Goal: Information Seeking & Learning: Compare options

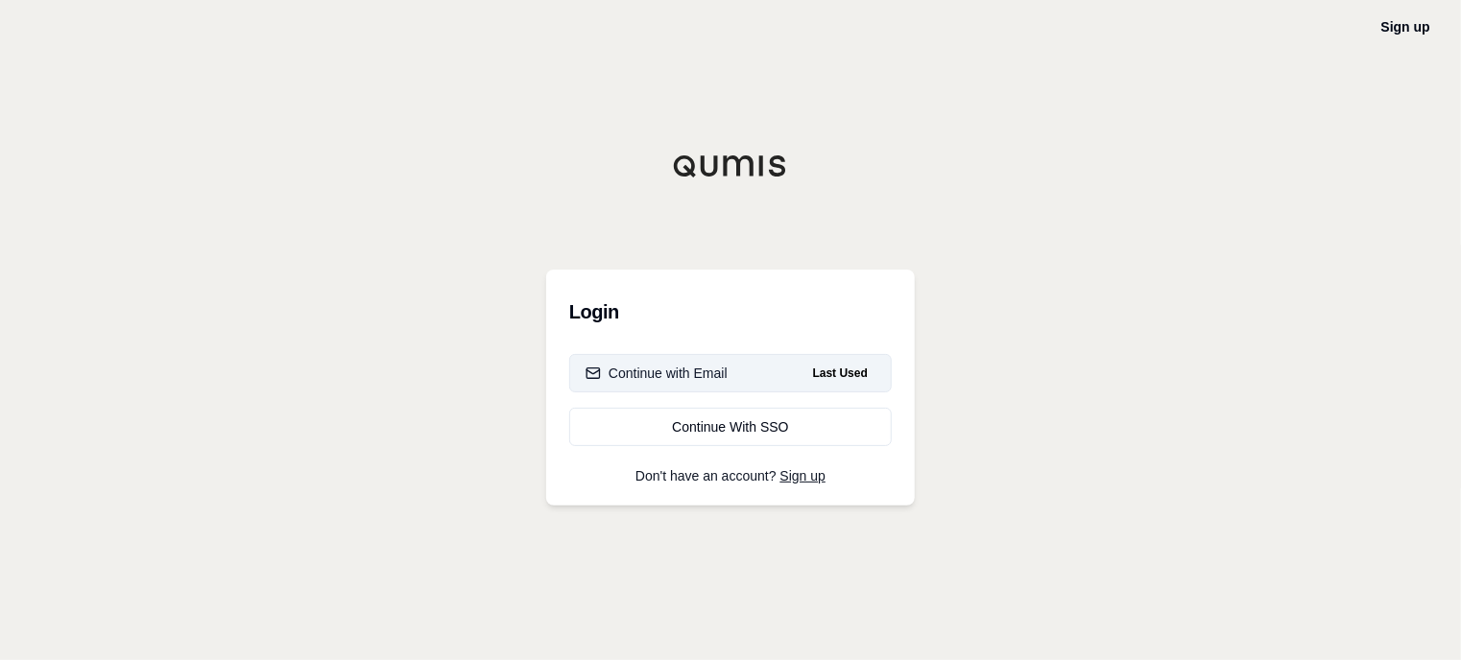
click at [769, 371] on button "Continue with Email Last Used" at bounding box center [730, 373] width 323 height 38
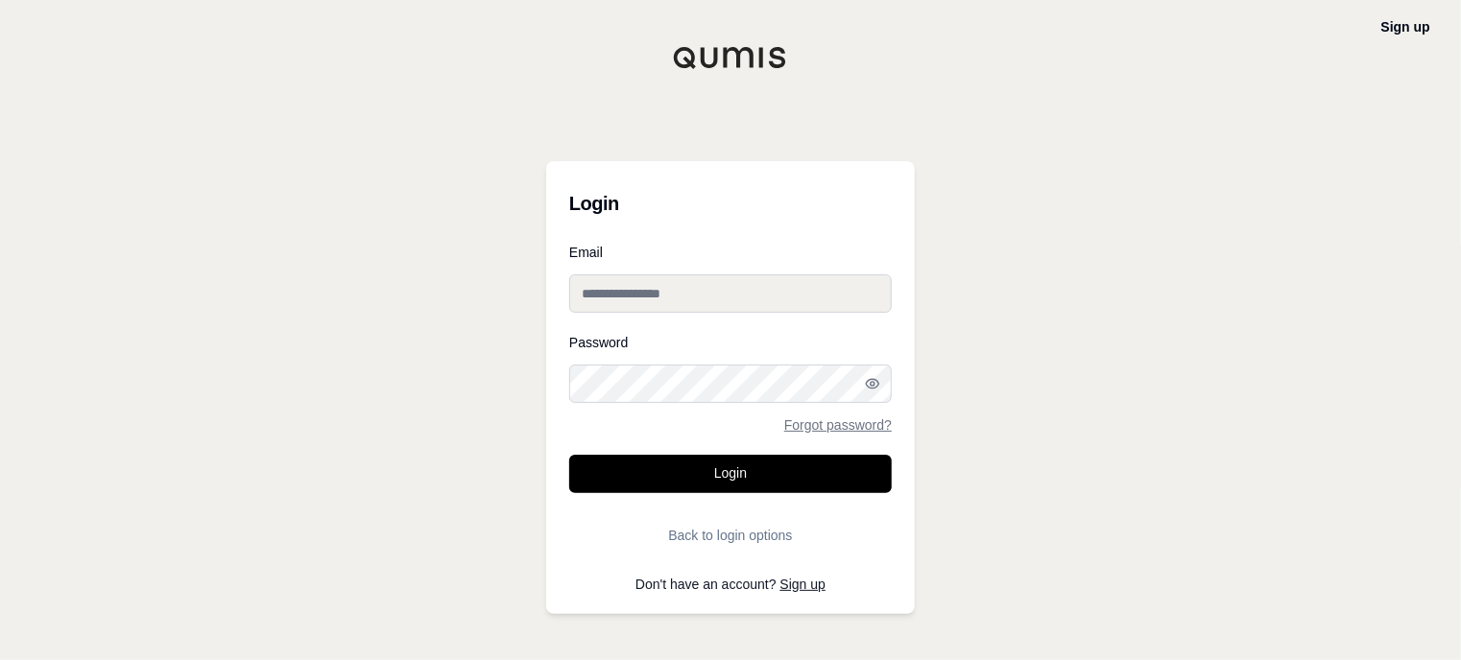
click at [715, 288] on input "Email" at bounding box center [730, 294] width 323 height 38
type input "**********"
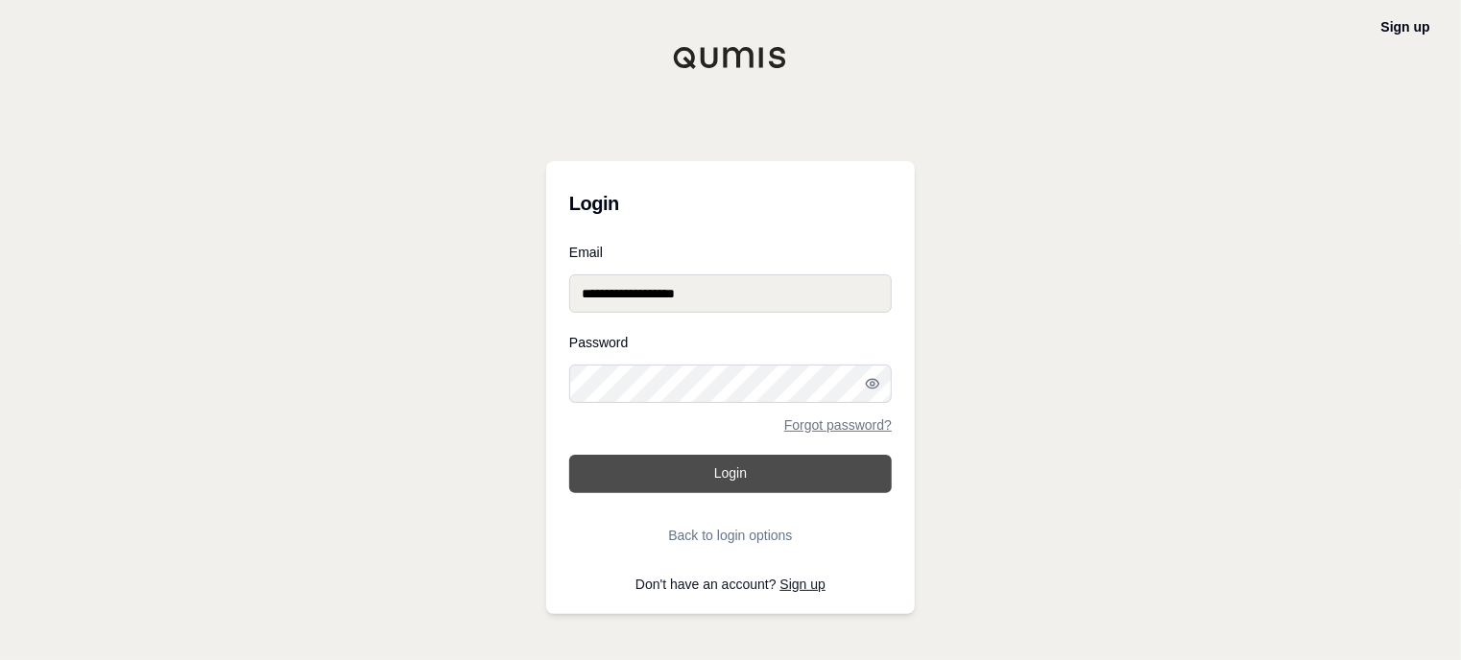
click at [765, 467] on button "Login" at bounding box center [730, 474] width 323 height 38
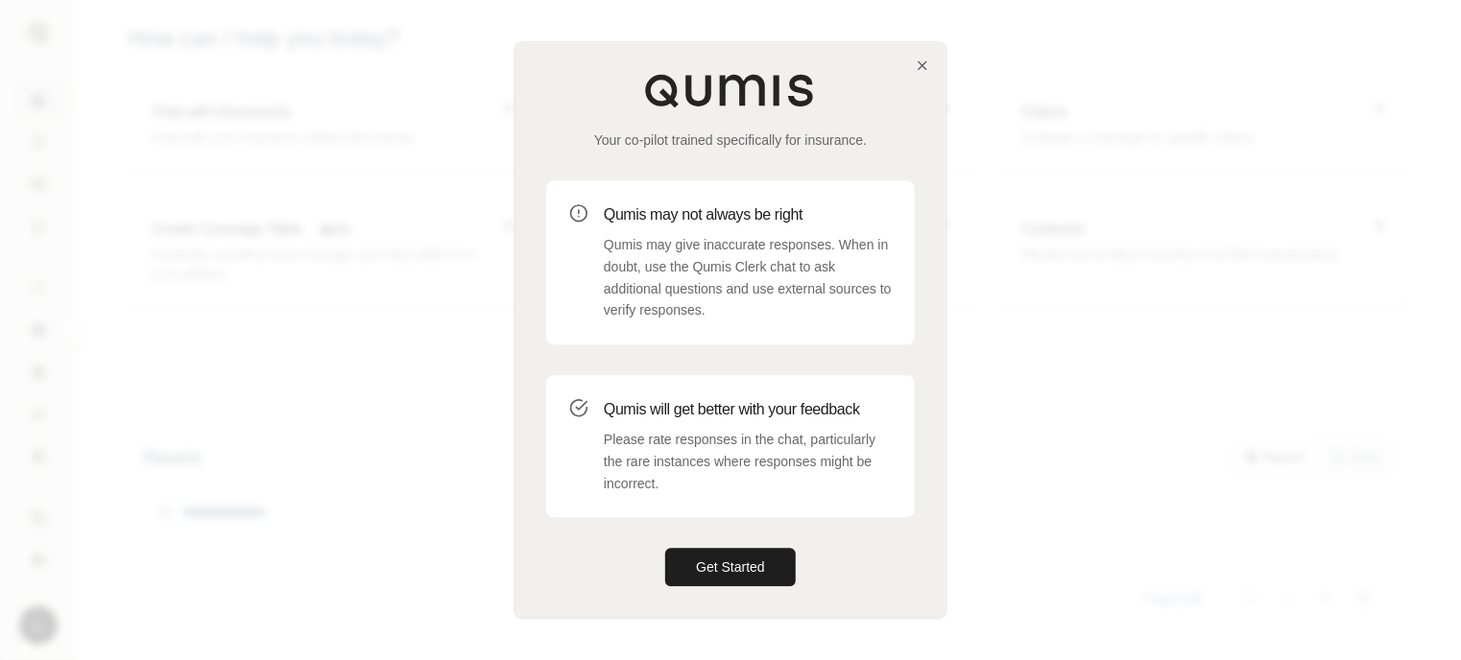
click at [768, 590] on div "Your co-pilot trained specifically for insurance. Qumis may not always be right…" at bounding box center [730, 329] width 430 height 575
click at [764, 560] on button "Get Started" at bounding box center [730, 568] width 131 height 38
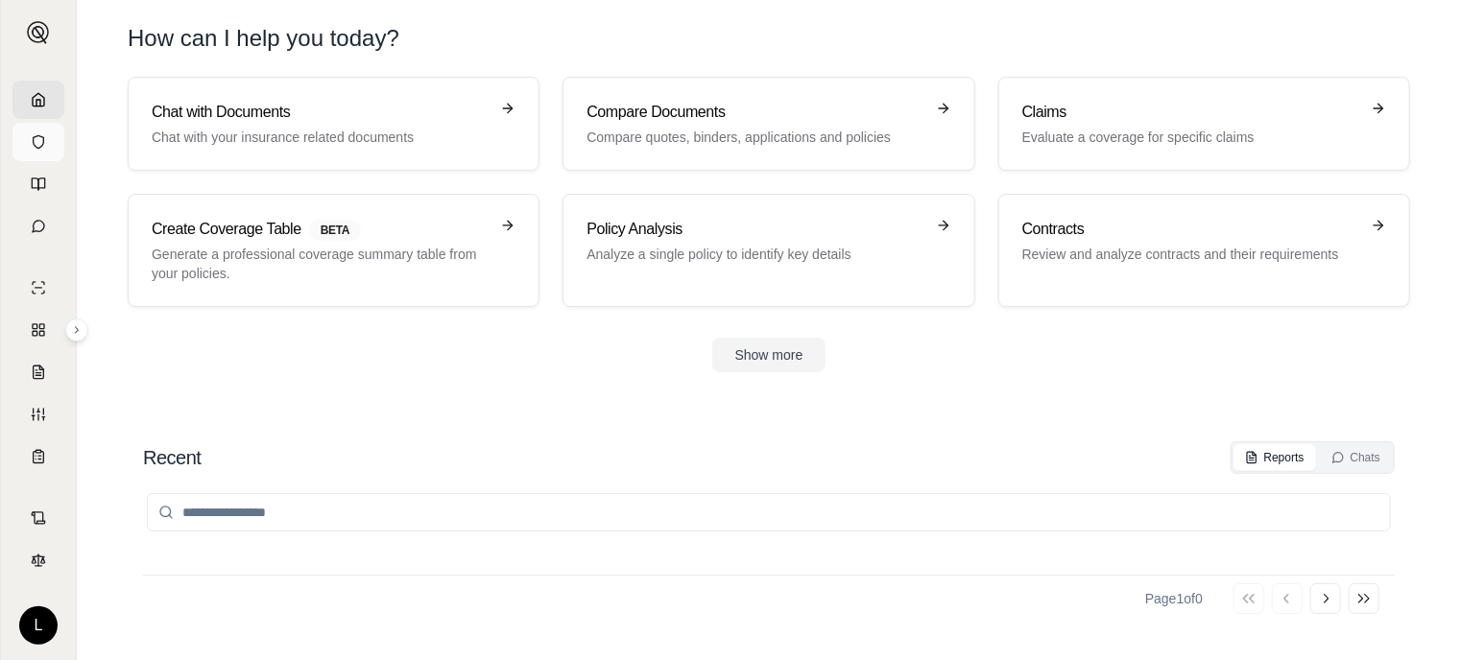
click at [54, 132] on link at bounding box center [38, 142] width 52 height 38
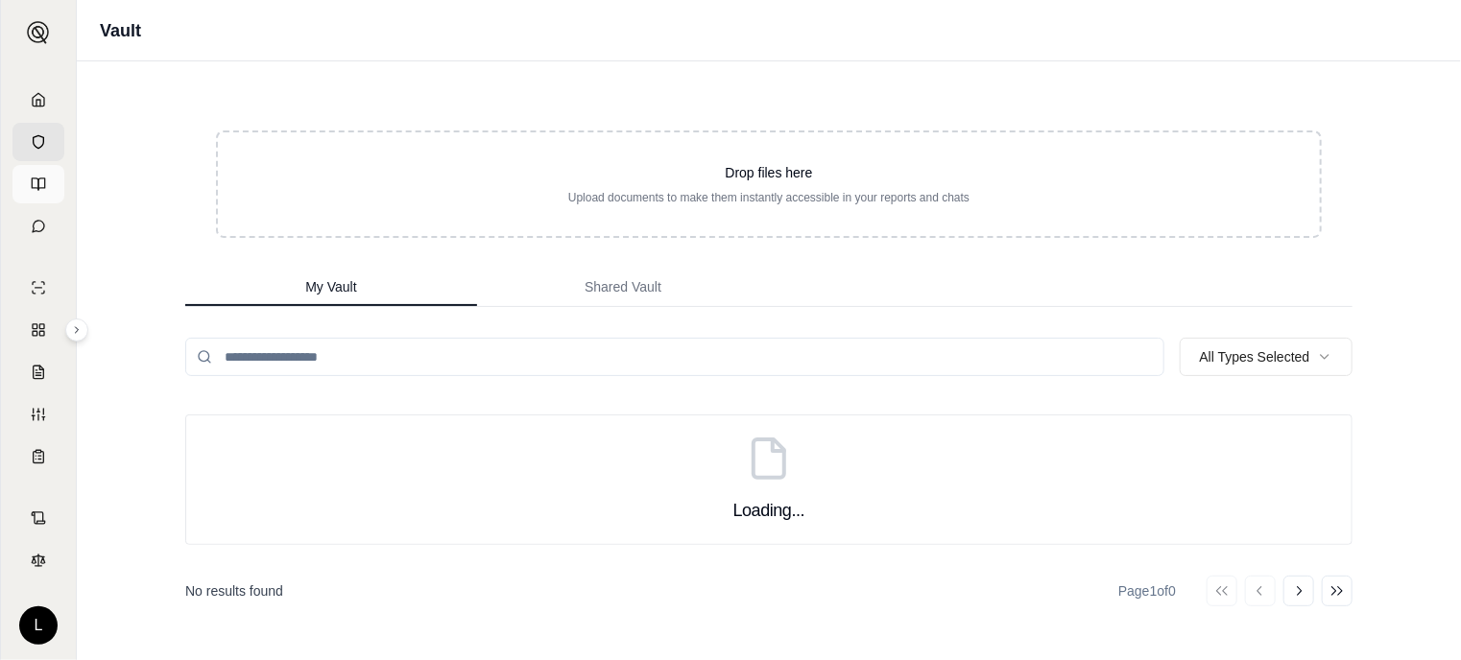
click at [39, 190] on icon at bounding box center [38, 184] width 15 height 15
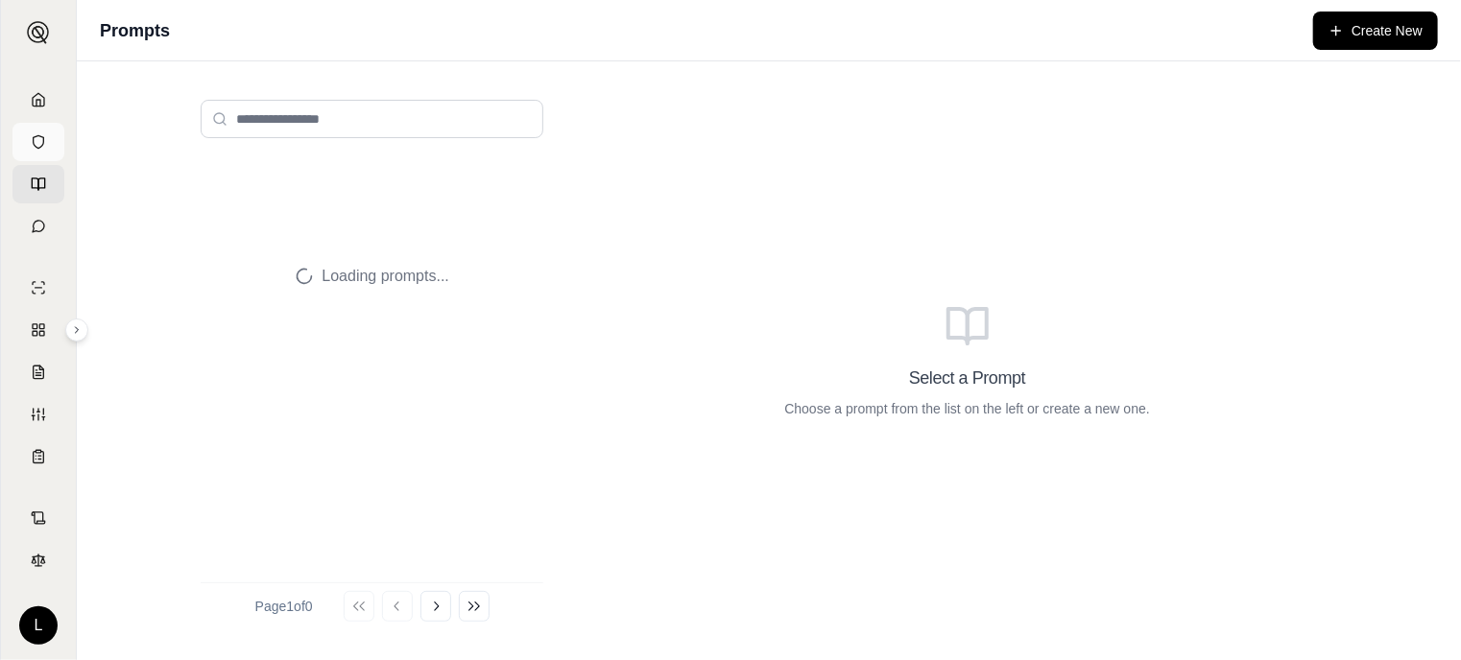
click at [26, 141] on link at bounding box center [38, 142] width 52 height 38
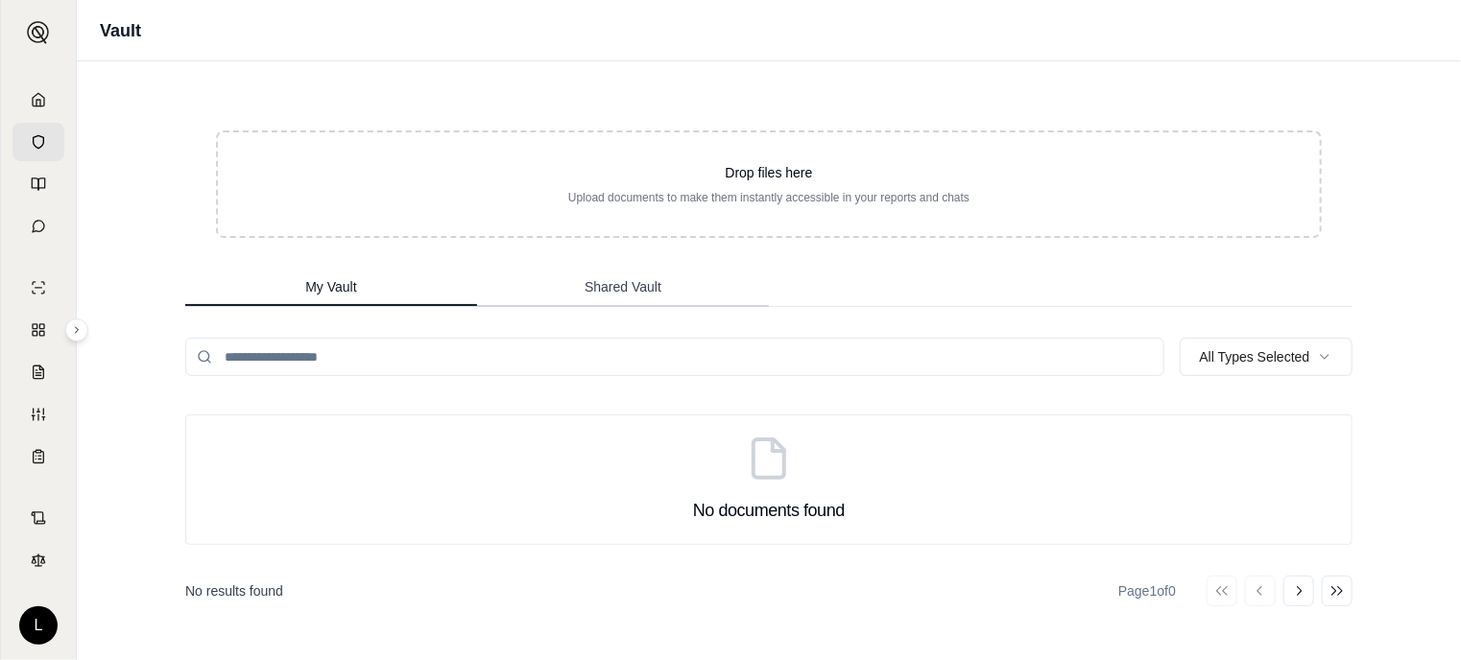
click at [641, 287] on span "Shared Vault" at bounding box center [623, 286] width 77 height 19
click at [38, 193] on link at bounding box center [38, 184] width 52 height 38
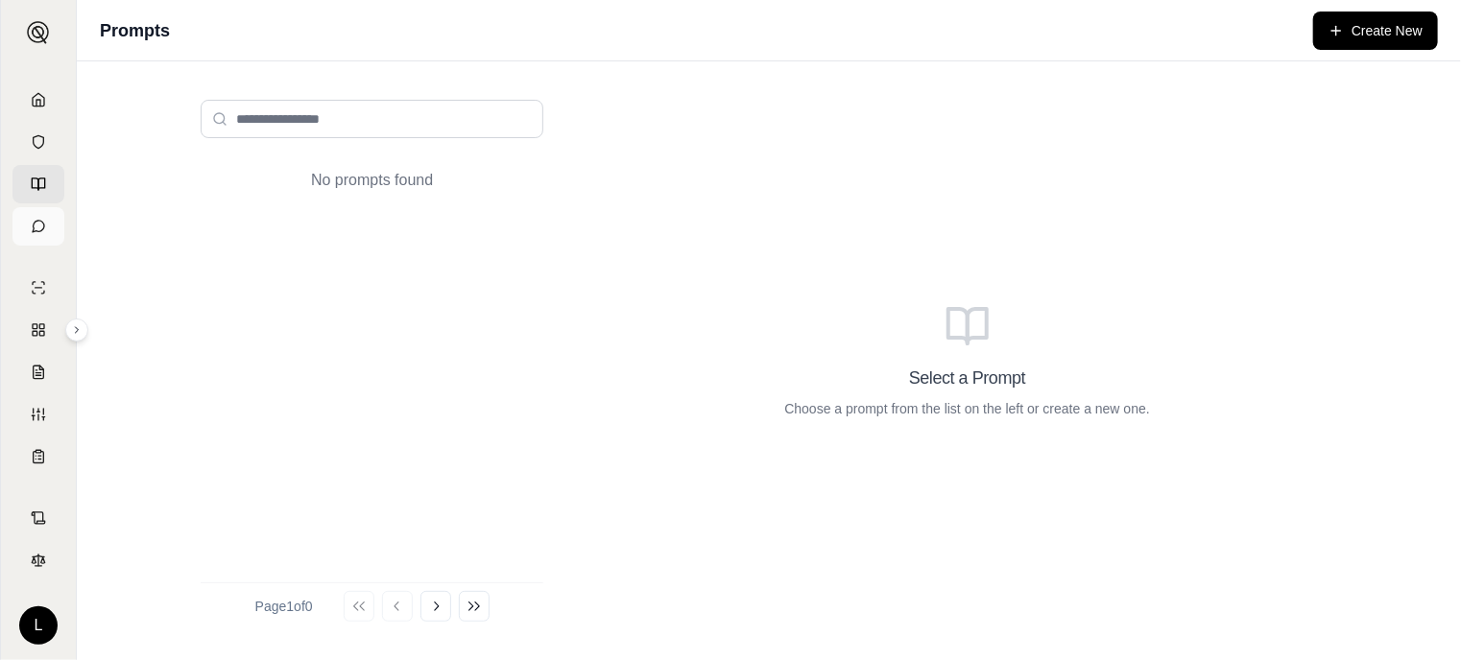
click at [32, 220] on icon at bounding box center [38, 226] width 15 height 15
click at [36, 320] on link at bounding box center [38, 330] width 52 height 38
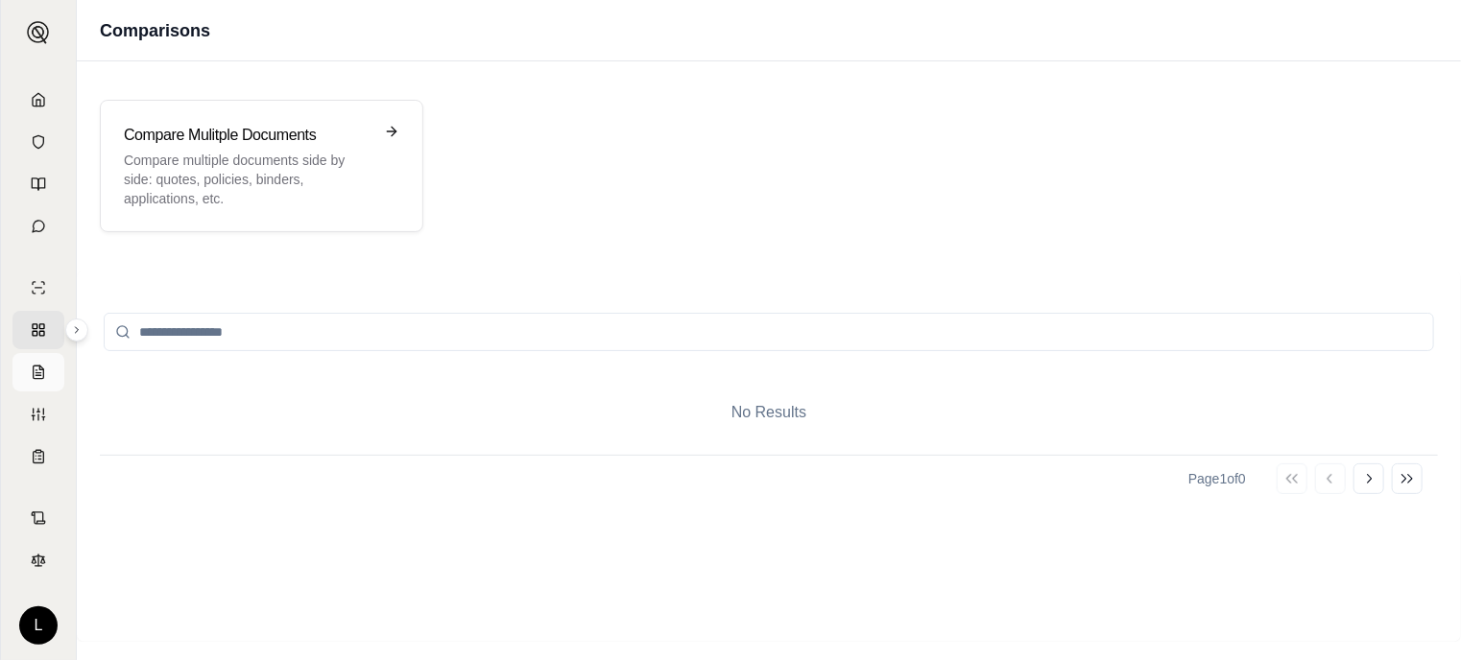
click at [38, 369] on icon at bounding box center [38, 372] width 15 height 15
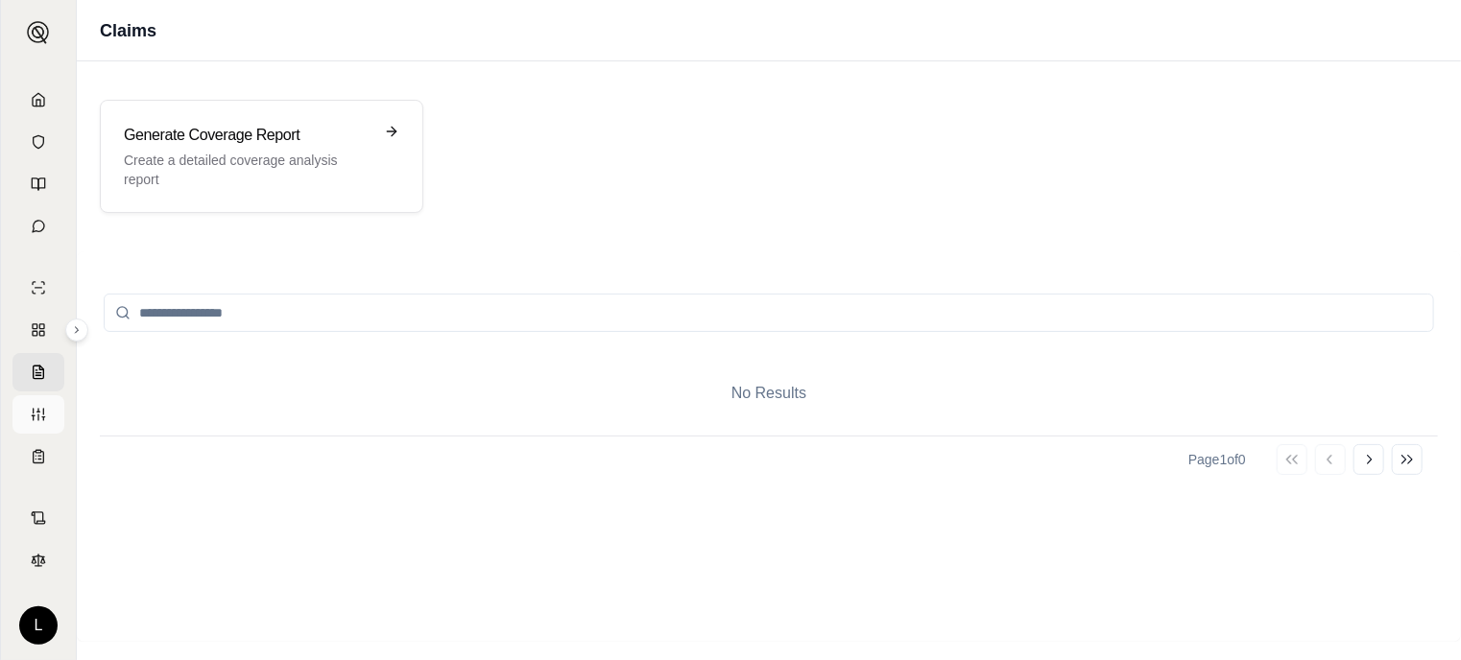
click at [40, 401] on link at bounding box center [38, 414] width 52 height 38
click at [32, 453] on icon at bounding box center [38, 456] width 15 height 15
click at [37, 516] on icon at bounding box center [38, 518] width 15 height 15
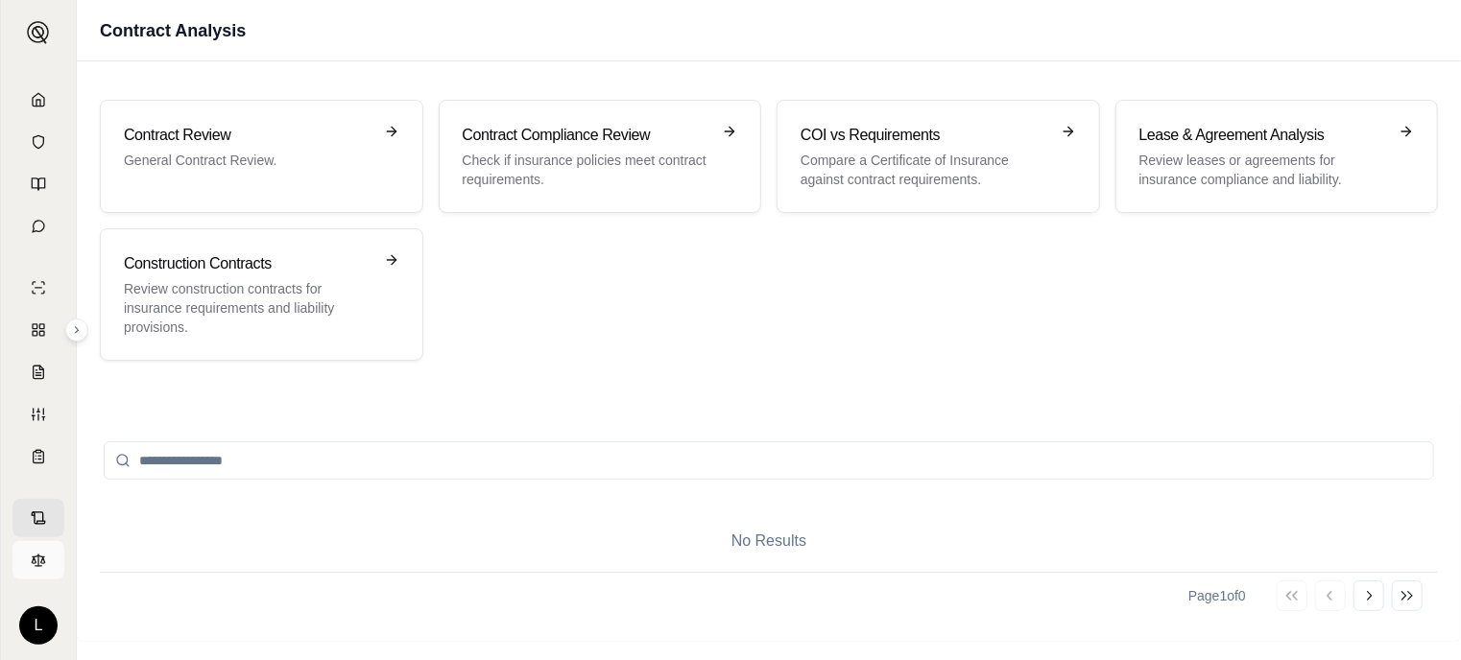
click at [36, 549] on link at bounding box center [38, 560] width 52 height 38
click at [25, 94] on link at bounding box center [38, 100] width 52 height 38
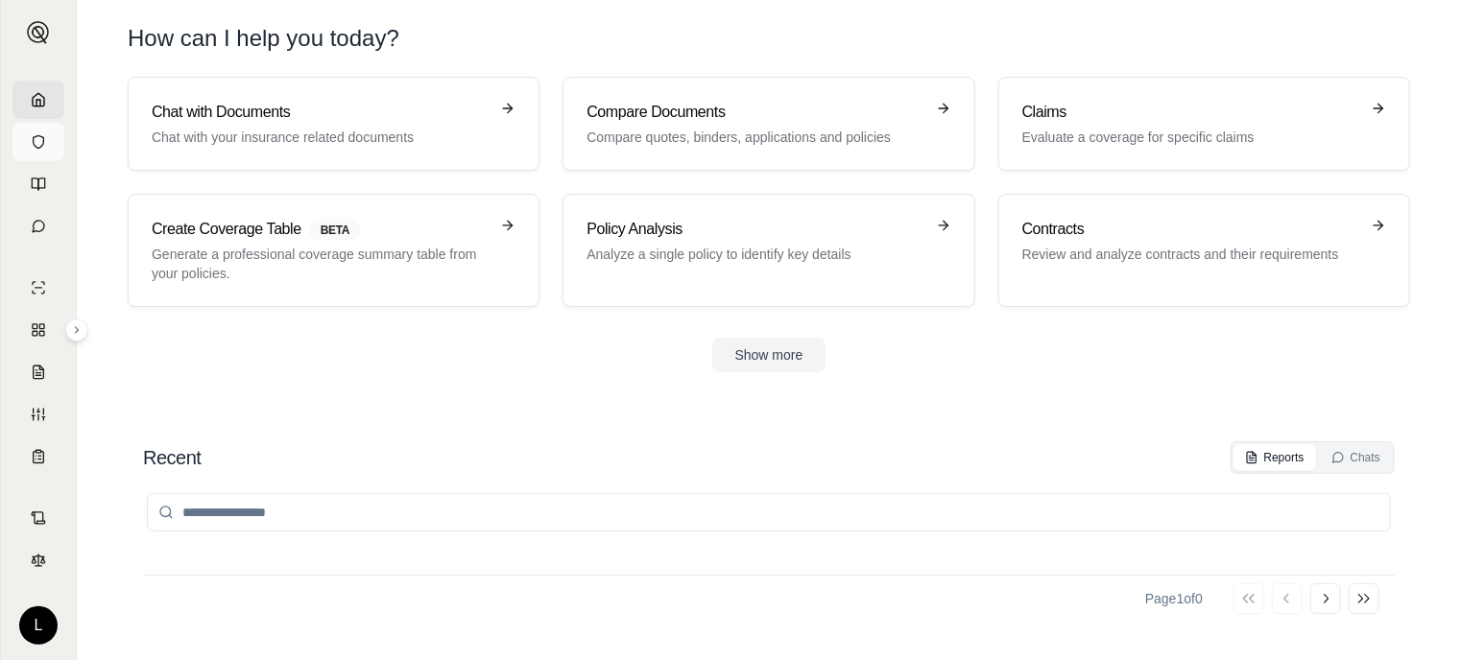
click at [37, 134] on icon at bounding box center [38, 141] width 15 height 15
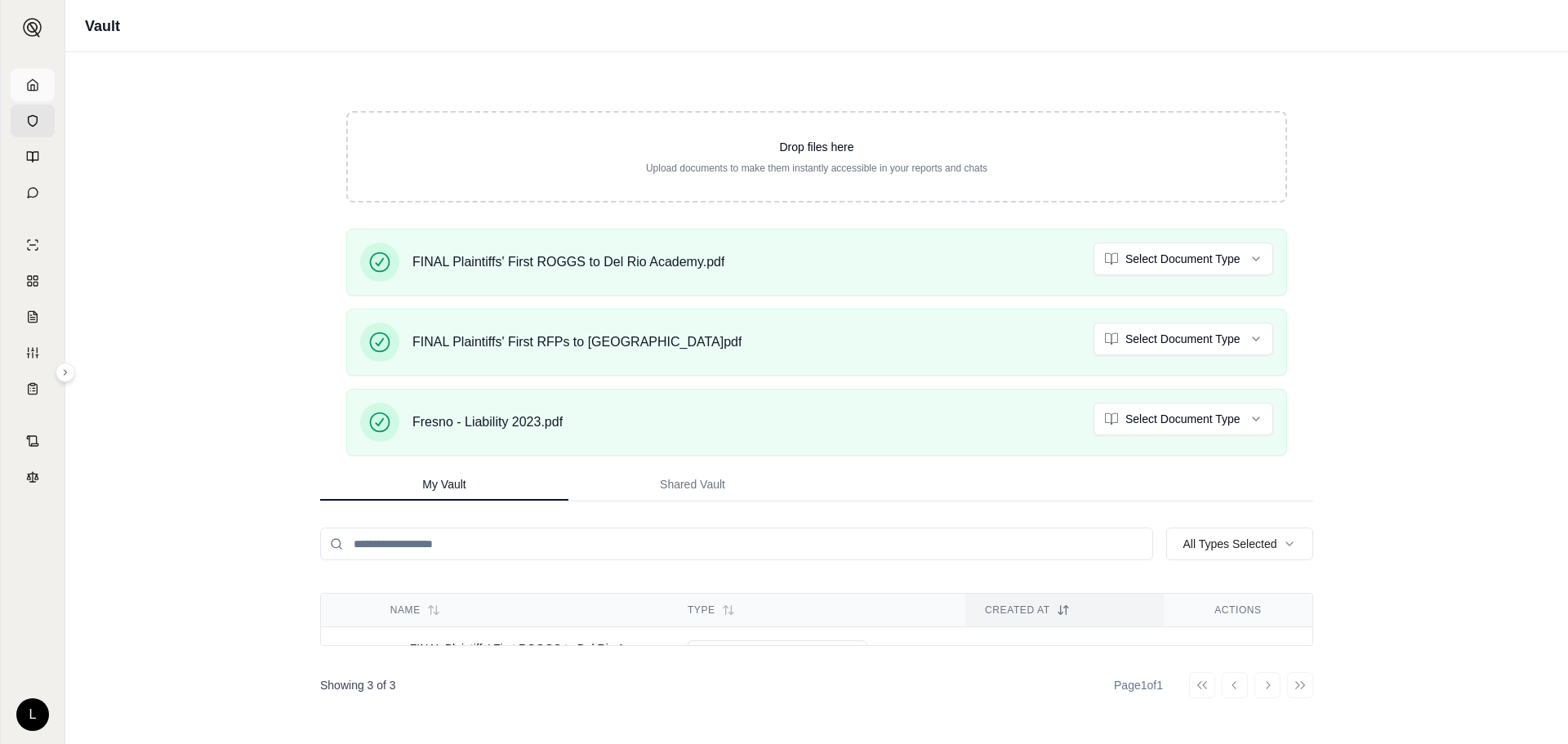
click at [31, 84] on icon at bounding box center [32, 84] width 13 height 13
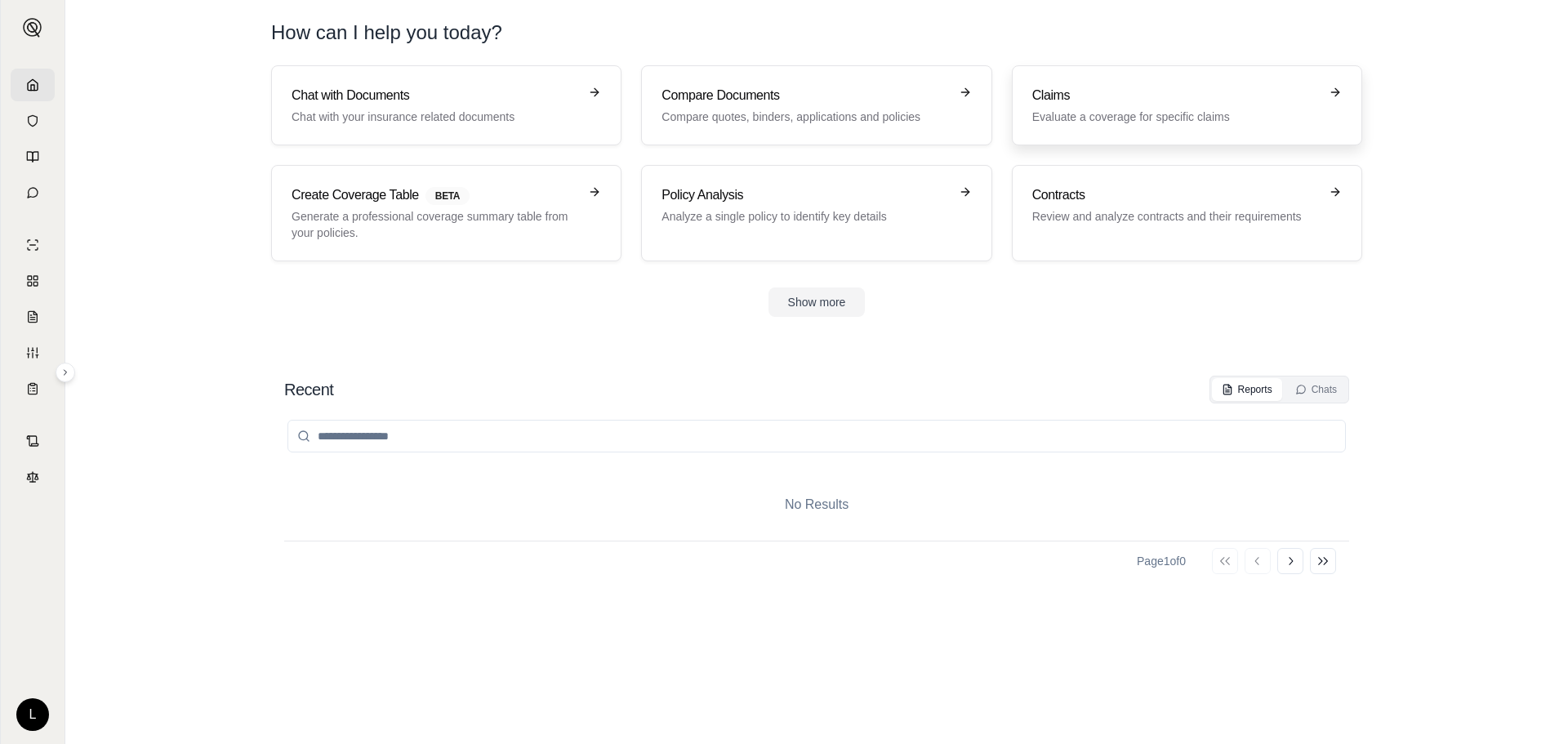
click at [1128, 90] on h3 "Claims" at bounding box center [1175, 95] width 287 height 20
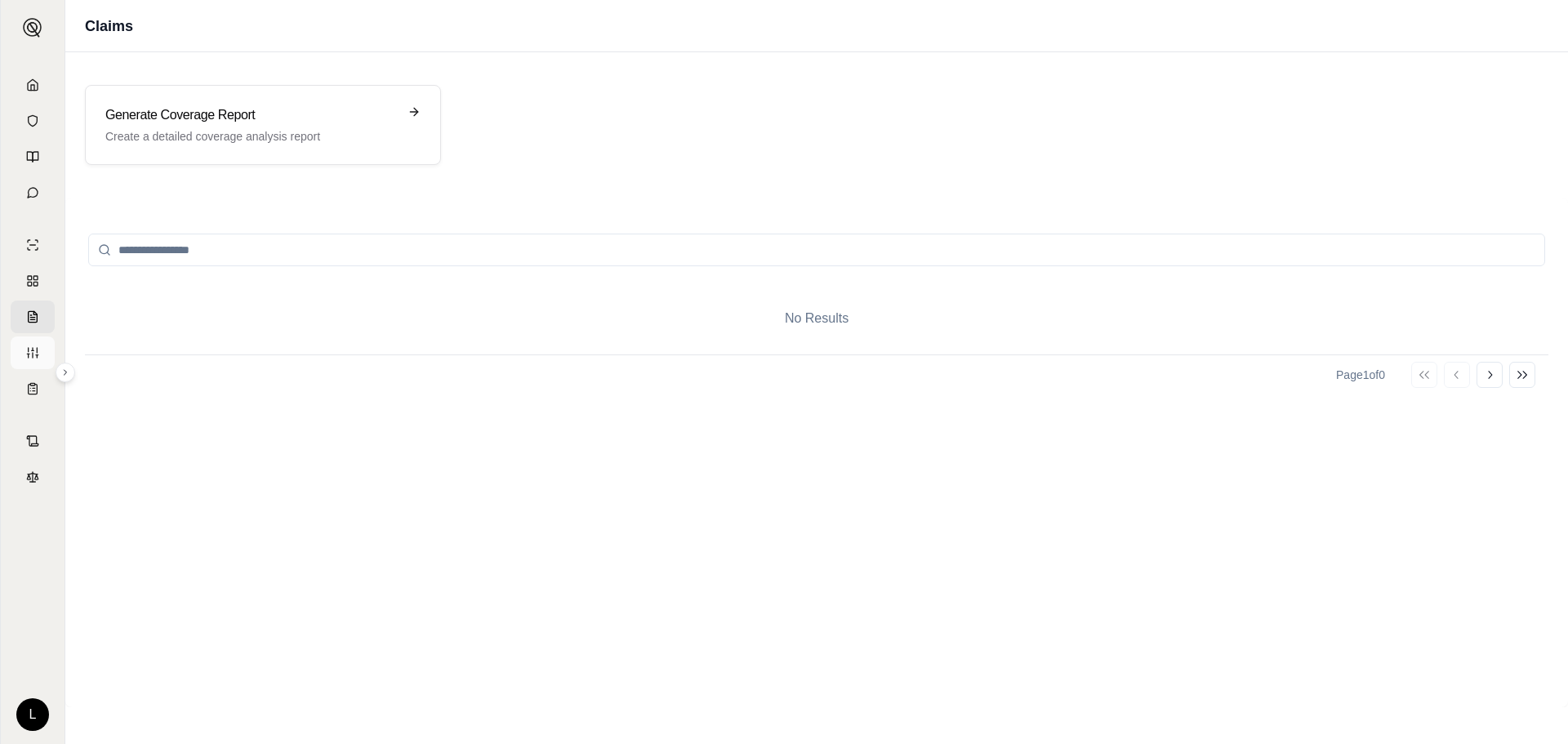
click at [38, 352] on icon at bounding box center [32, 352] width 13 height 13
click at [29, 381] on link at bounding box center [32, 389] width 44 height 32
click at [20, 429] on link at bounding box center [32, 441] width 44 height 32
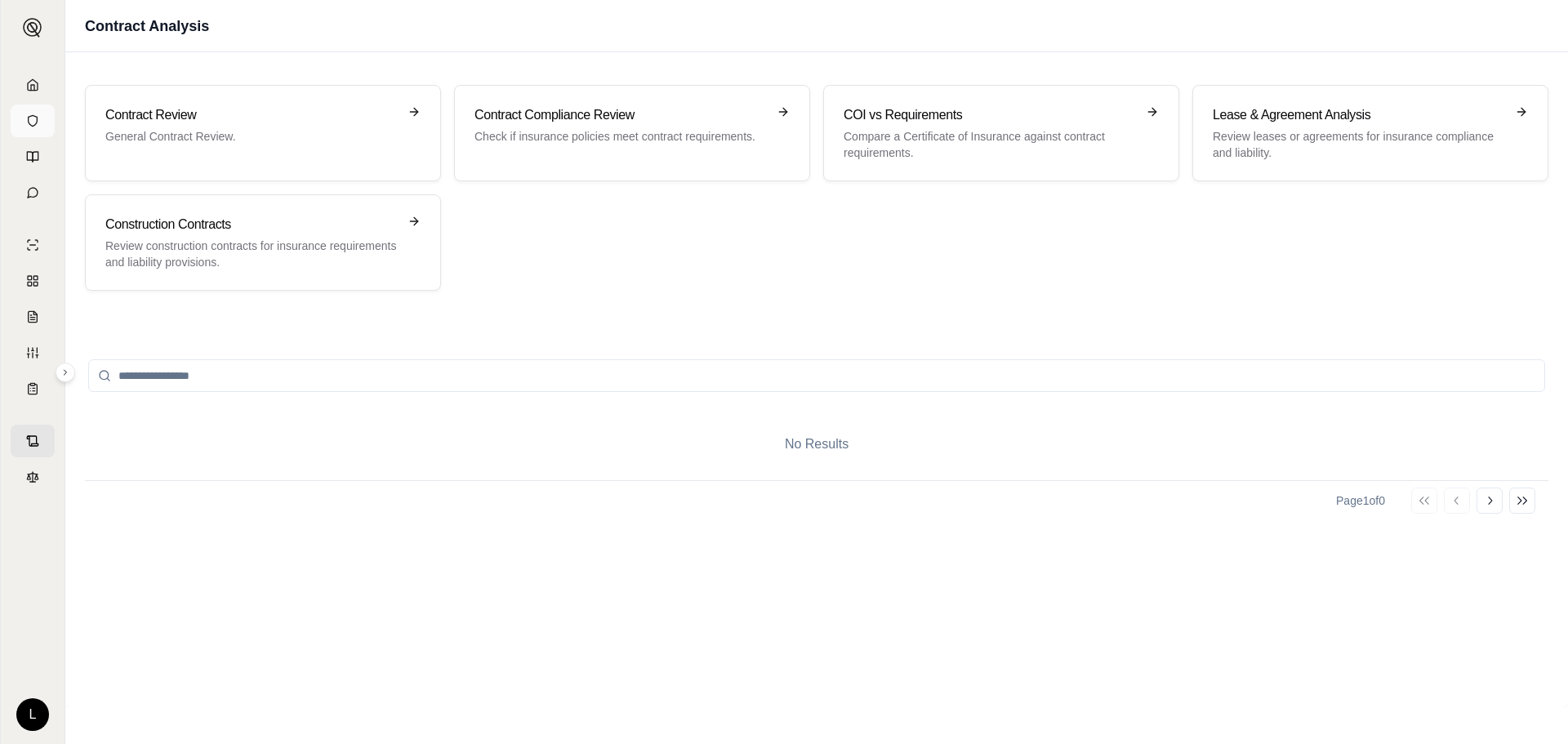
click at [22, 117] on link at bounding box center [32, 121] width 44 height 32
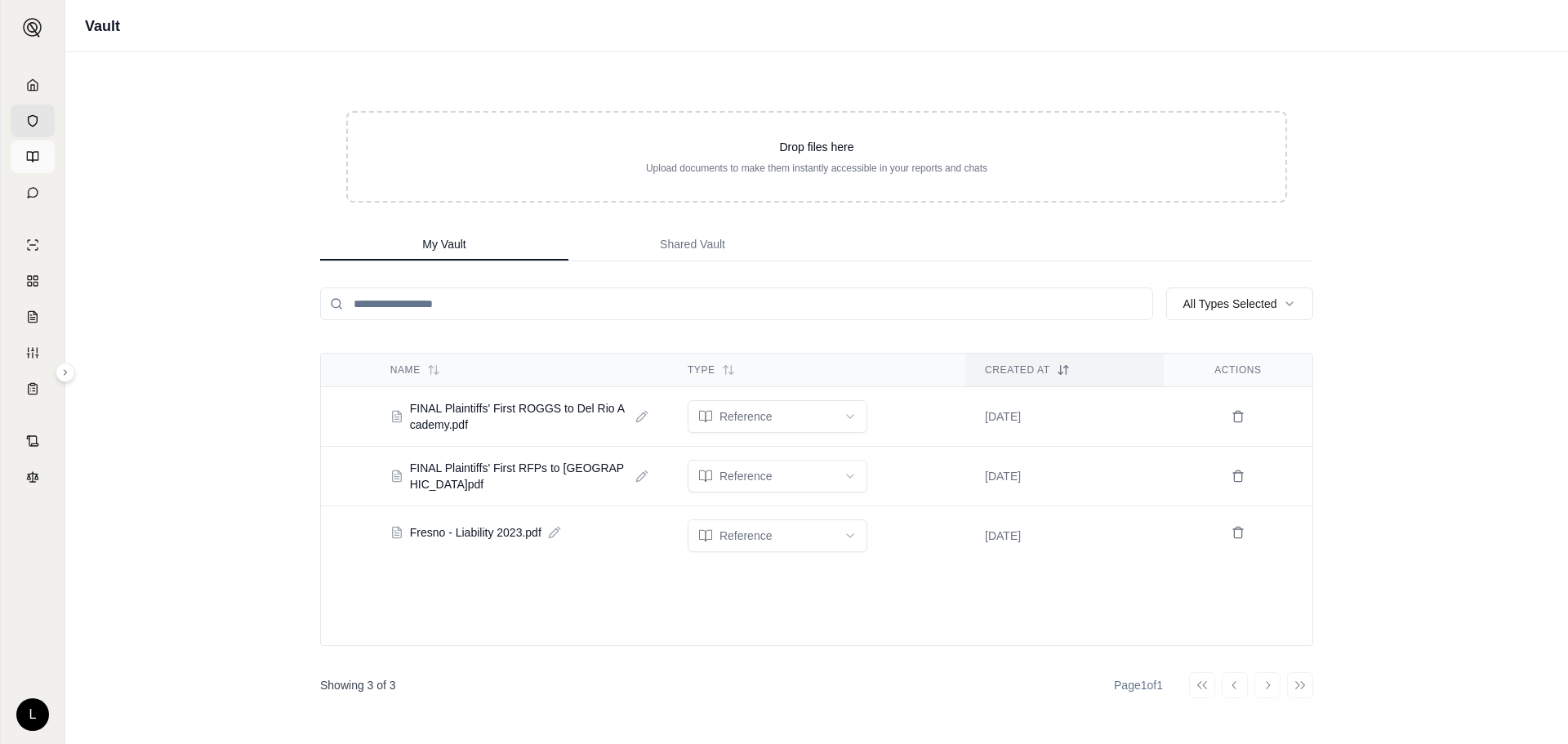
click at [26, 165] on link at bounding box center [32, 157] width 44 height 32
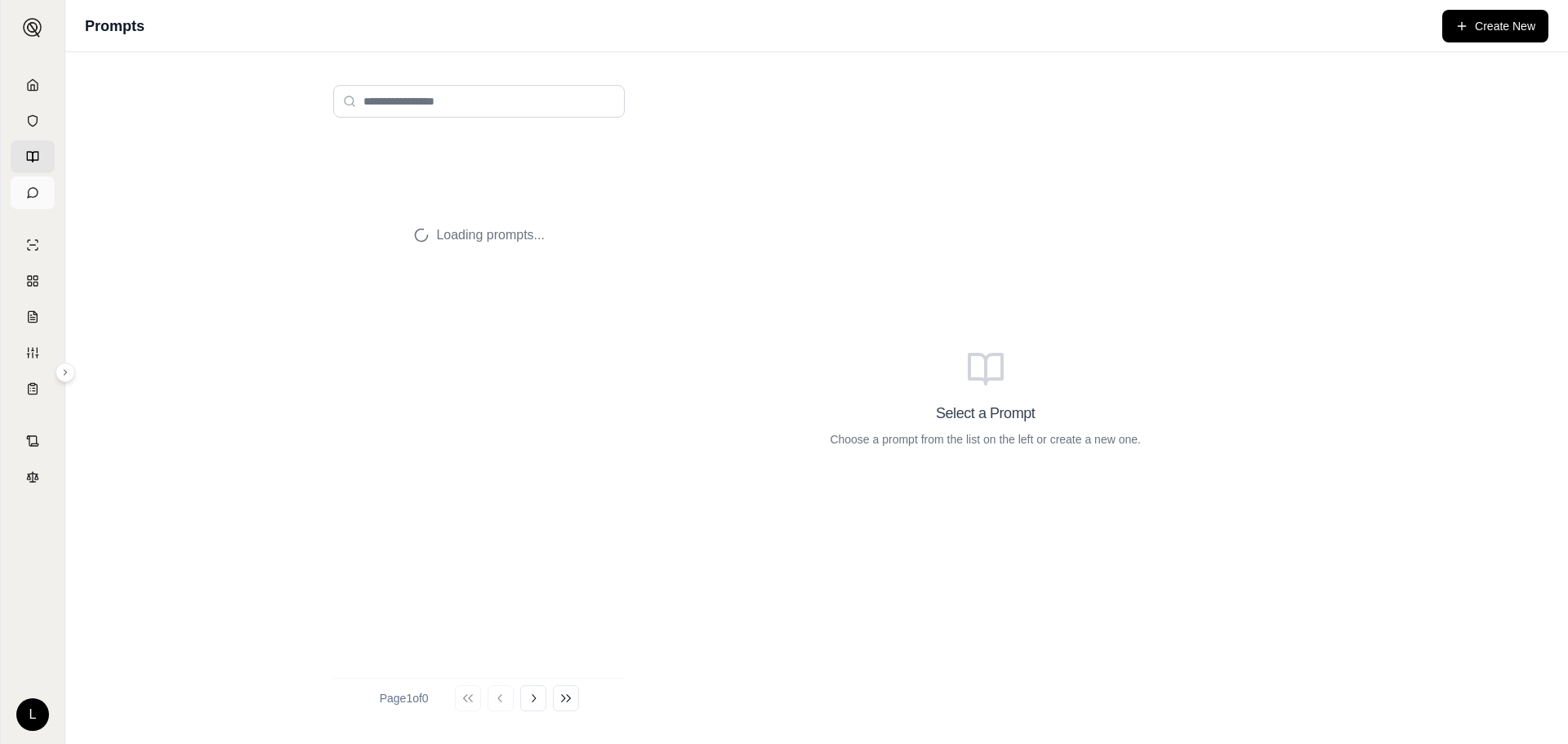
click at [28, 193] on icon at bounding box center [32, 192] width 13 height 13
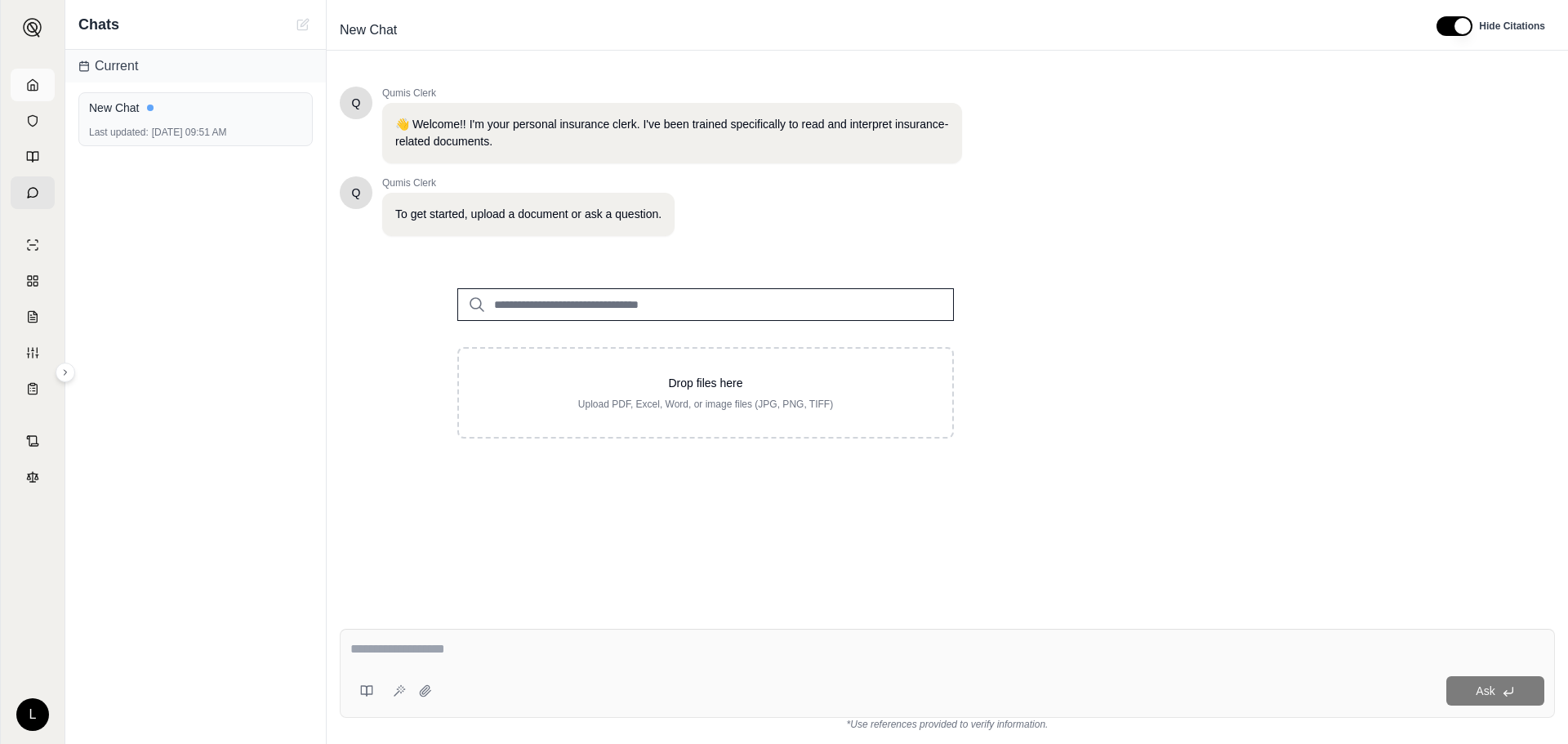
click at [37, 79] on icon at bounding box center [32, 84] width 13 height 13
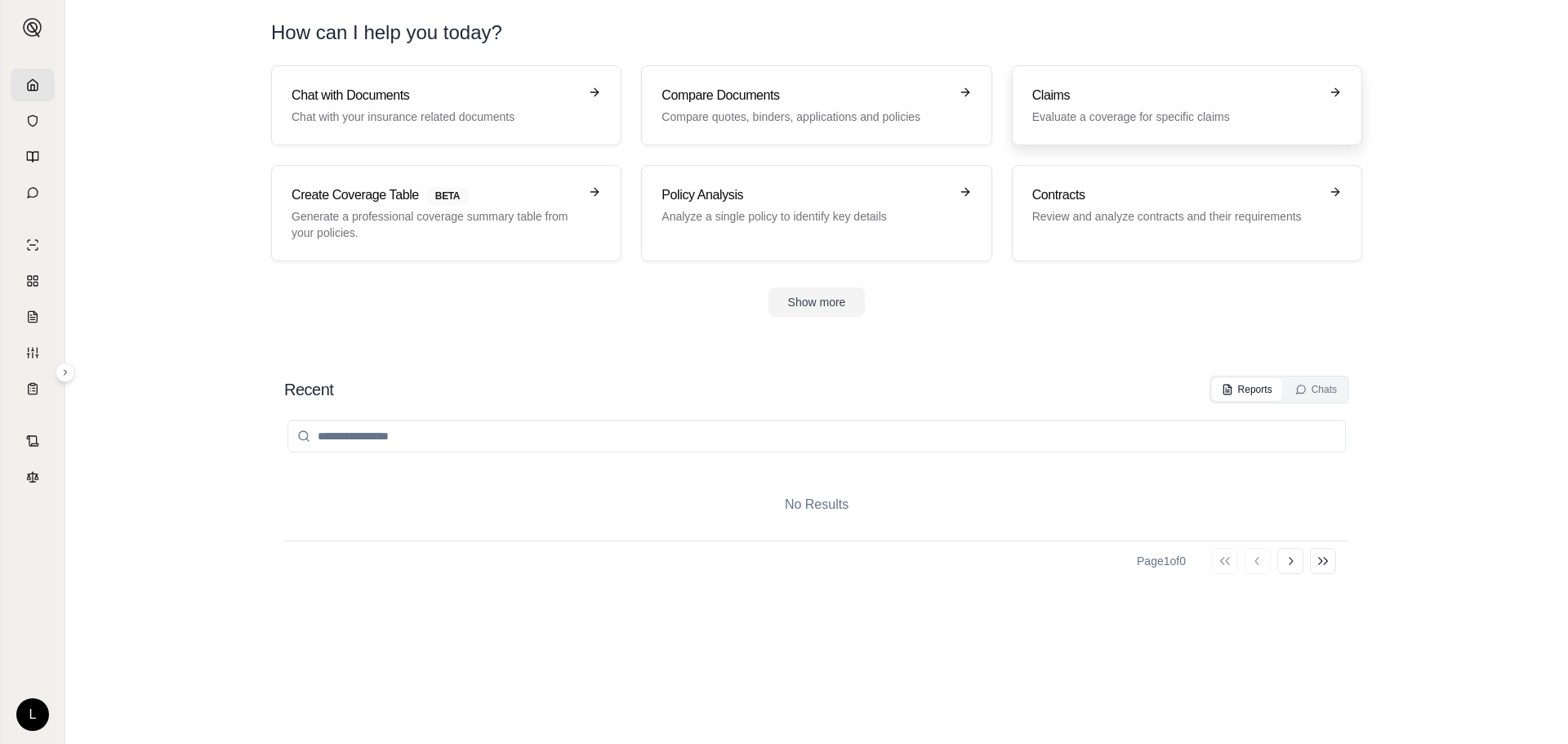
click at [1117, 94] on h3 "Claims" at bounding box center [1175, 95] width 287 height 20
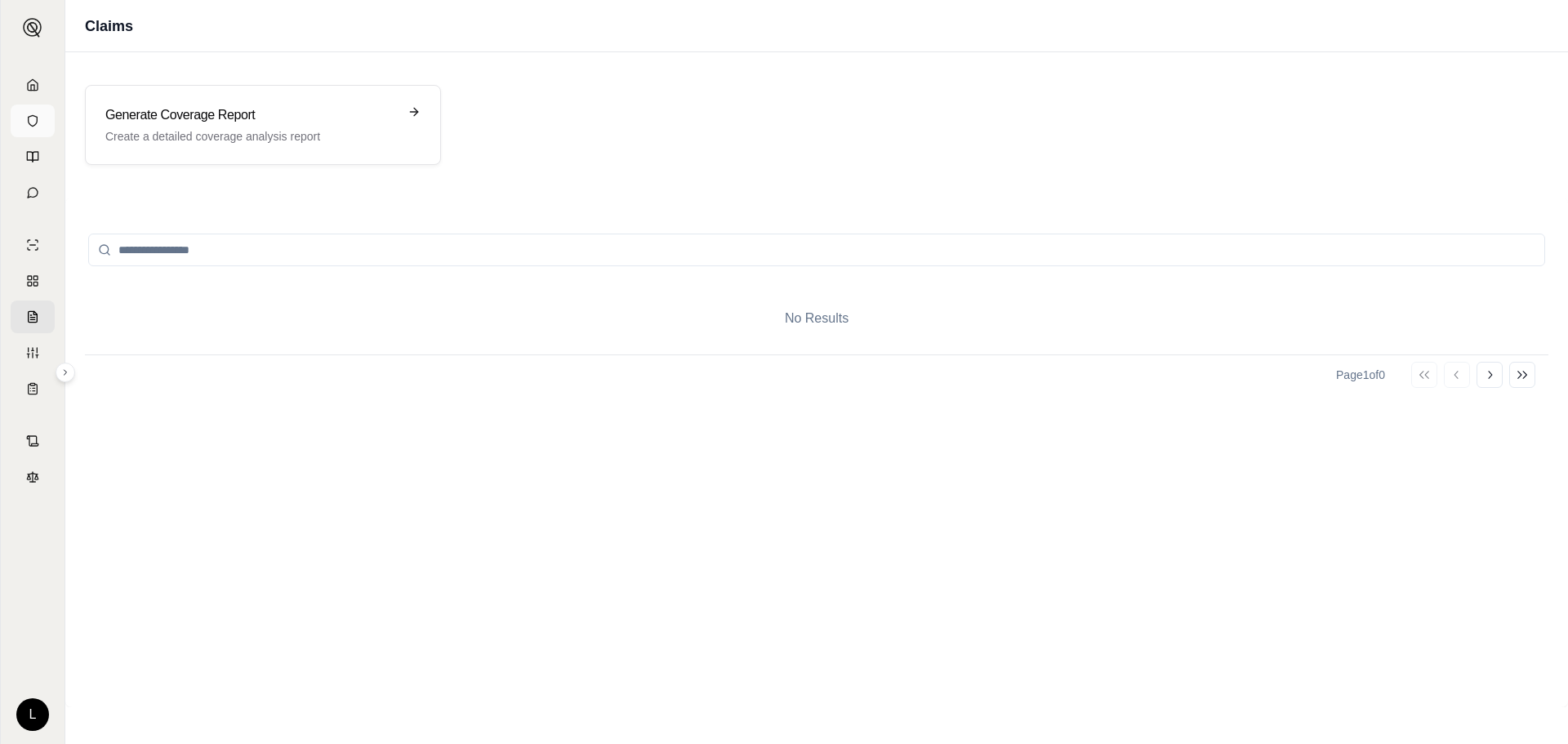
click at [24, 128] on link at bounding box center [32, 121] width 44 height 32
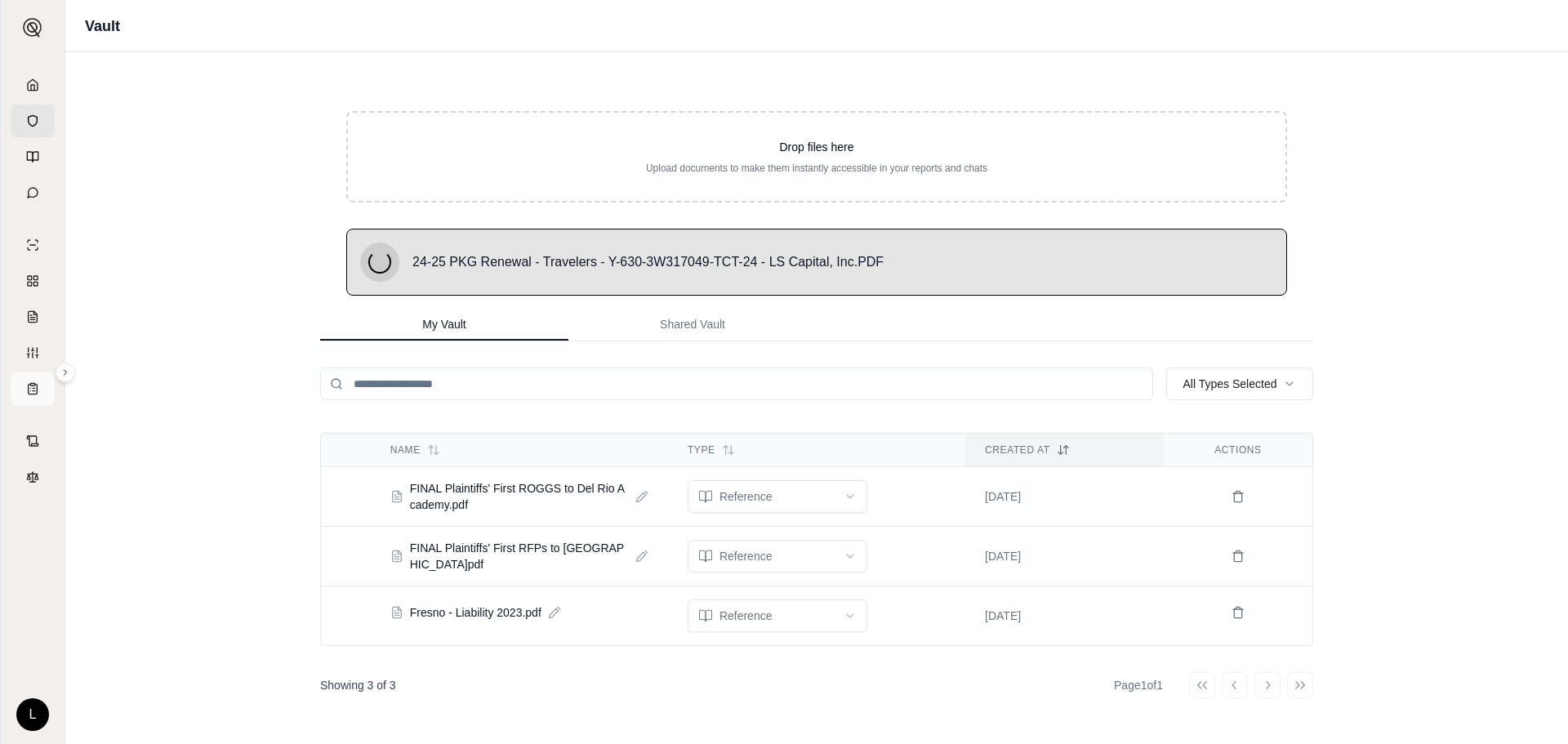
click at [26, 395] on icon at bounding box center [32, 388] width 13 height 13
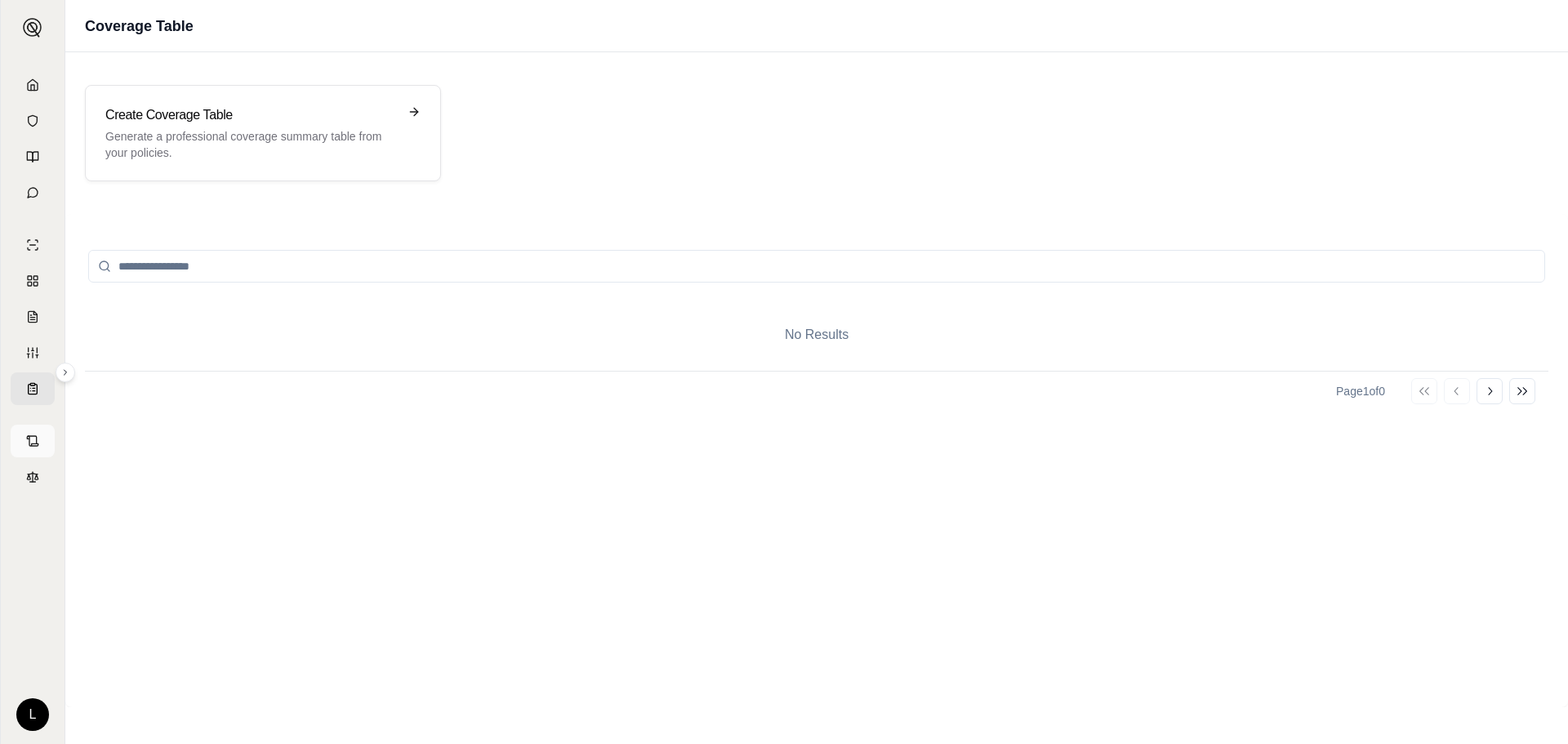
click at [31, 438] on icon at bounding box center [32, 441] width 13 height 13
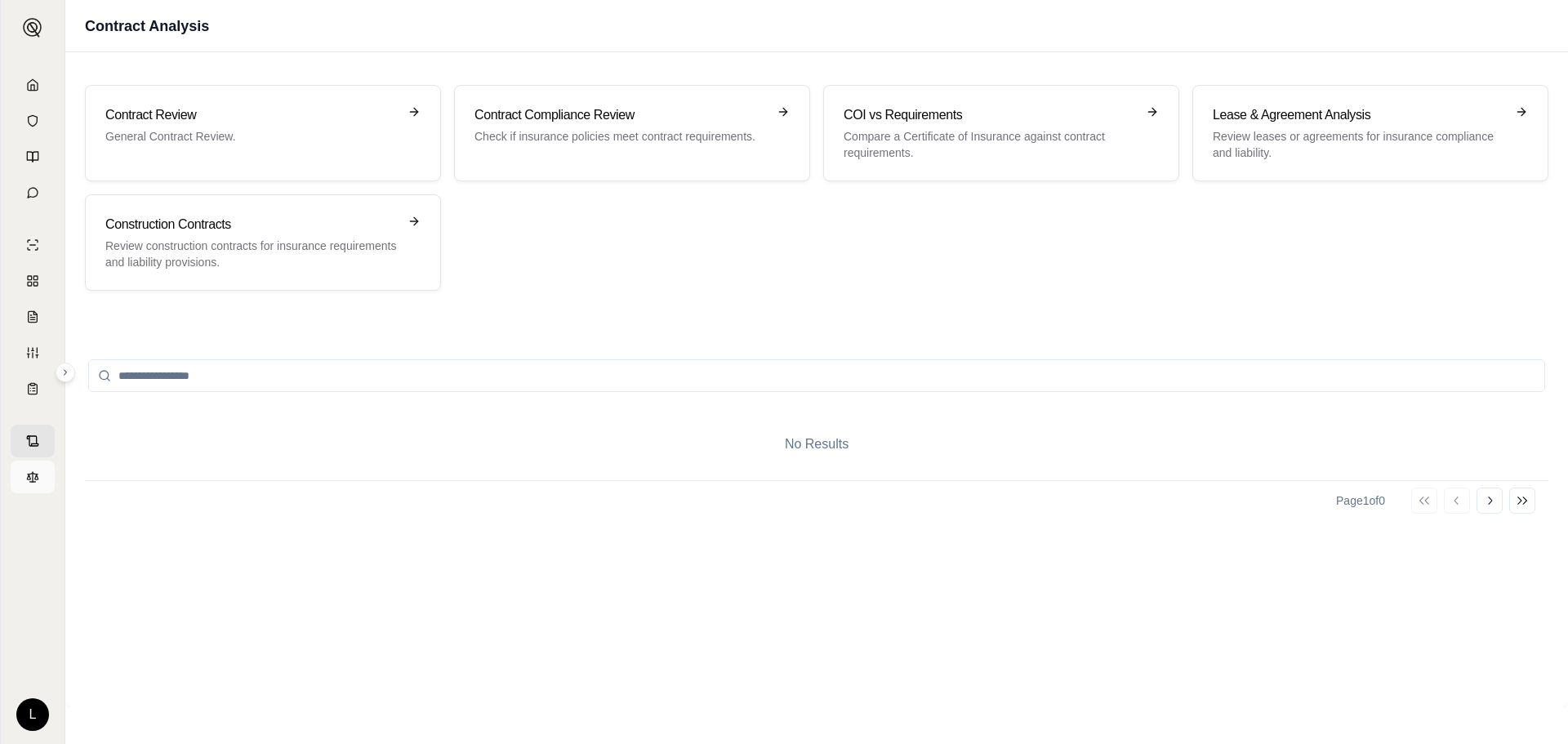
click at [35, 467] on link at bounding box center [32, 477] width 44 height 32
click at [23, 234] on link at bounding box center [32, 245] width 44 height 32
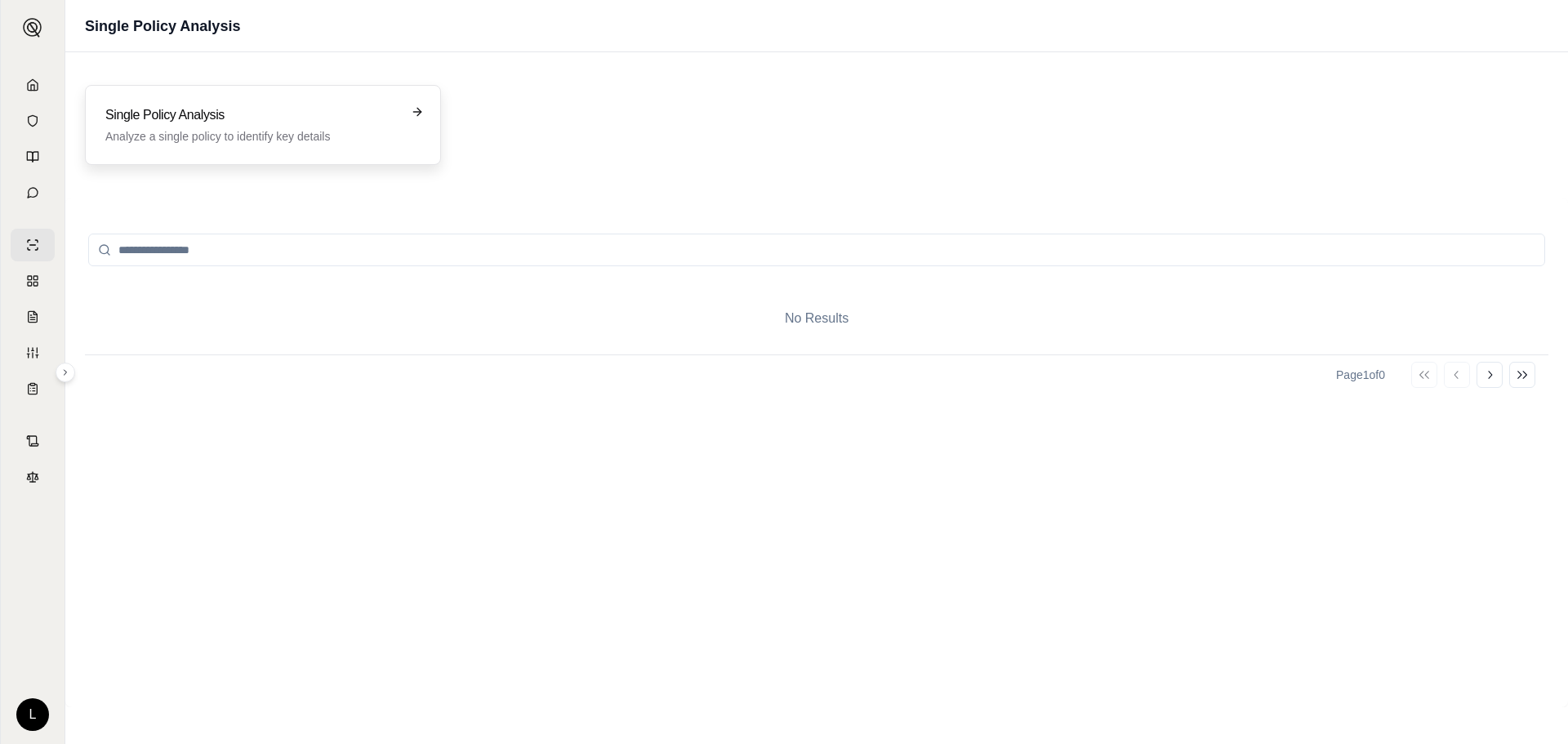
click at [393, 117] on h3 "Single Policy Analysis" at bounding box center [252, 115] width 293 height 20
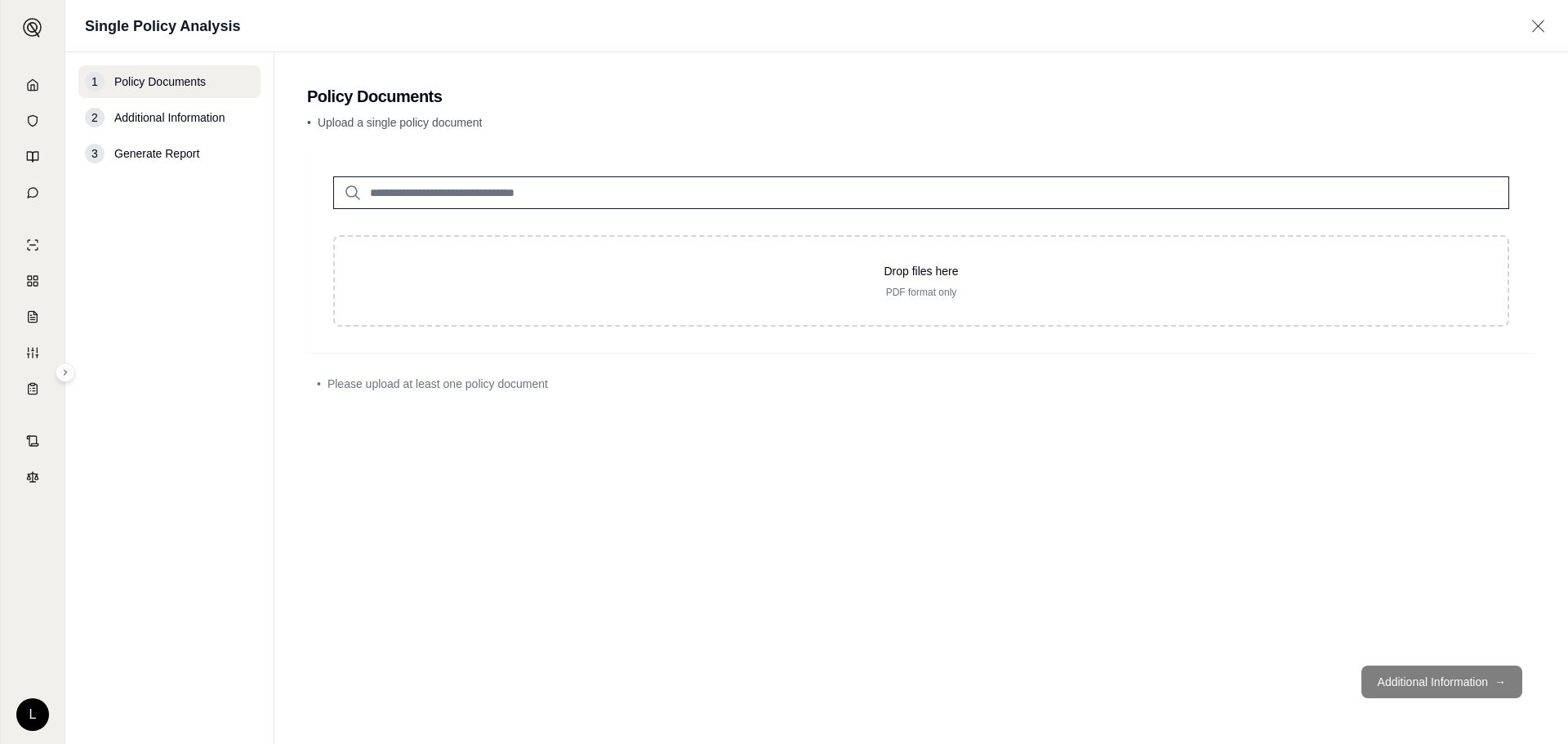
click at [527, 189] on input "search" at bounding box center [921, 192] width 1176 height 32
type input "*"
click at [31, 107] on link at bounding box center [32, 121] width 44 height 32
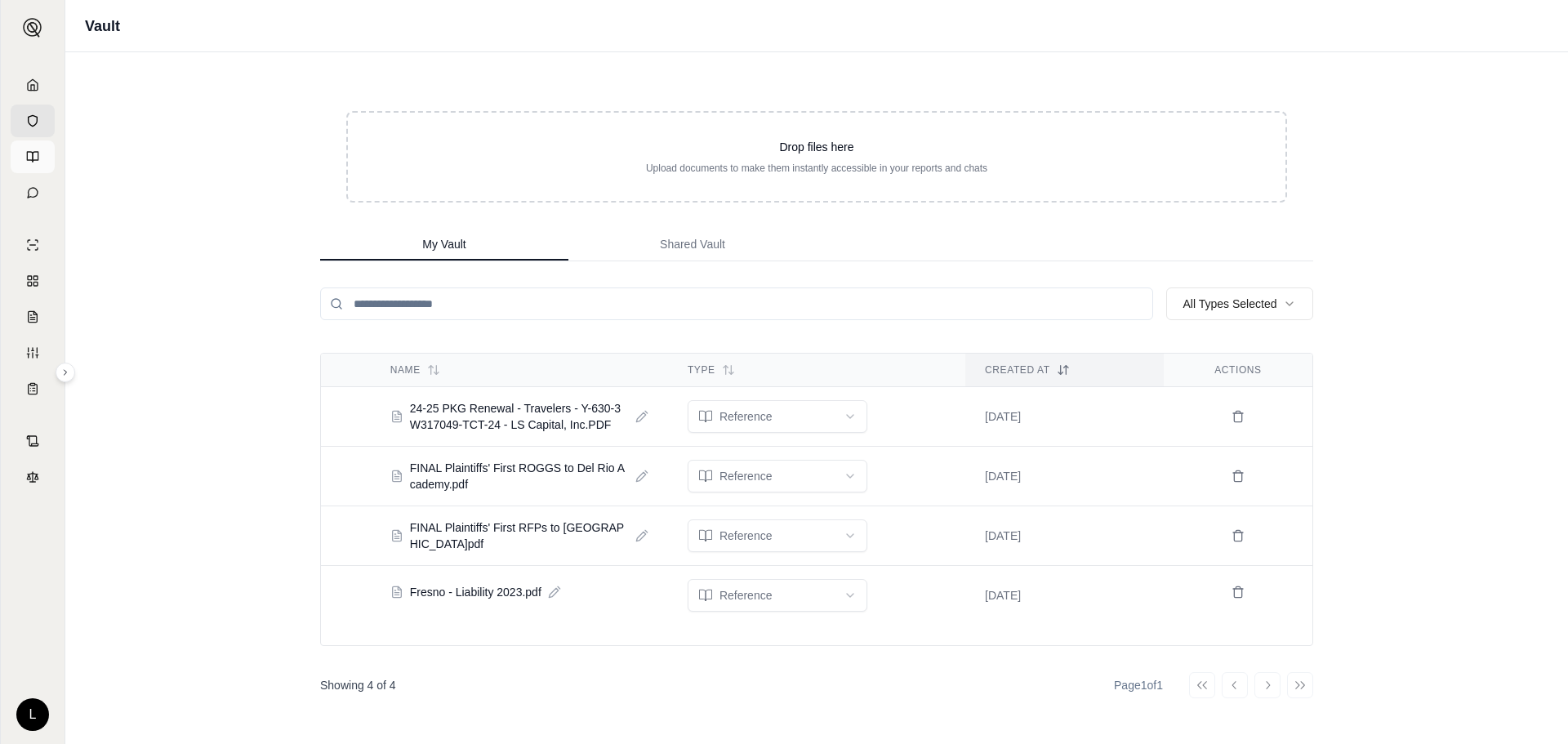
click at [33, 152] on icon at bounding box center [35, 157] width 6 height 10
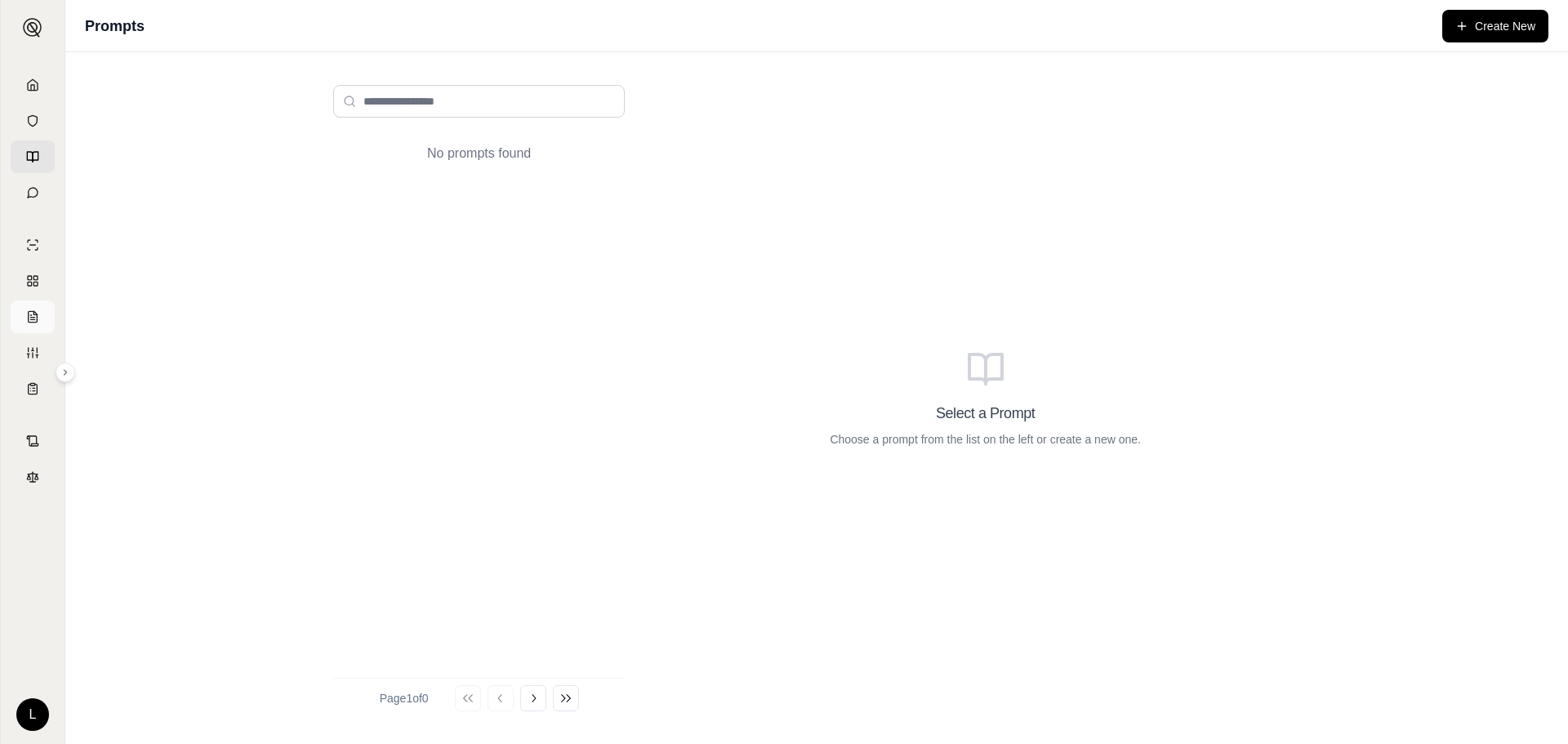
click at [27, 301] on link at bounding box center [32, 317] width 44 height 32
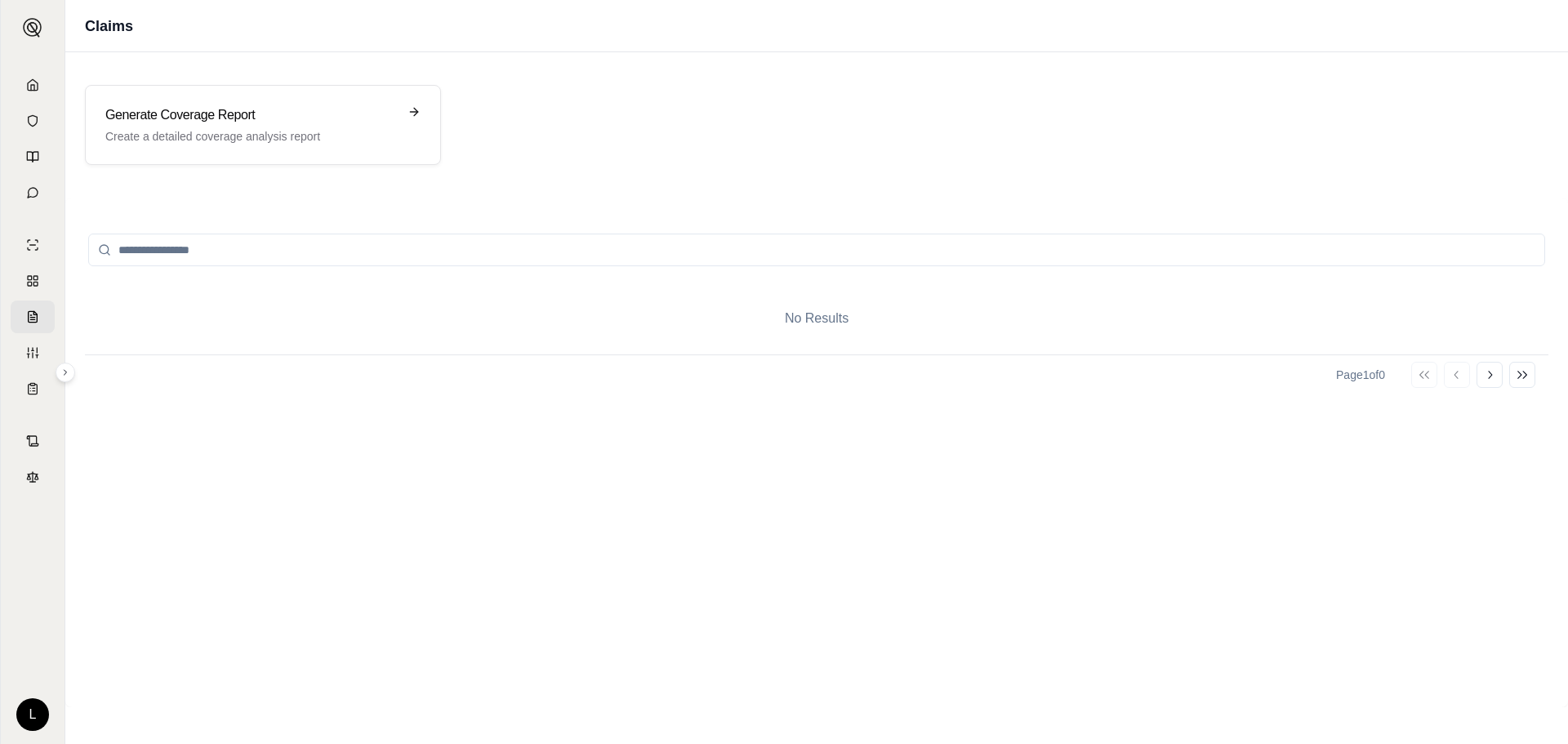
click at [369, 243] on input "search" at bounding box center [817, 250] width 1457 height 32
click at [331, 126] on div "Generate Coverage Report Create a detailed coverage analysis report" at bounding box center [252, 125] width 293 height 39
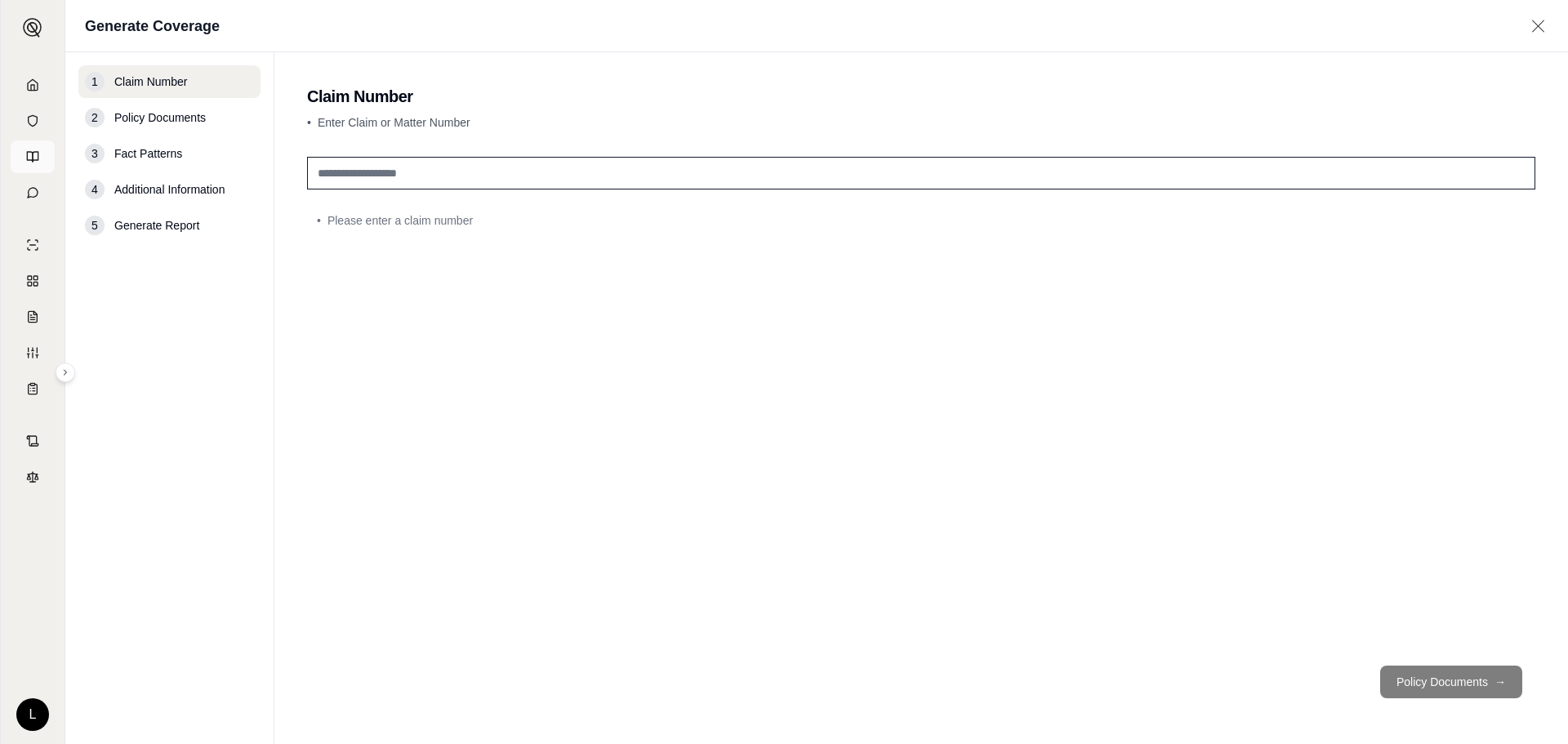
click at [31, 163] on link at bounding box center [32, 157] width 44 height 32
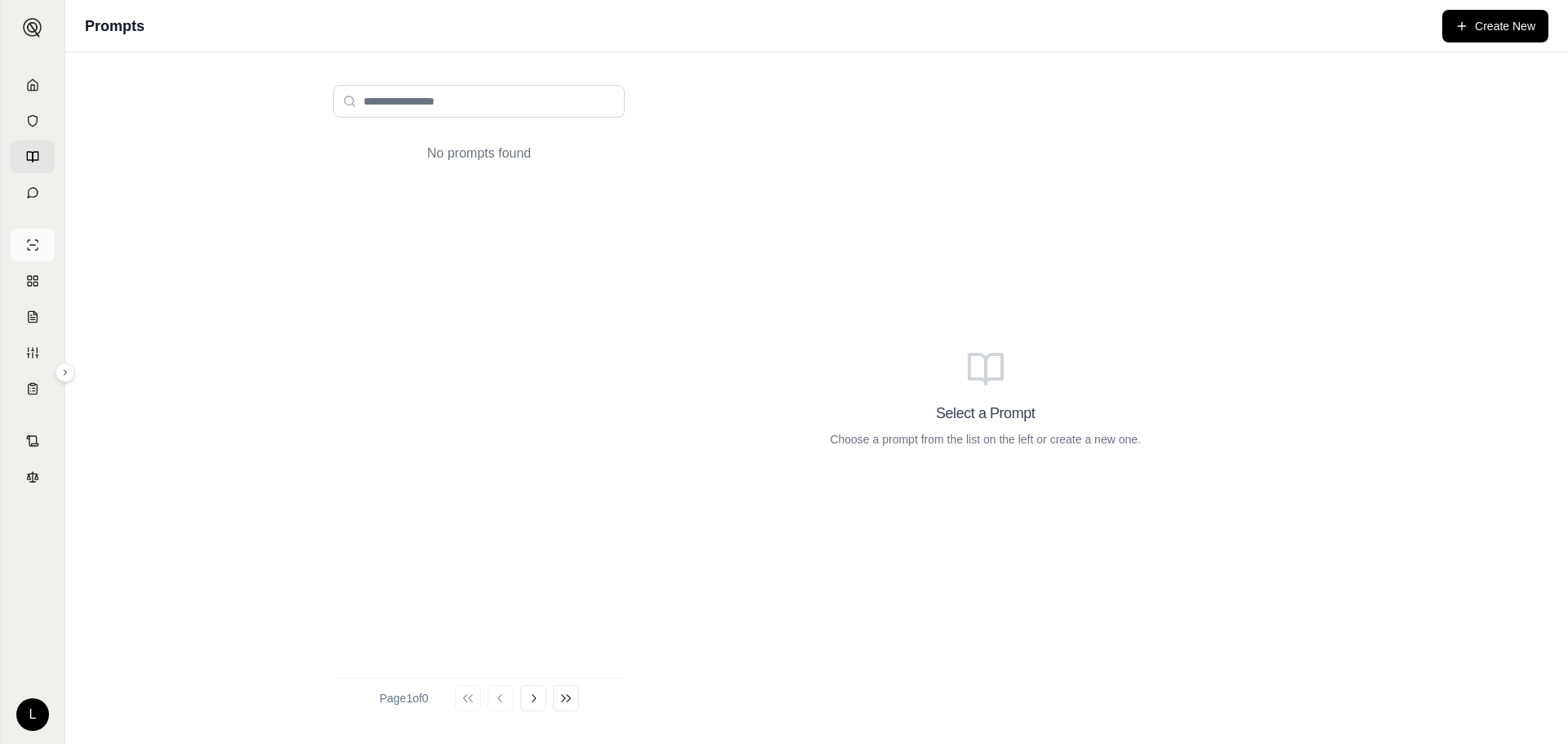
click at [31, 249] on icon at bounding box center [32, 244] width 13 height 13
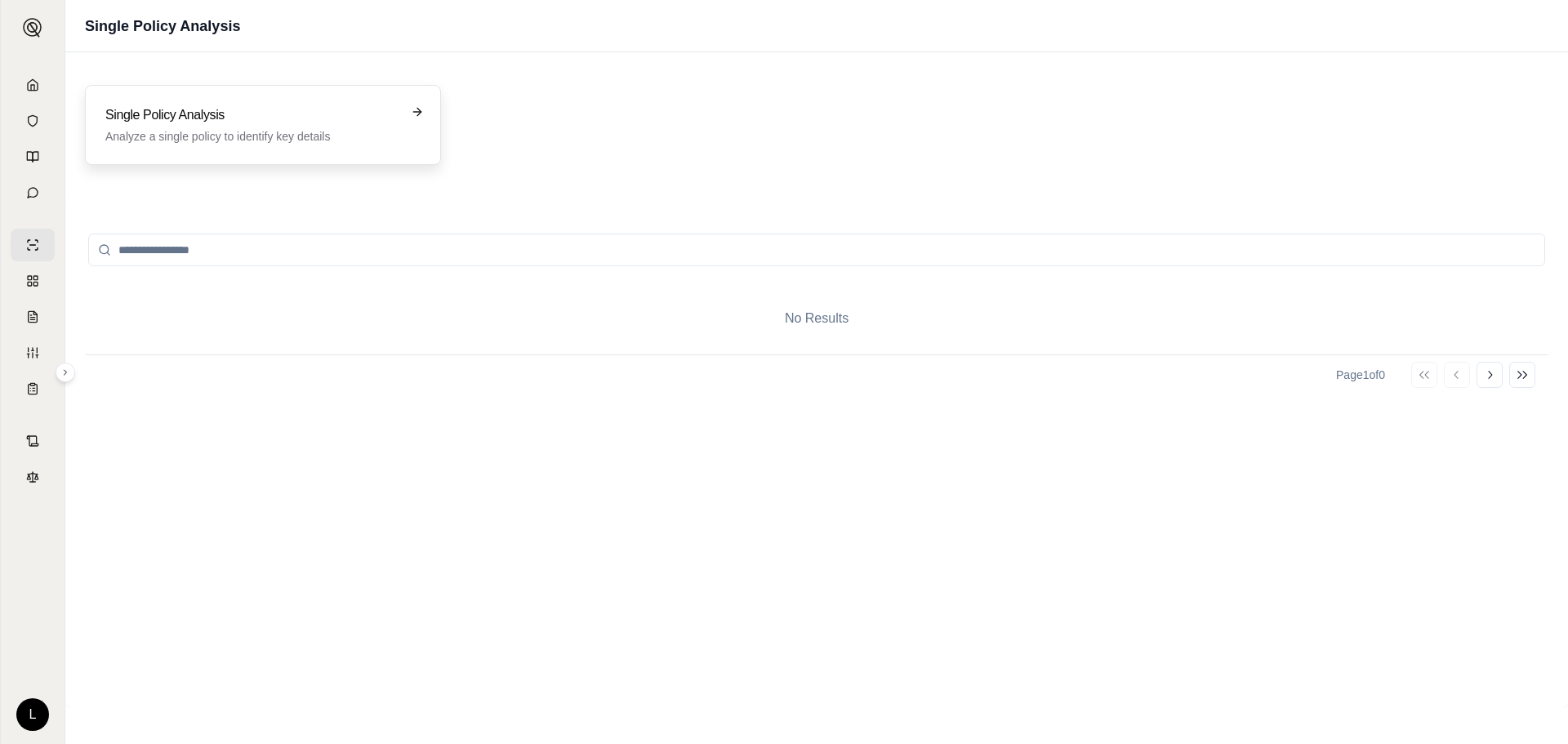
click at [326, 130] on p "Analyze a single policy to identify key details" at bounding box center [252, 136] width 293 height 16
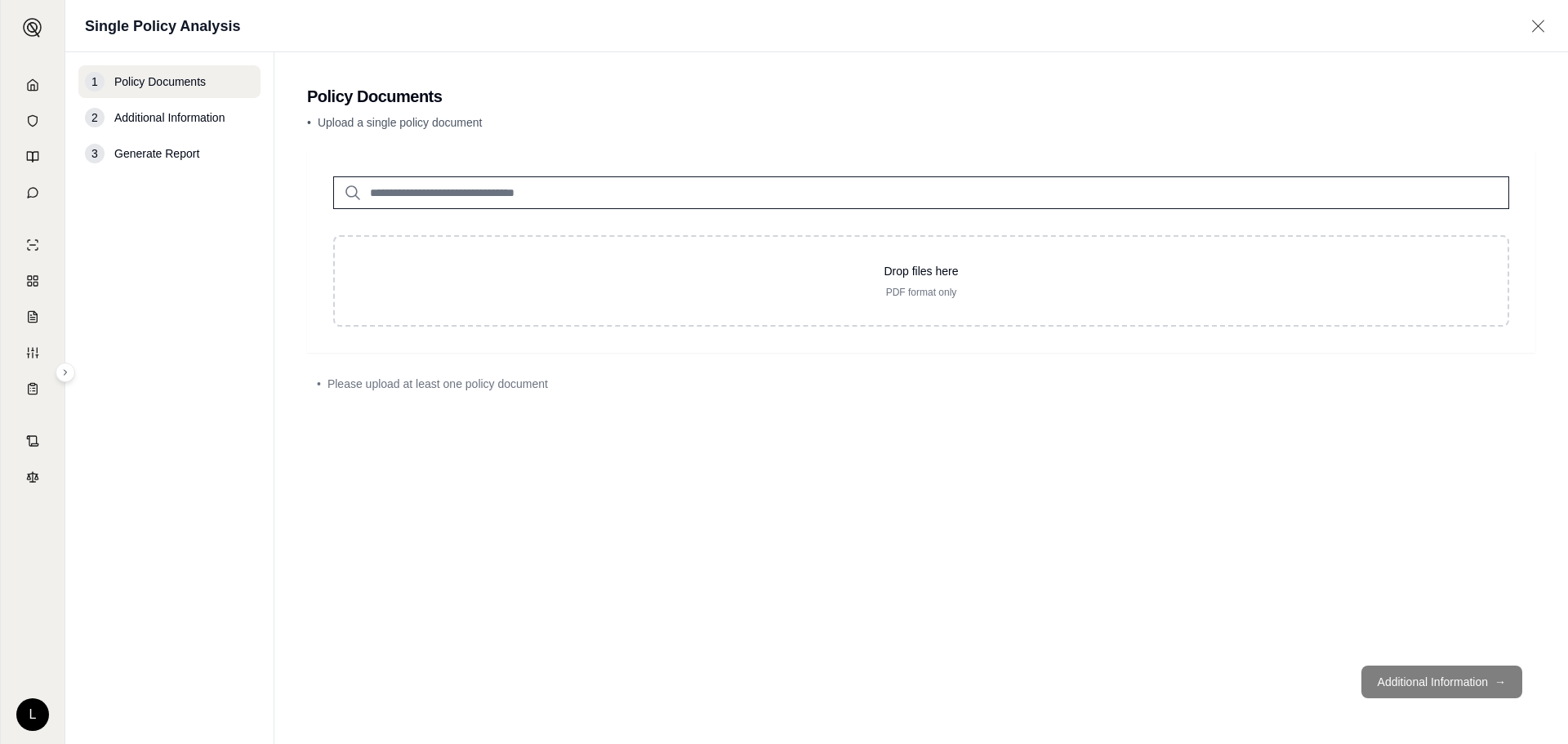
click at [400, 191] on input "search" at bounding box center [921, 192] width 1176 height 32
type input "*"
click at [31, 112] on link at bounding box center [32, 121] width 44 height 32
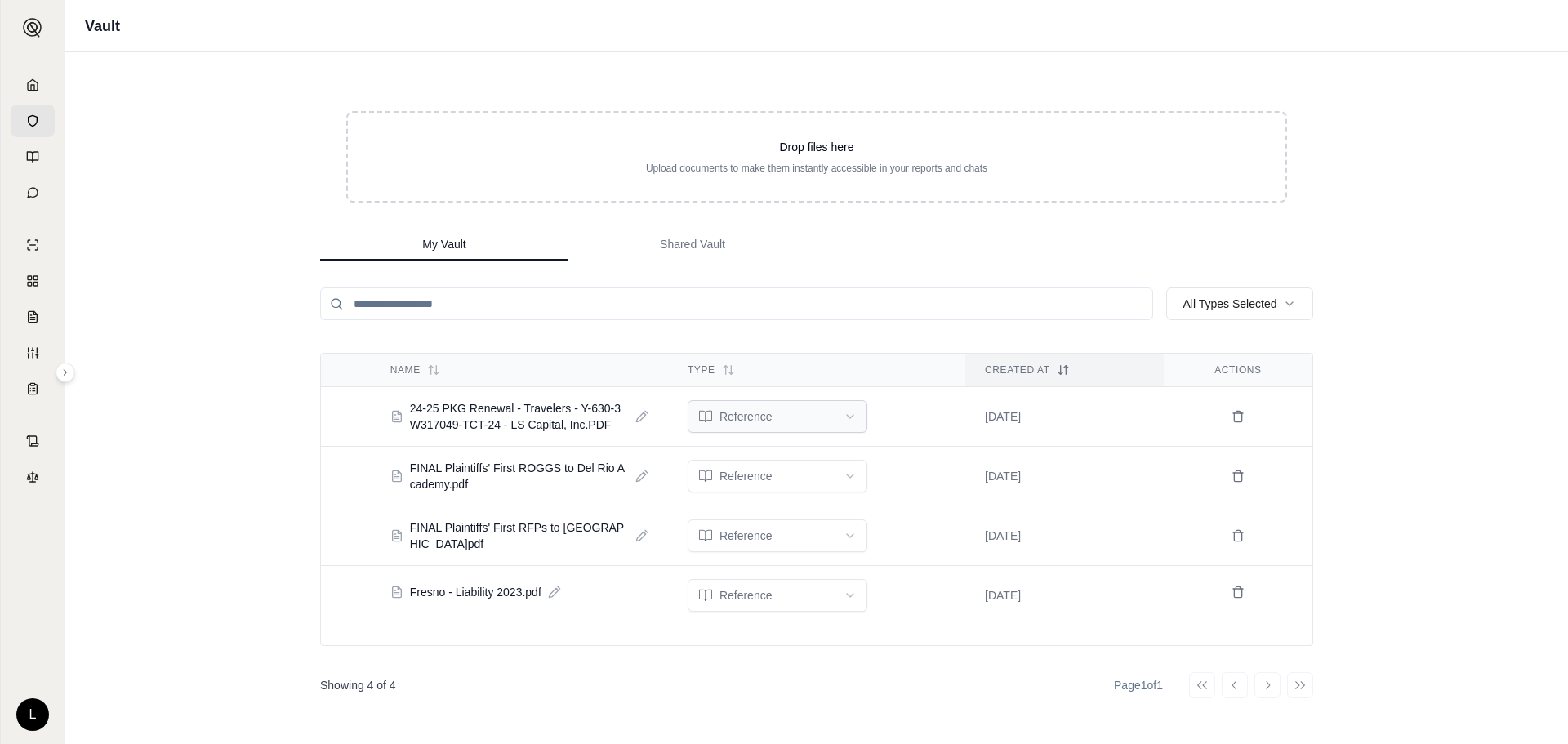
click at [811, 421] on html "L Vault Drop files here Upload documents to make them instantly accessible in y…" at bounding box center [784, 449] width 1568 height 898
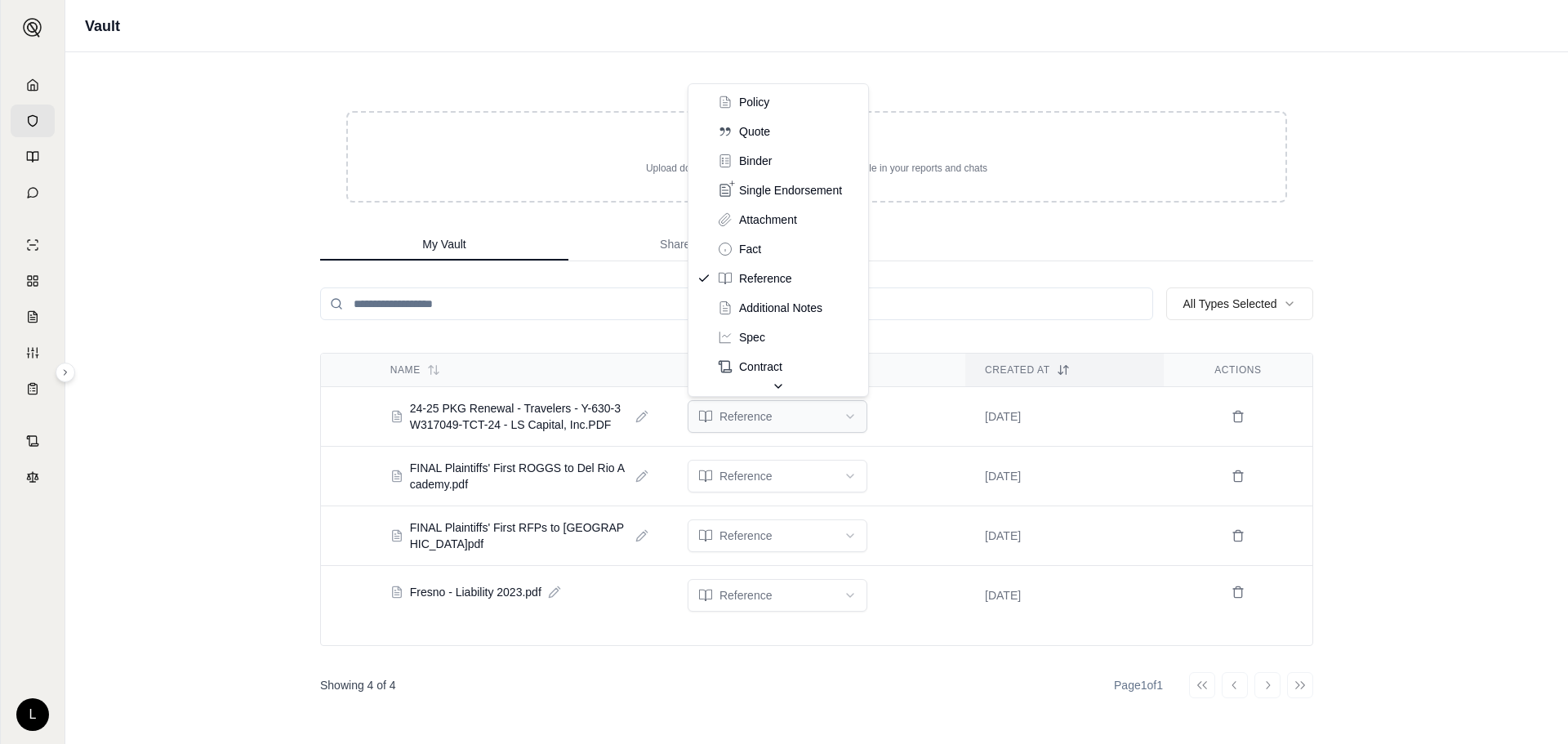
click at [843, 420] on html "L Vault Drop files here Upload documents to make them instantly accessible in y…" at bounding box center [784, 449] width 1568 height 898
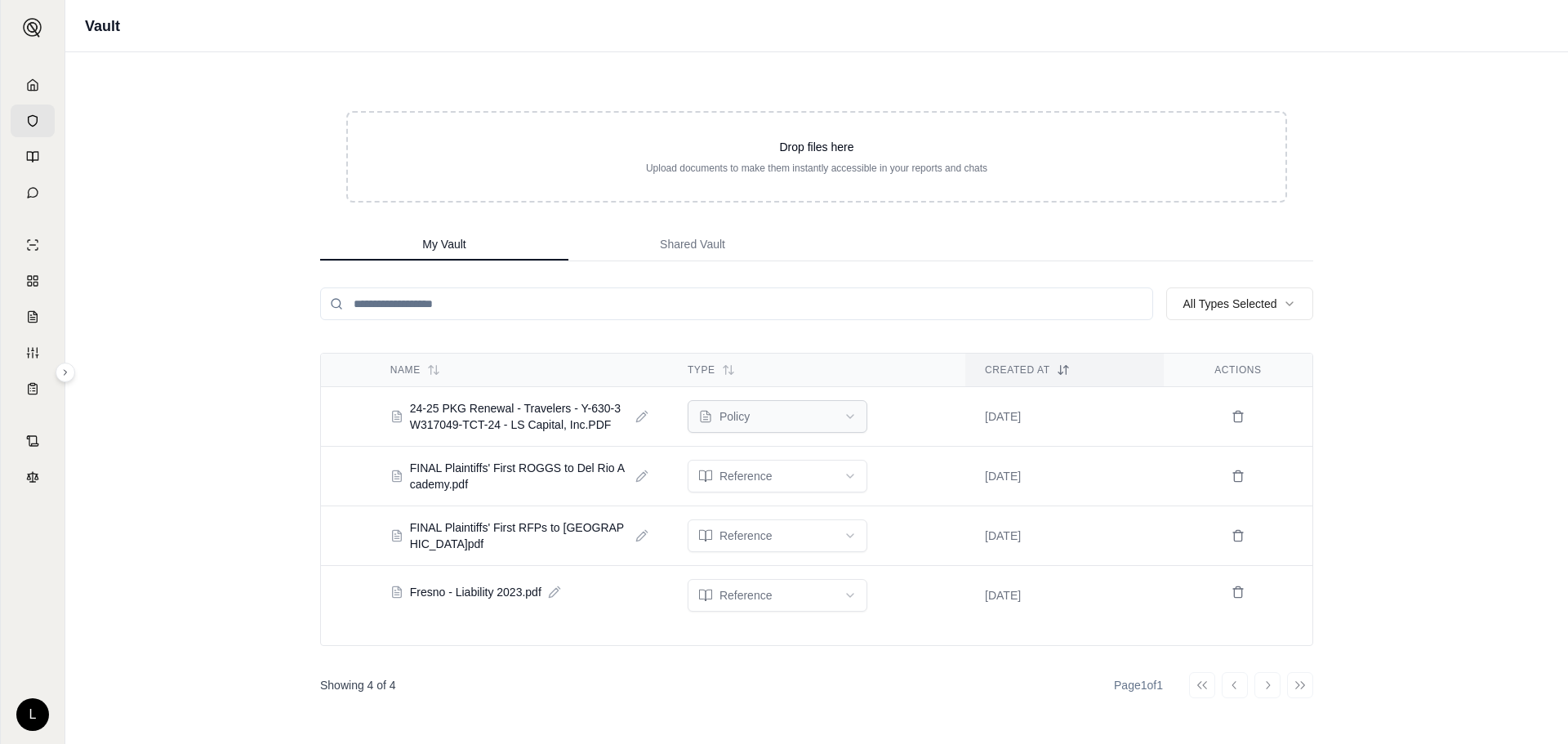
click at [761, 410] on html "L Vault Drop files here Upload documents to make them instantly accessible in y…" at bounding box center [784, 449] width 1568 height 898
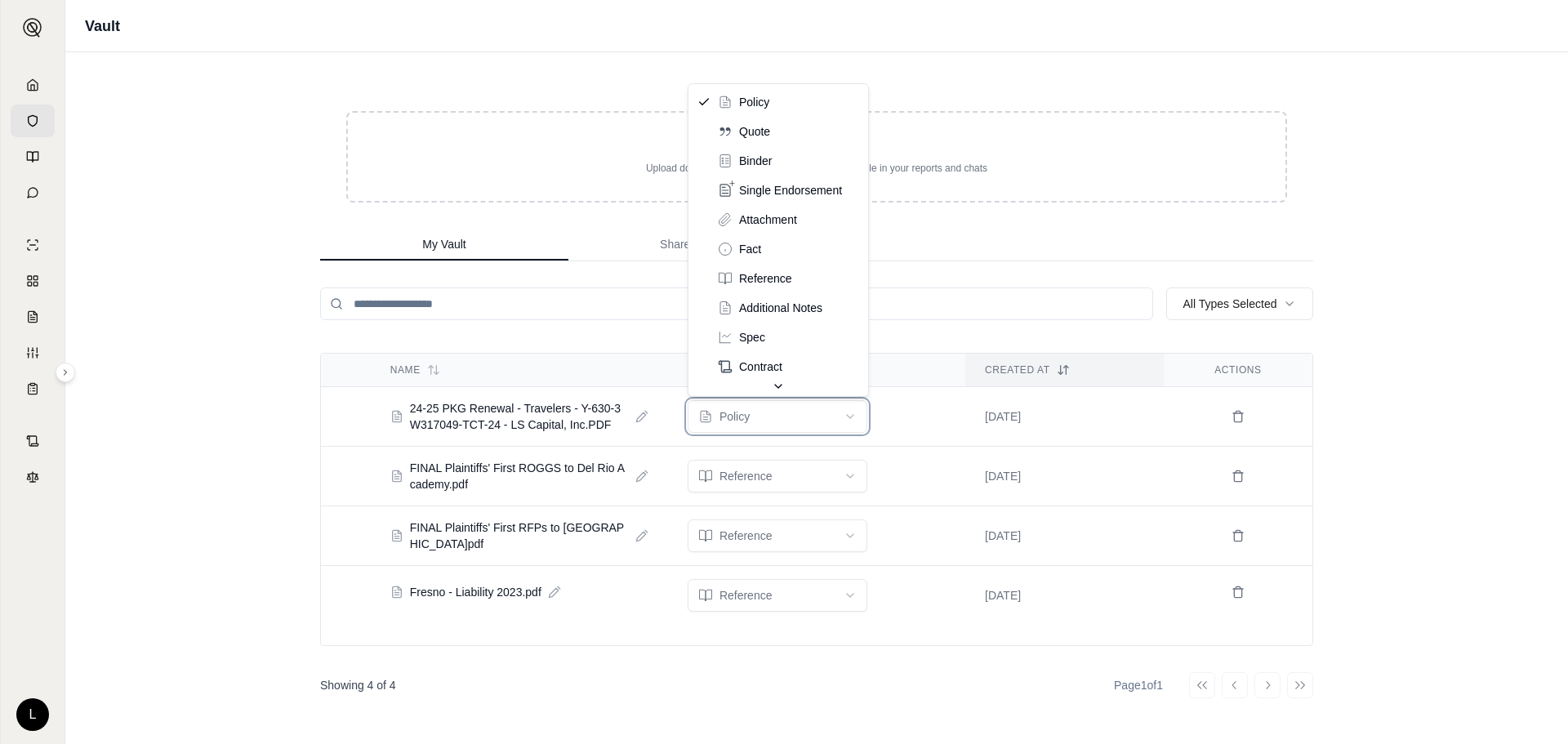
click at [210, 438] on html "L Vault Drop files here Upload documents to make them instantly accessible in y…" at bounding box center [784, 449] width 1568 height 898
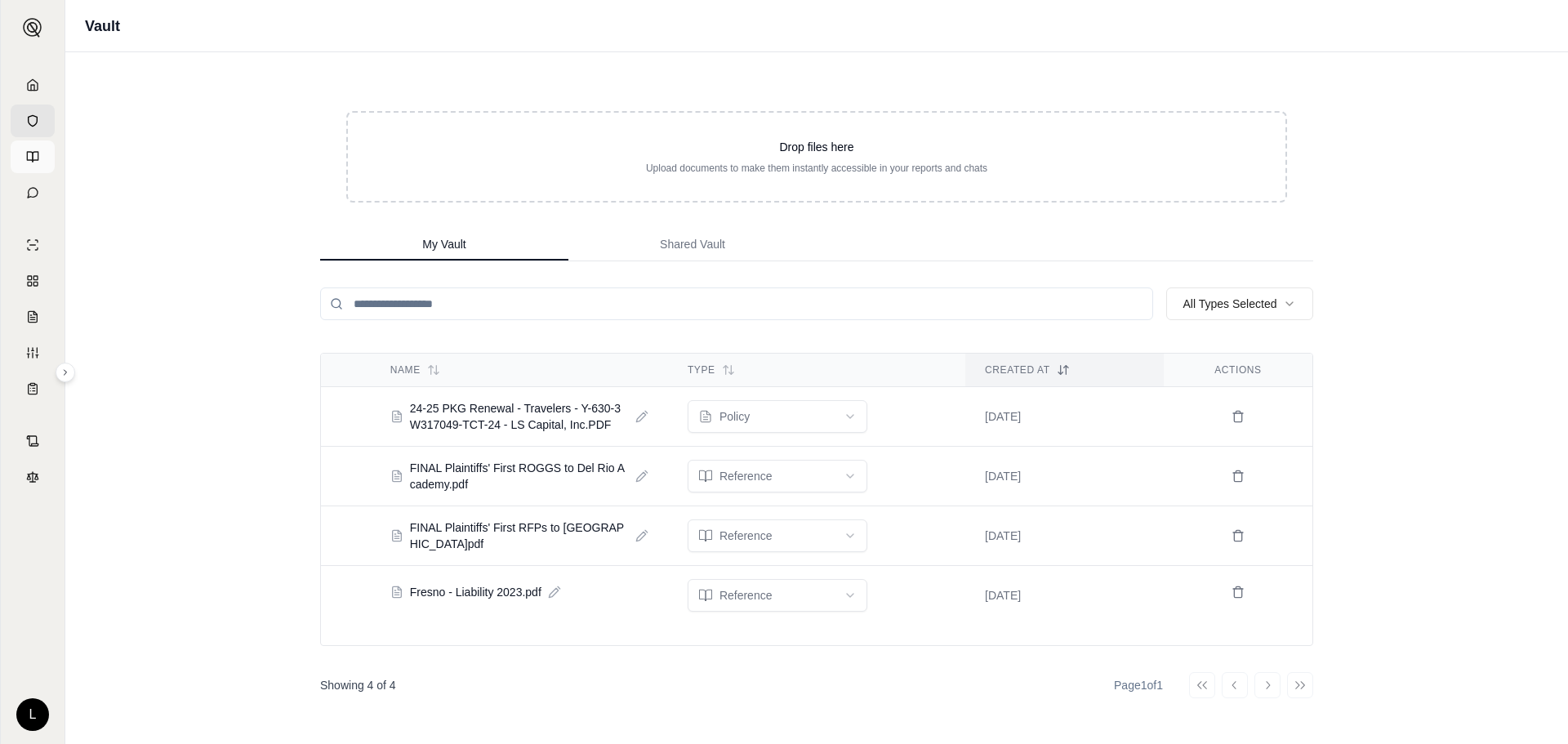
drag, startPoint x: 36, startPoint y: 190, endPoint x: 36, endPoint y: 168, distance: 22.0
click at [36, 190] on icon at bounding box center [33, 193] width 10 height 10
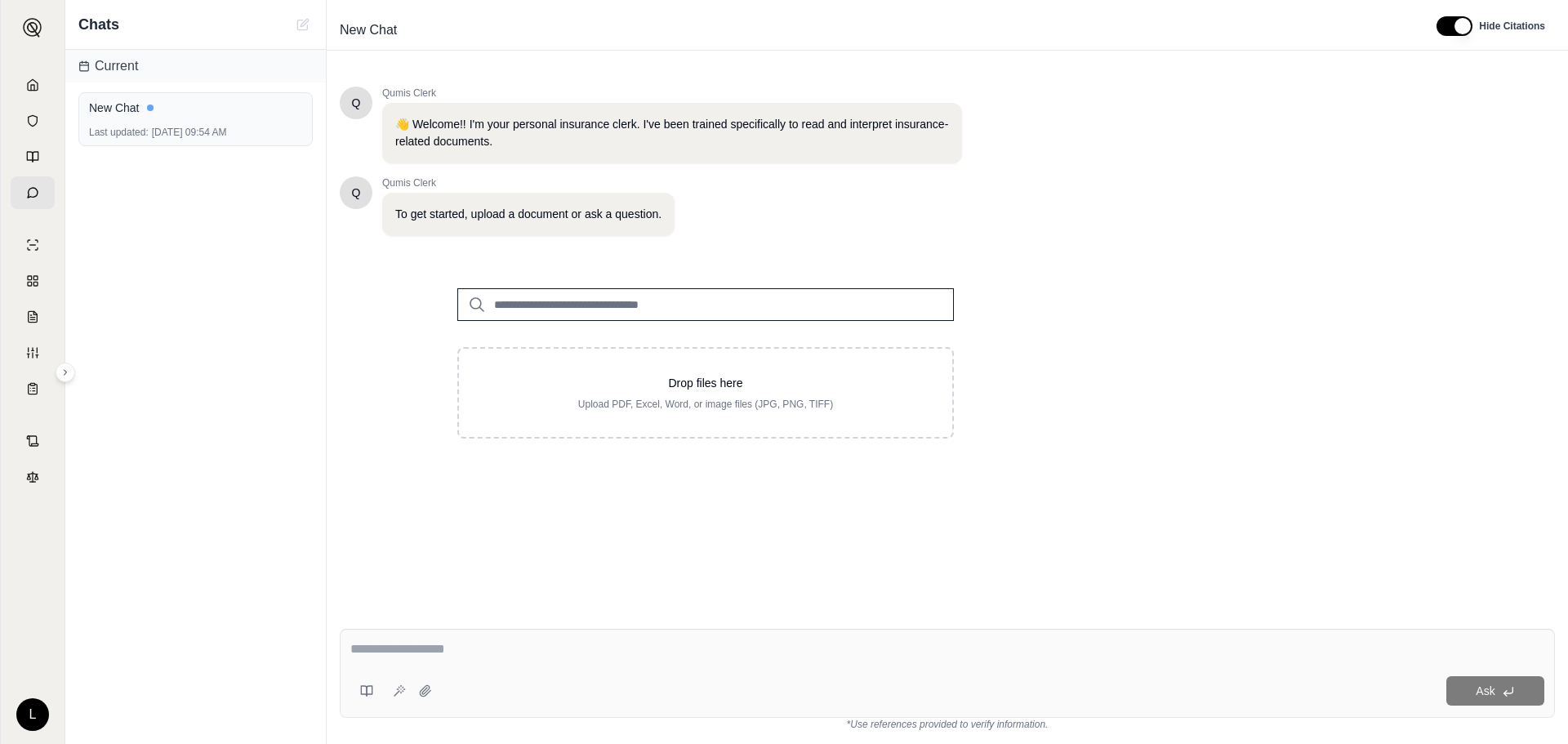
click at [22, 187] on link at bounding box center [32, 192] width 44 height 32
click at [25, 148] on link at bounding box center [32, 157] width 44 height 32
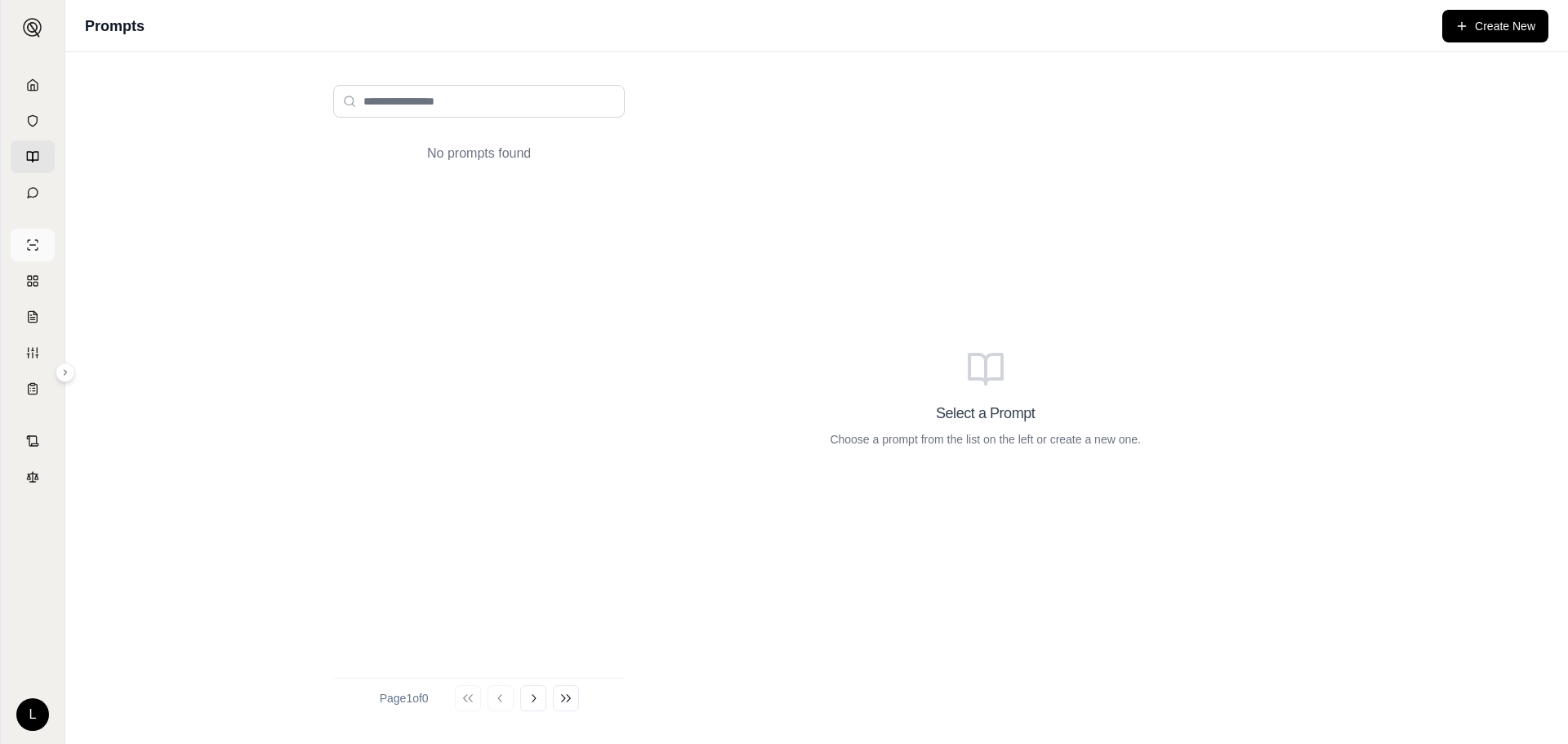
click at [36, 255] on link at bounding box center [32, 245] width 44 height 32
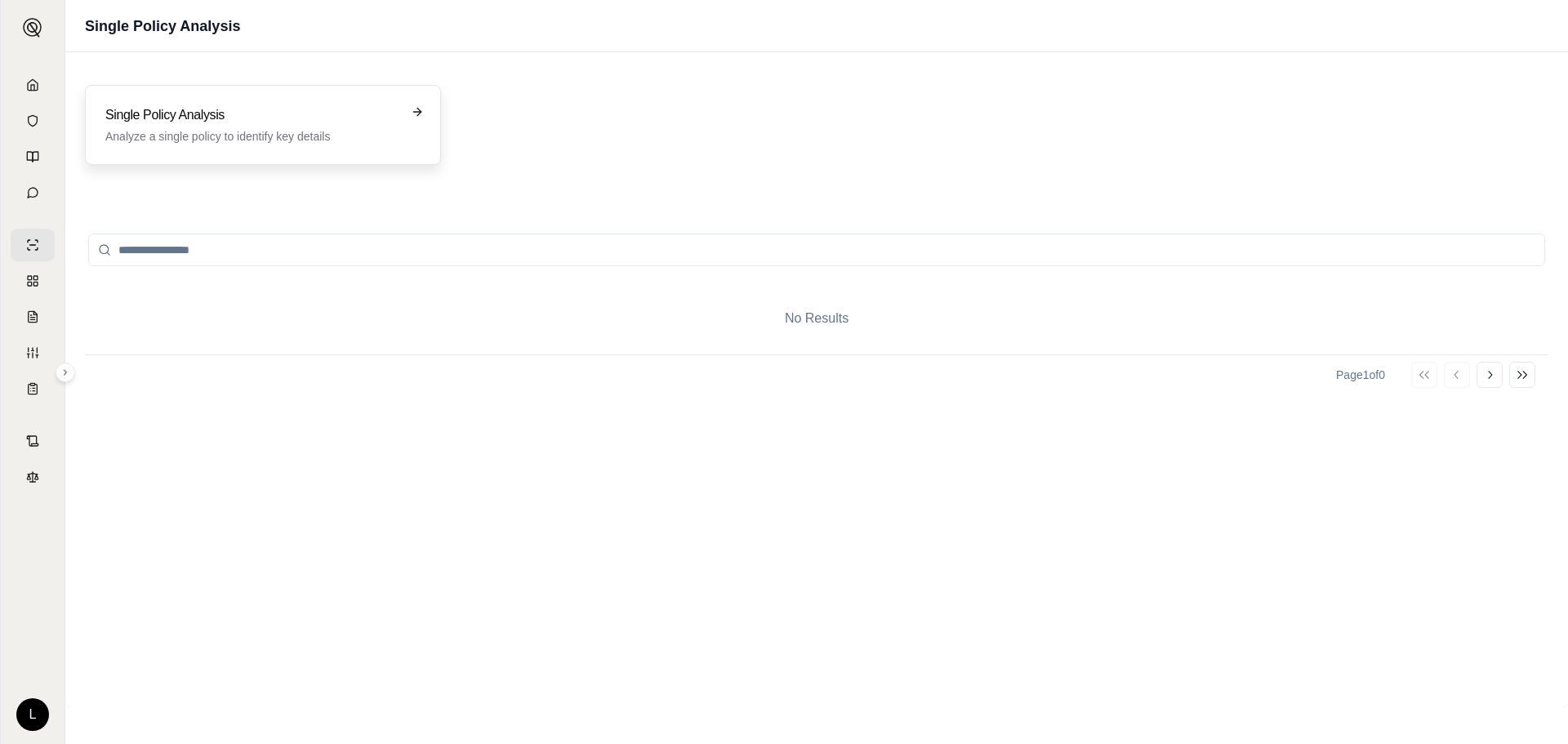
click at [268, 125] on div "Single Policy Analysis Analyze a single policy to identify key details" at bounding box center [252, 125] width 293 height 39
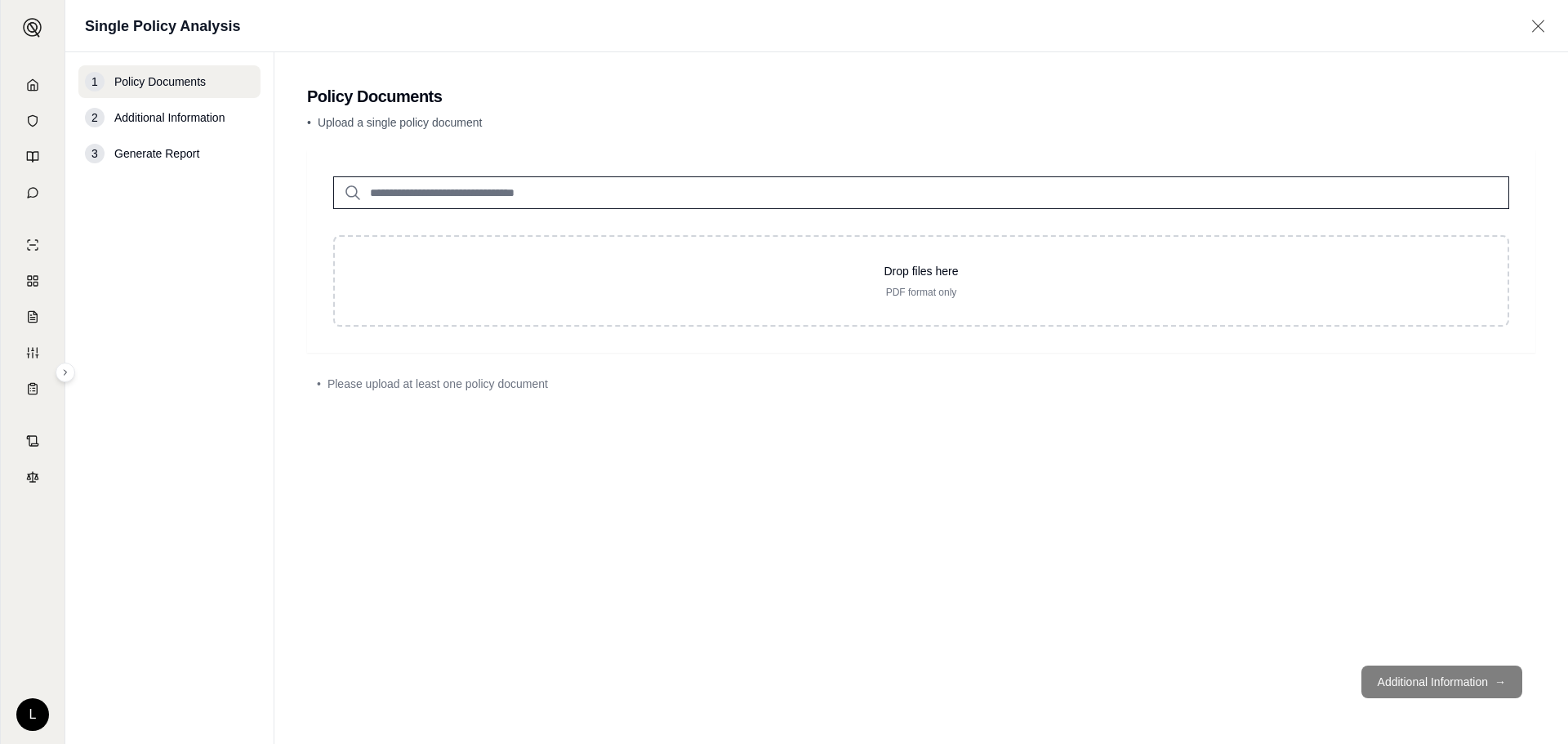
click at [483, 193] on input "search" at bounding box center [921, 192] width 1176 height 32
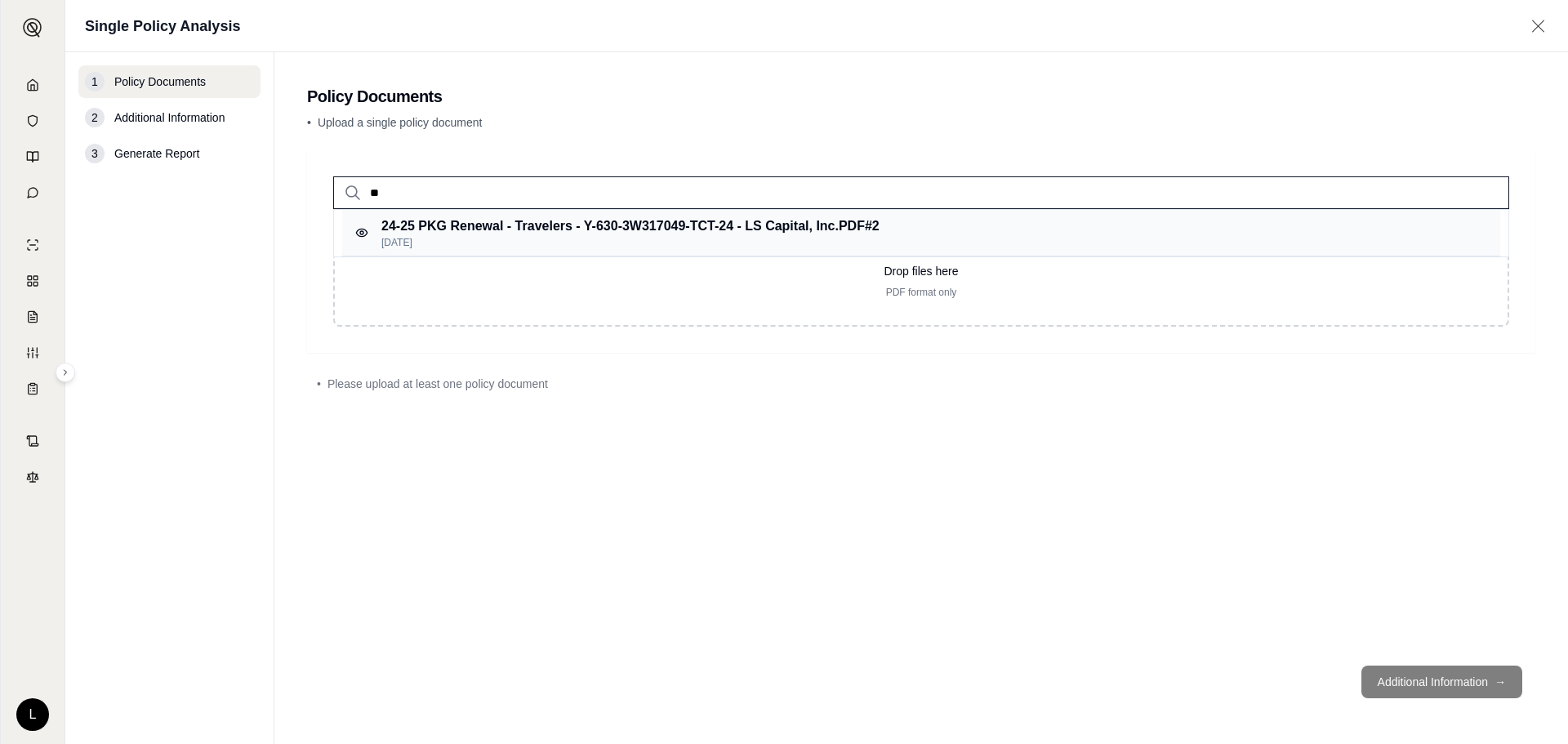
type input "**"
click at [507, 226] on p "24-25 PKG Renewal - Travelers - Y-630-3W317049-TCT-24 - LS Capital, Inc.PDF #2" at bounding box center [630, 226] width 499 height 20
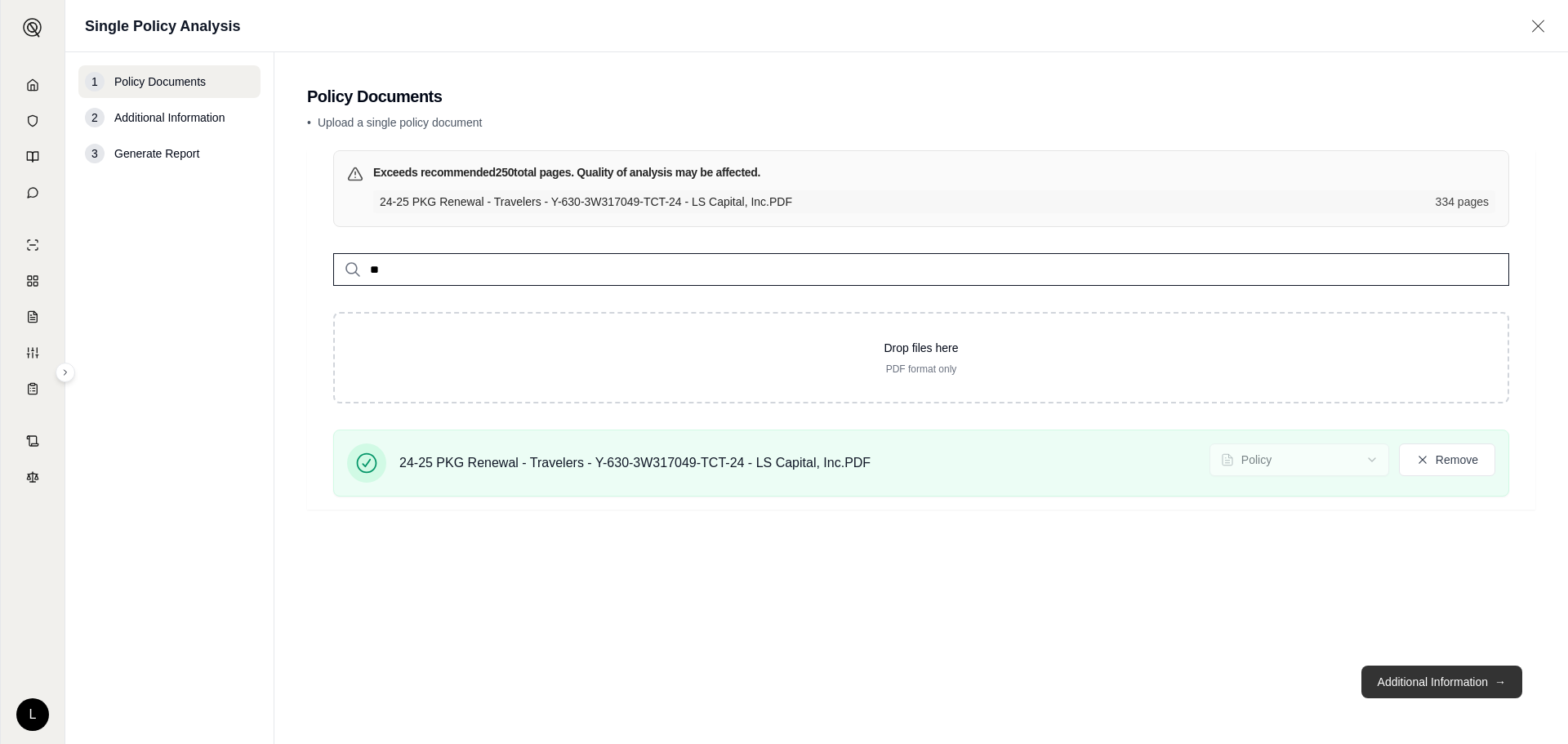
click at [1242, 561] on button "Additional Information →" at bounding box center [1441, 682] width 161 height 32
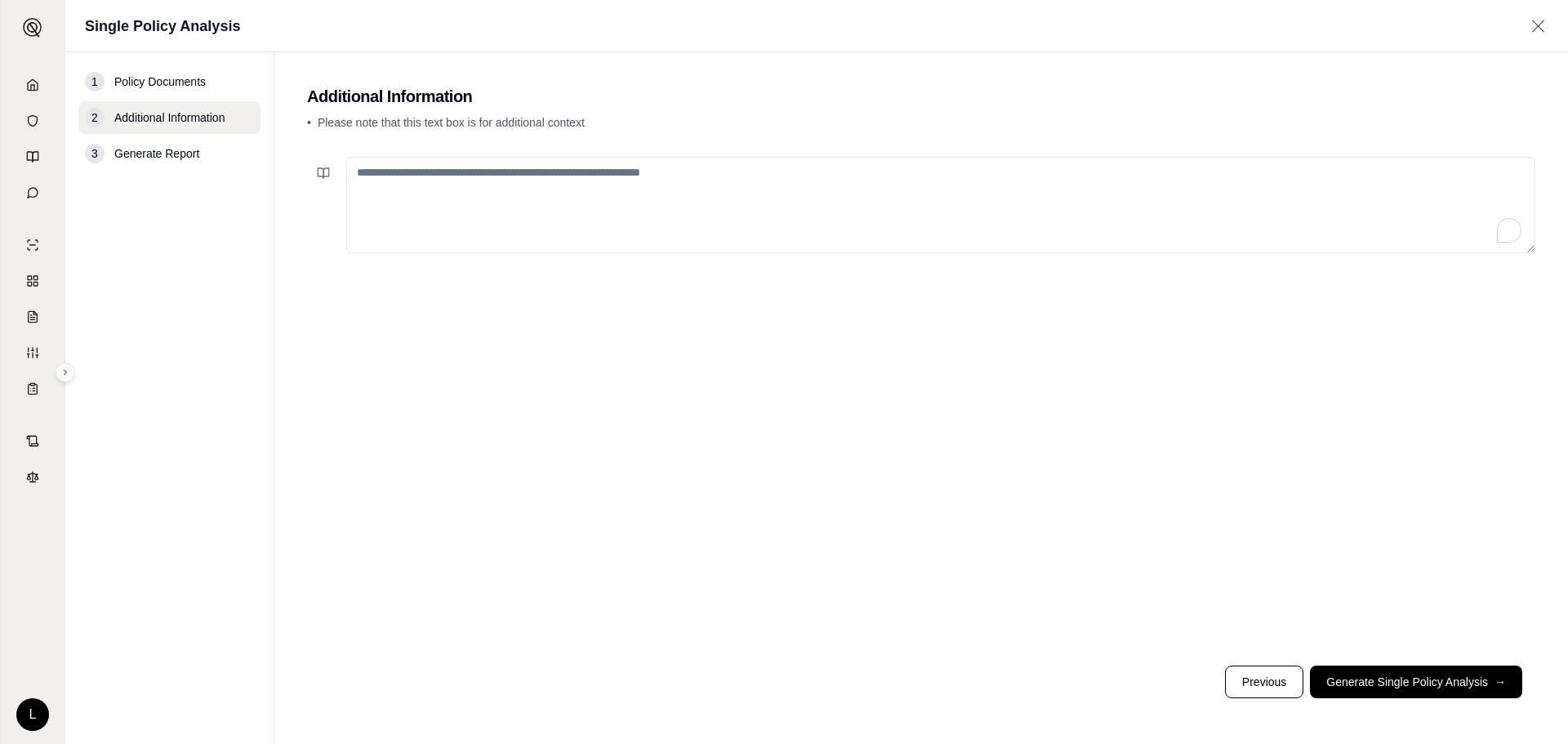
click at [687, 175] on textarea "To enrich screen reader interactions, please activate Accessibility in Grammarl…" at bounding box center [941, 204] width 1189 height 96
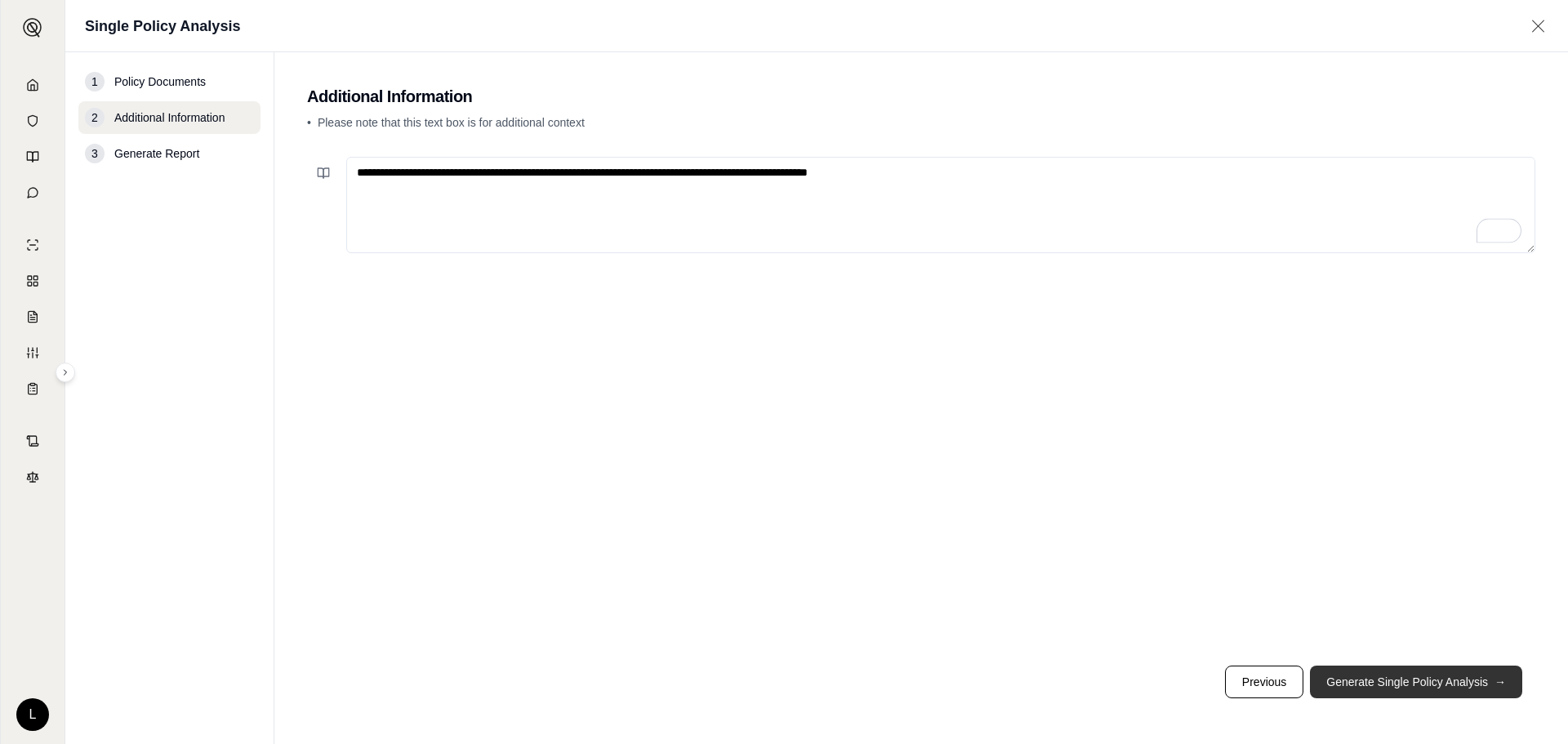
type textarea "**********"
click at [1242, 561] on button "Generate Single Policy Analysis →" at bounding box center [1417, 682] width 213 height 32
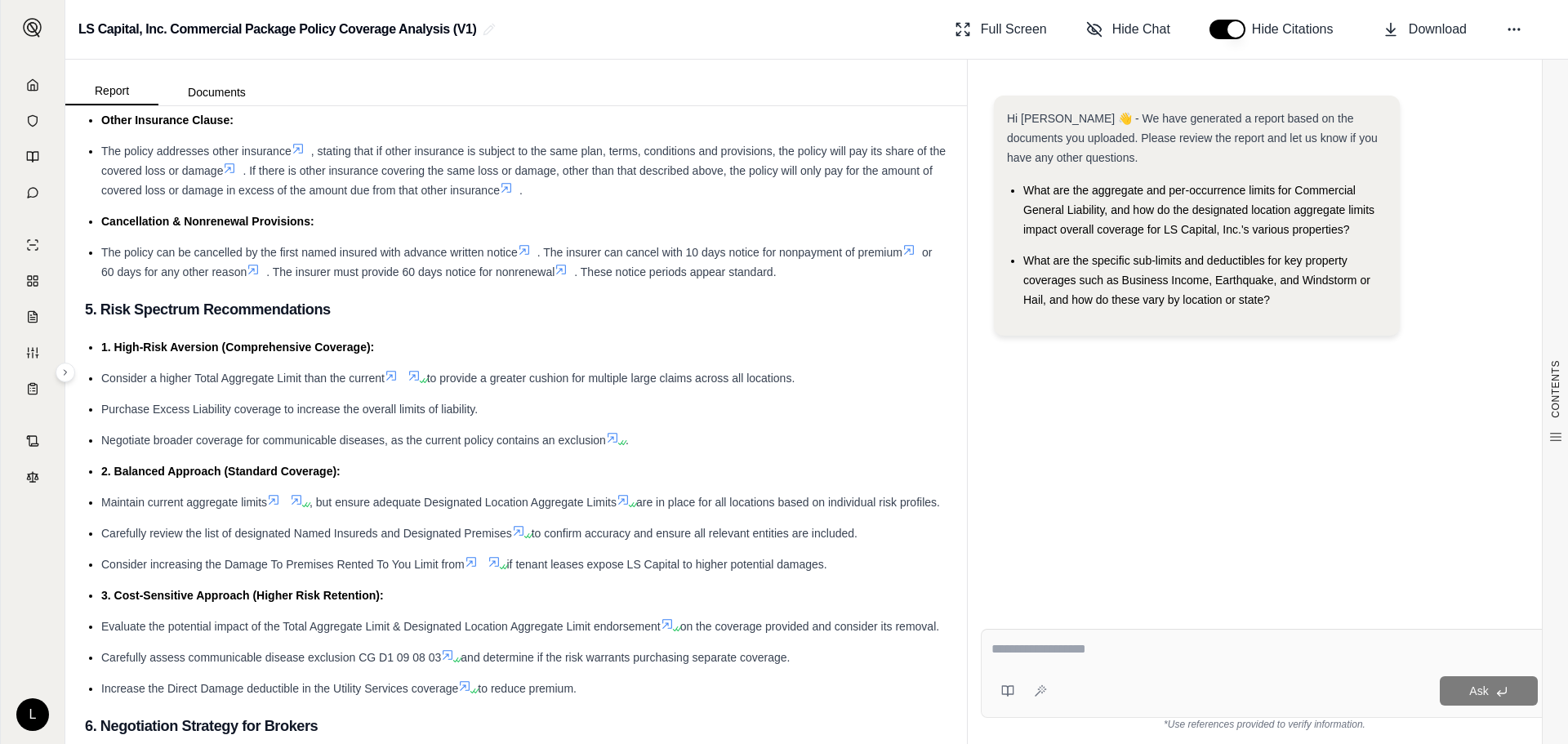
scroll to position [3187, 0]
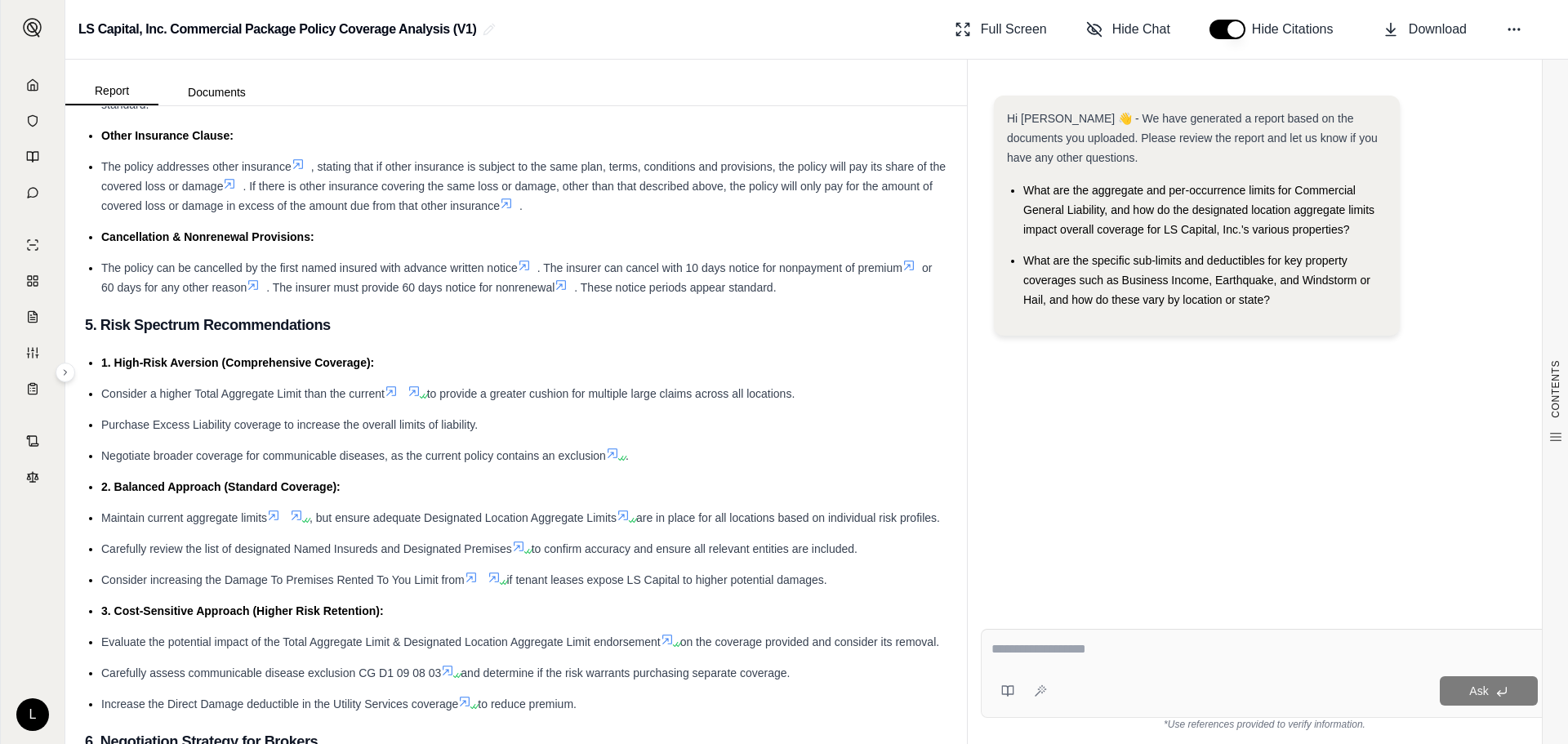
click at [1099, 561] on textarea at bounding box center [1264, 650] width 546 height 20
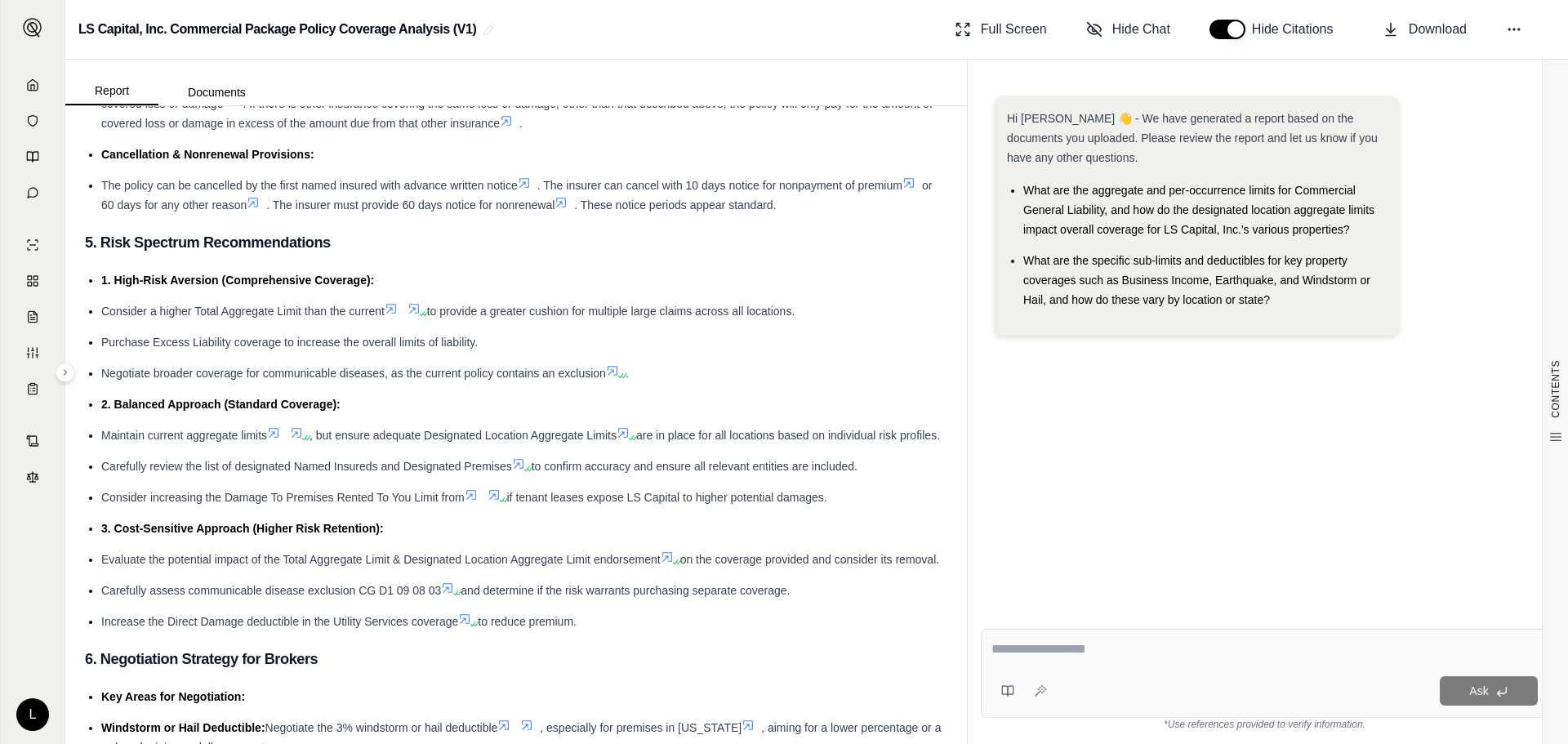
scroll to position [3351, 0]
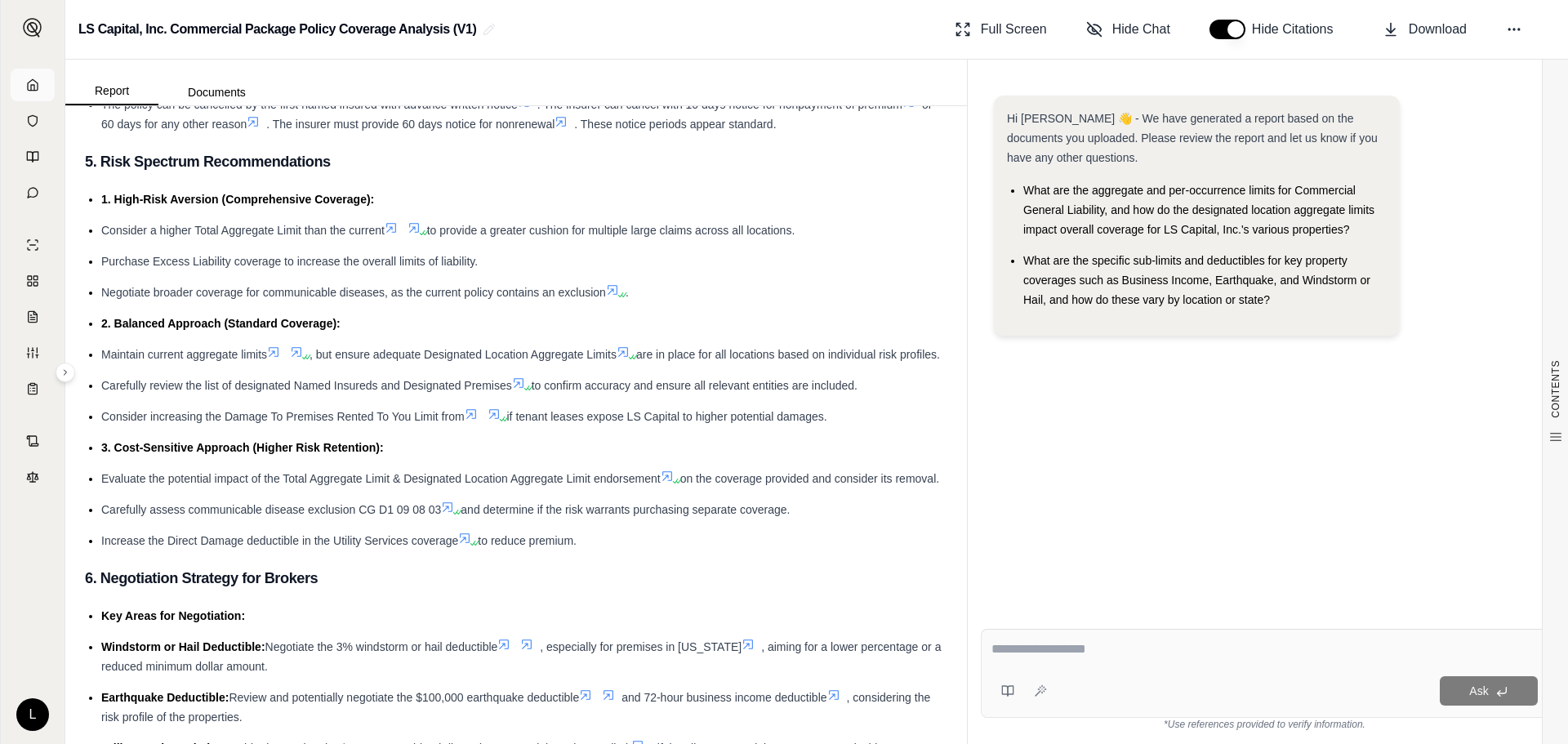
click at [40, 76] on link at bounding box center [32, 85] width 44 height 32
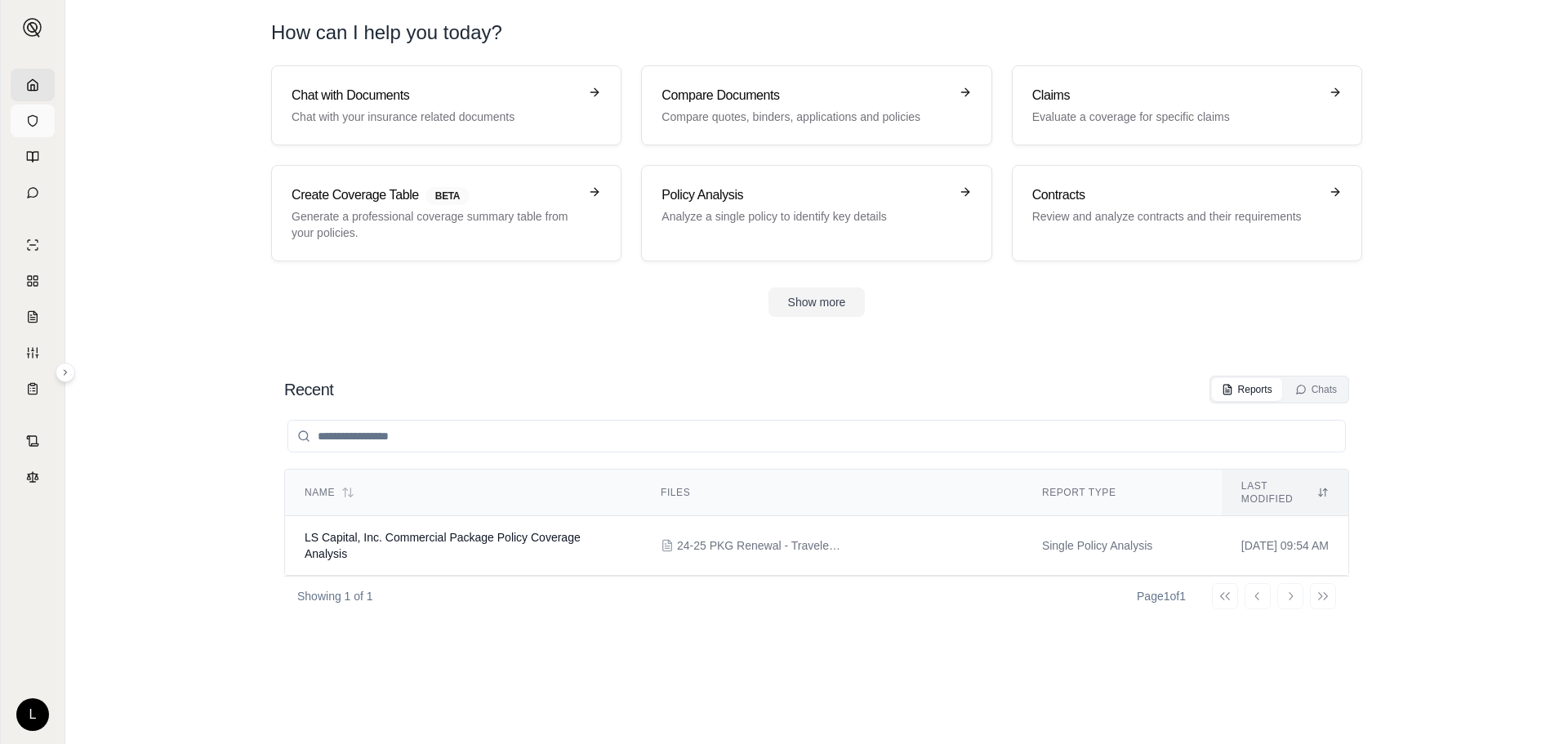
click at [30, 114] on icon at bounding box center [32, 120] width 13 height 13
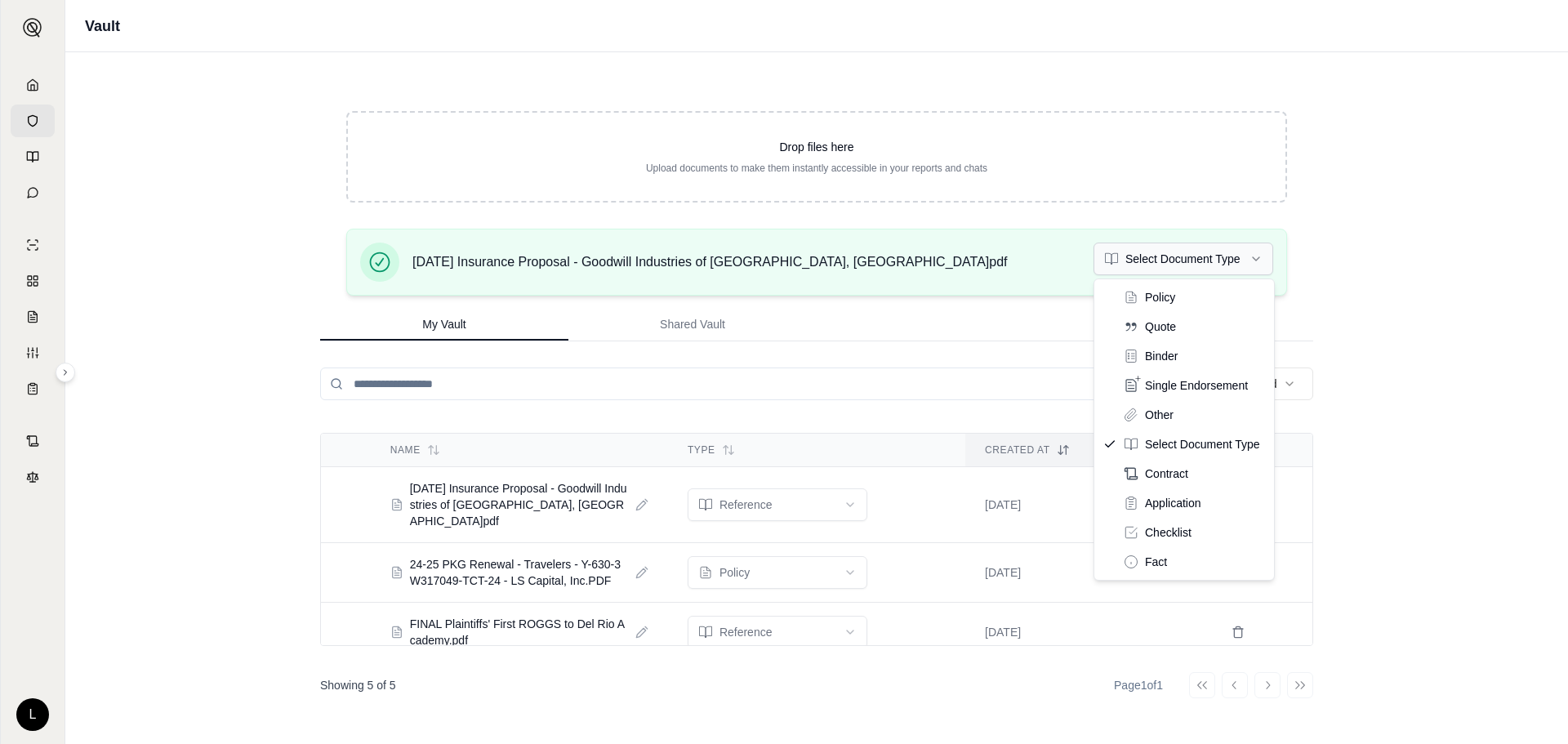
click at [1242, 266] on html "L Vault Drop files here Upload documents to make them instantly accessible in y…" at bounding box center [784, 449] width 1568 height 898
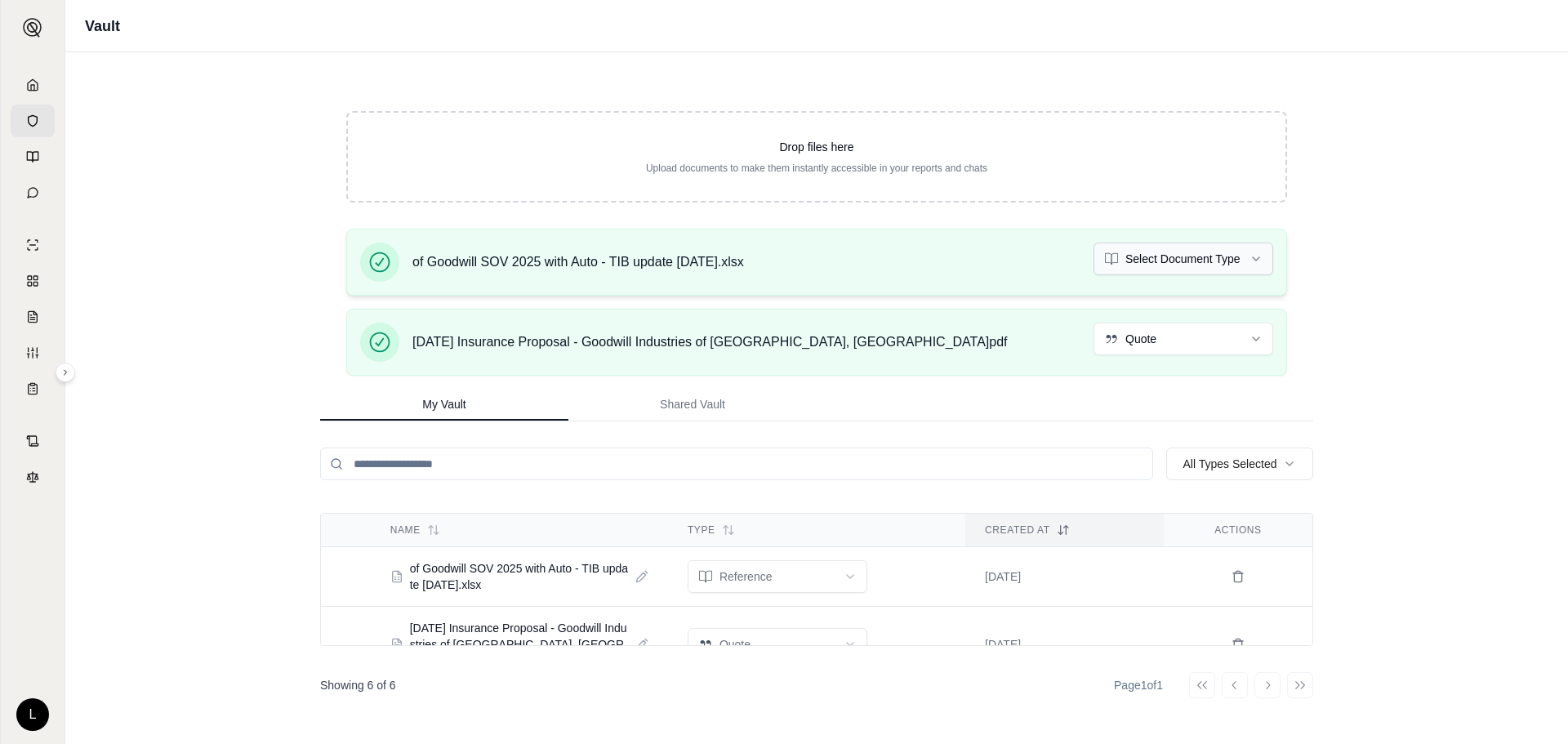
click at [1242, 258] on html "L Vault Drop files here Upload documents to make them instantly accessible in y…" at bounding box center [784, 449] width 1568 height 898
click at [37, 165] on link at bounding box center [32, 157] width 44 height 32
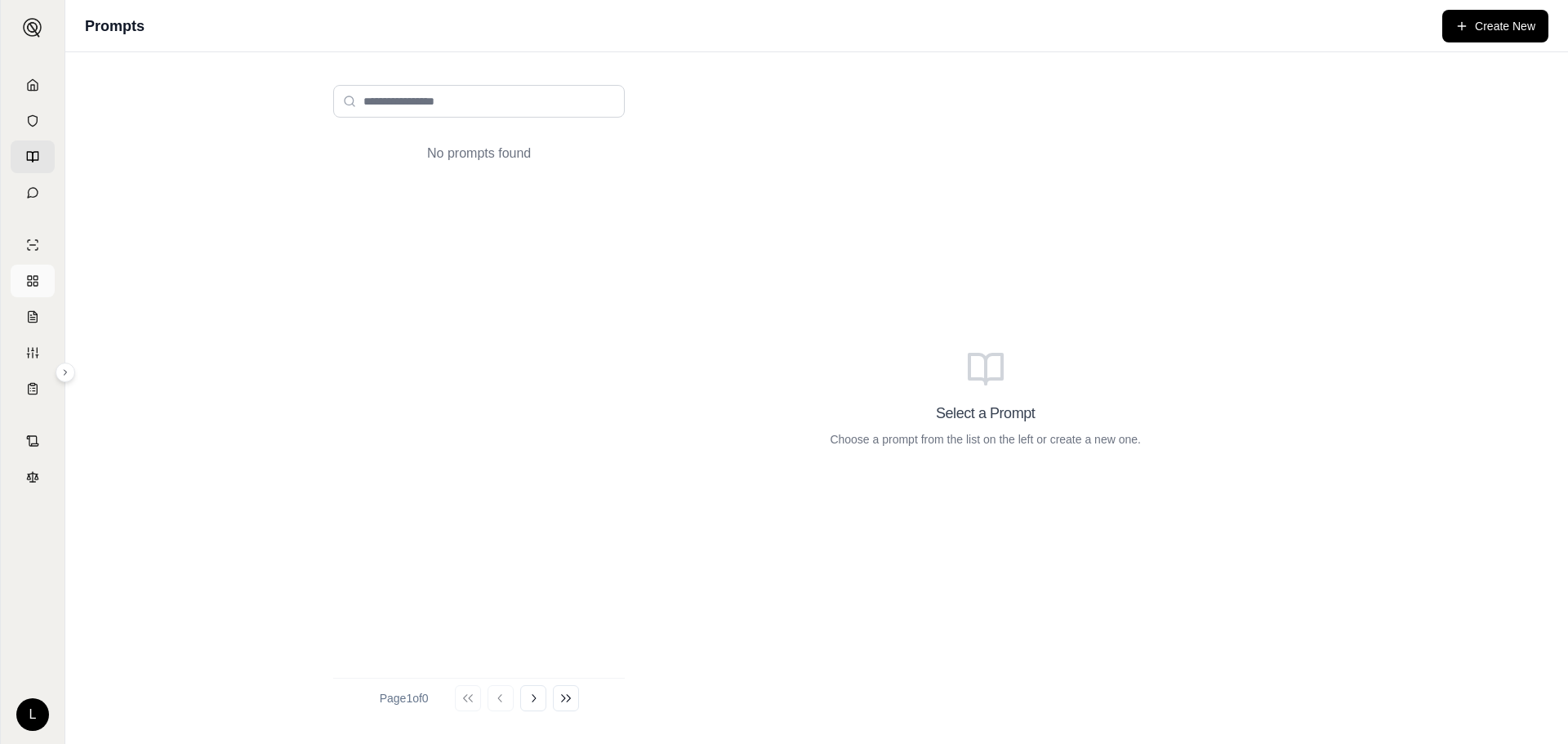
click at [28, 278] on rect at bounding box center [30, 278] width 4 height 4
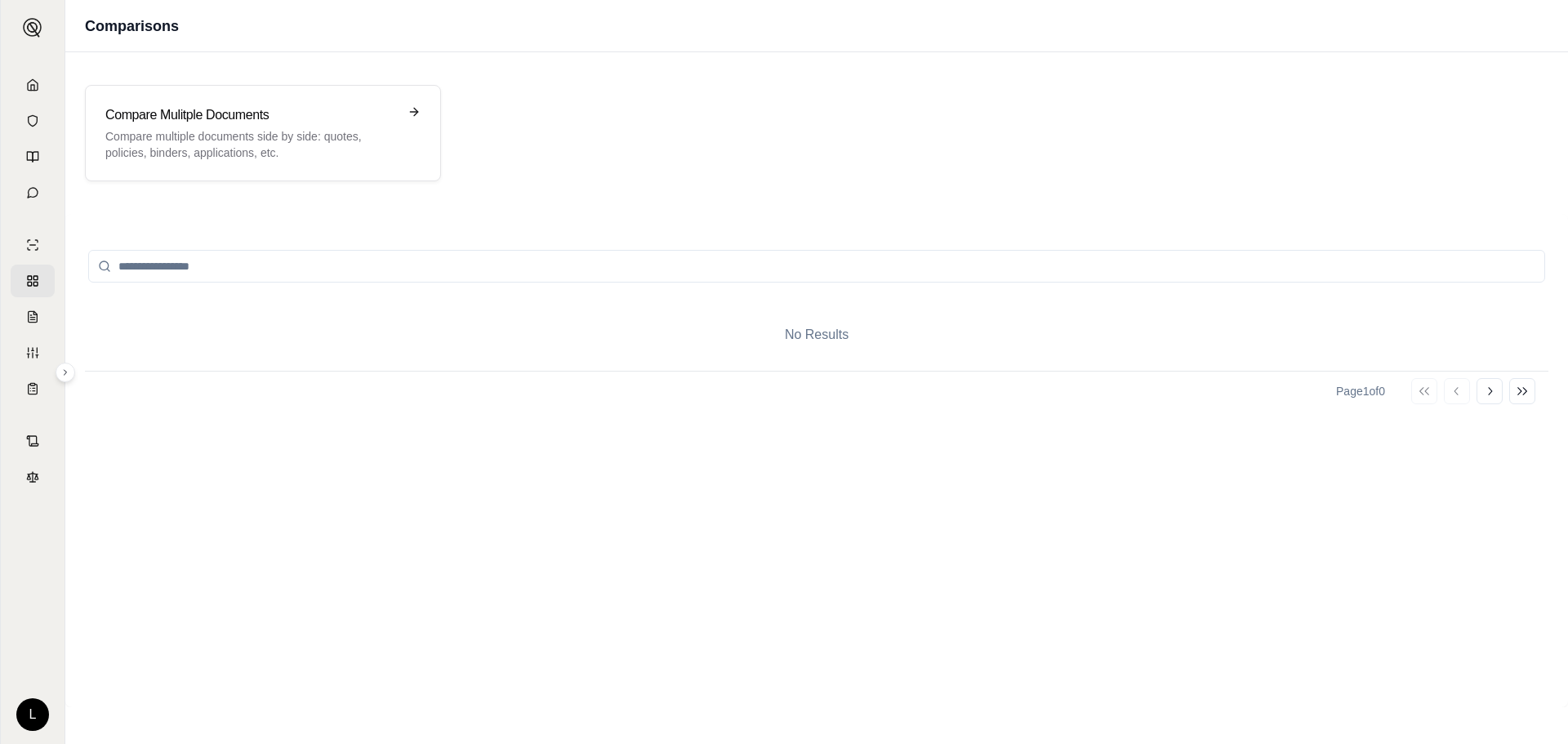
click at [35, 281] on icon at bounding box center [32, 281] width 13 height 13
click at [29, 321] on icon at bounding box center [33, 317] width 9 height 10
click at [20, 380] on link at bounding box center [32, 389] width 44 height 32
click at [22, 270] on link at bounding box center [32, 281] width 44 height 32
click at [59, 168] on div "L" at bounding box center [32, 399] width 64 height 689
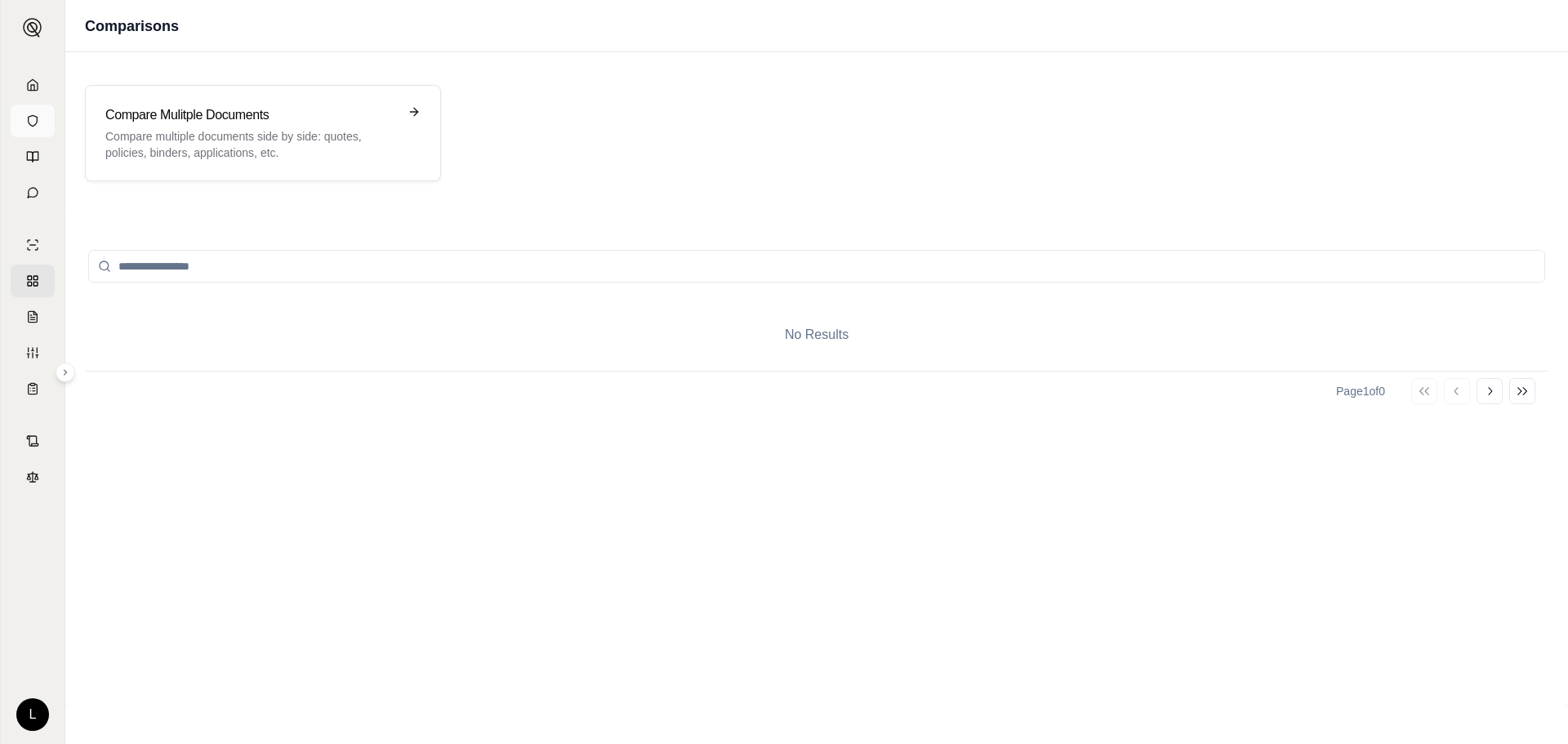
click at [26, 121] on icon at bounding box center [32, 120] width 13 height 13
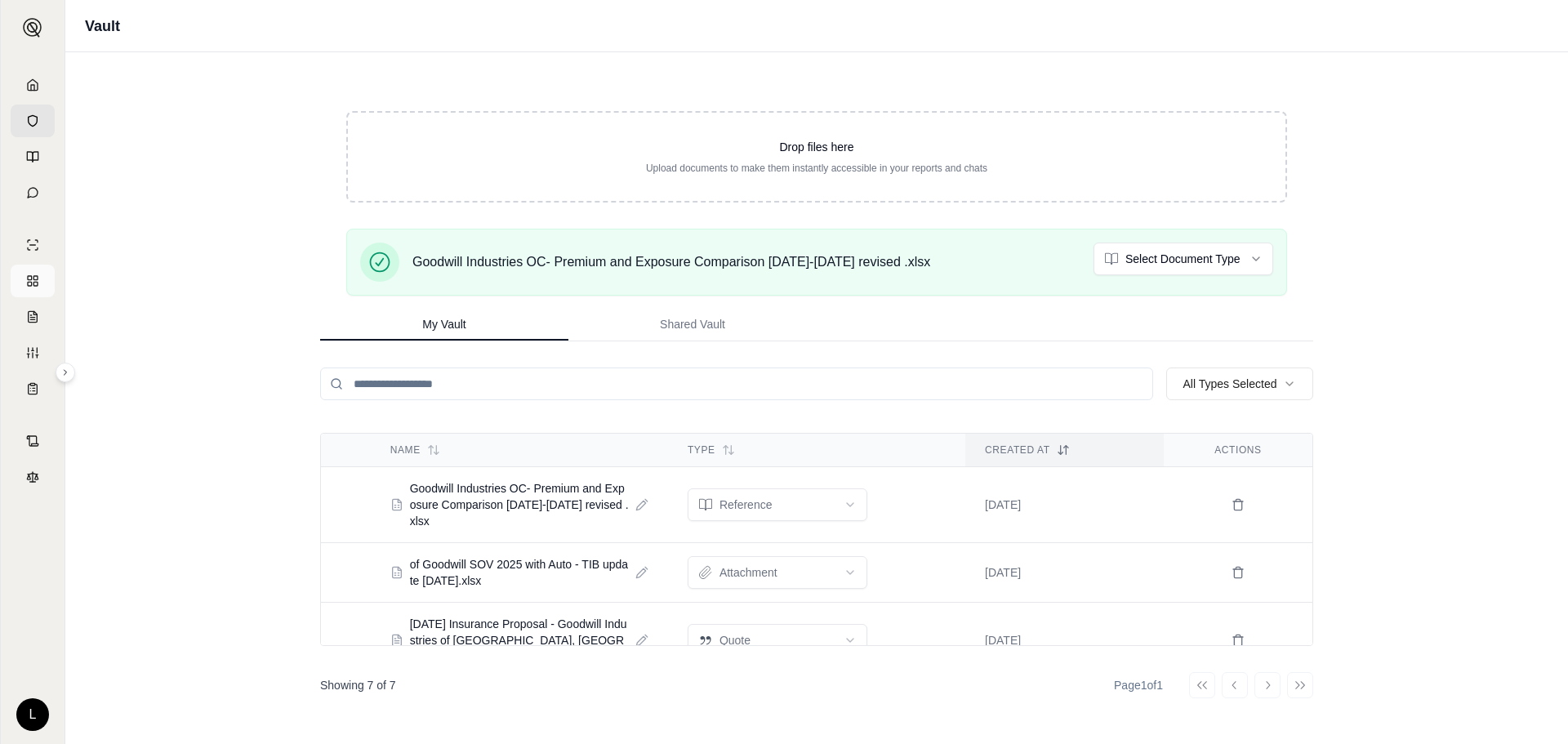
click at [46, 288] on link at bounding box center [32, 281] width 44 height 32
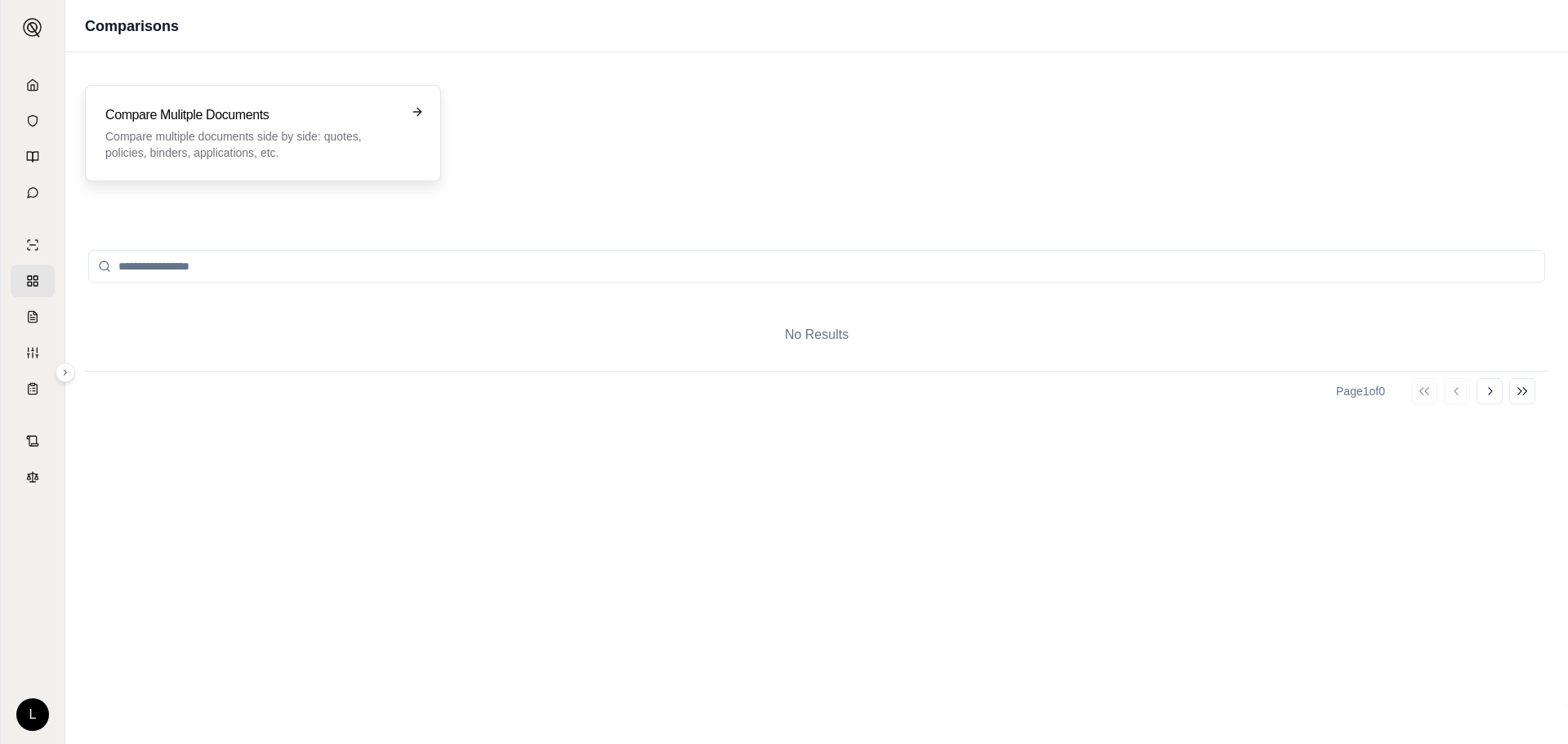
click at [364, 129] on p "Compare multiple documents side by side: quotes, policies, binders, application…" at bounding box center [252, 145] width 293 height 32
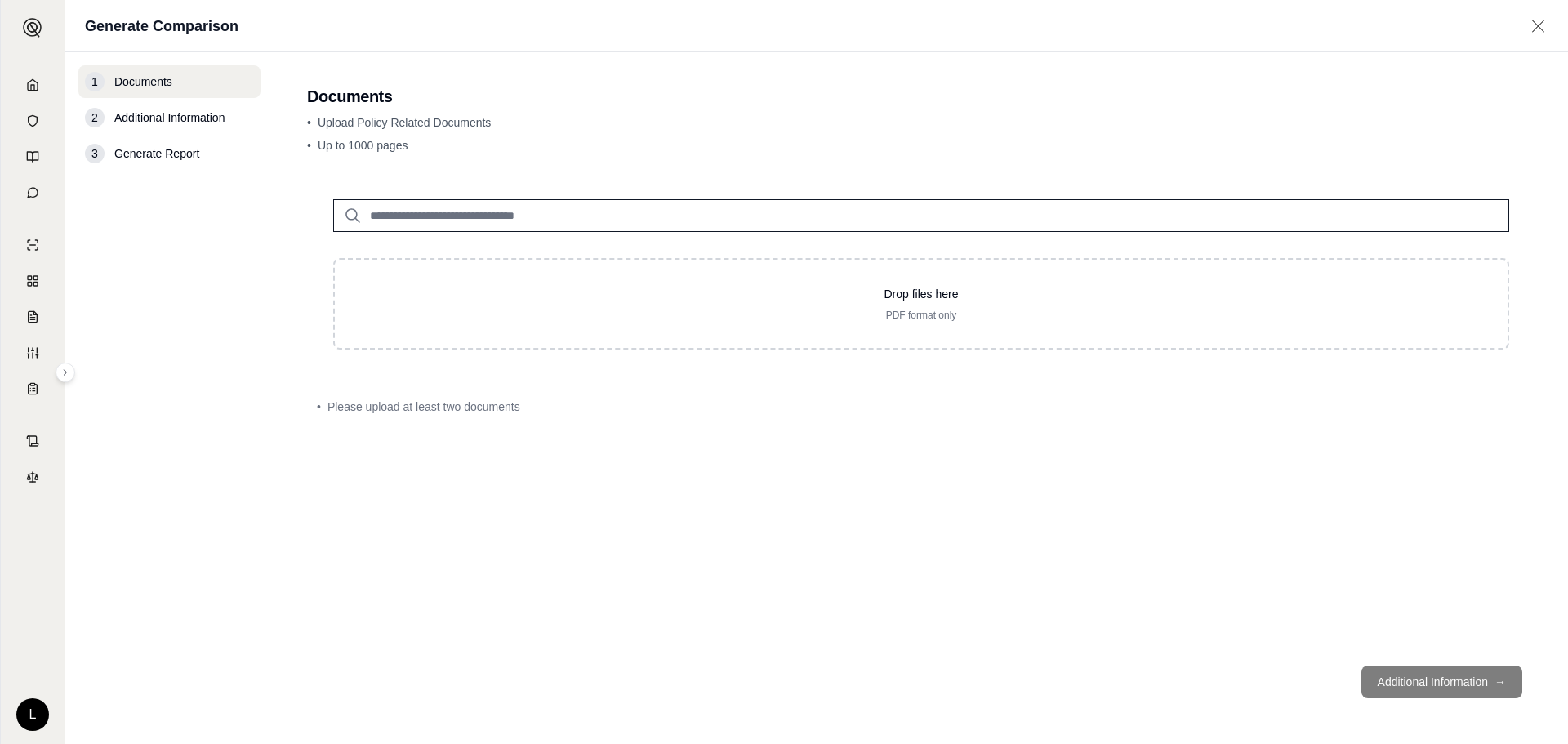
click at [685, 212] on input "search" at bounding box center [921, 215] width 1176 height 32
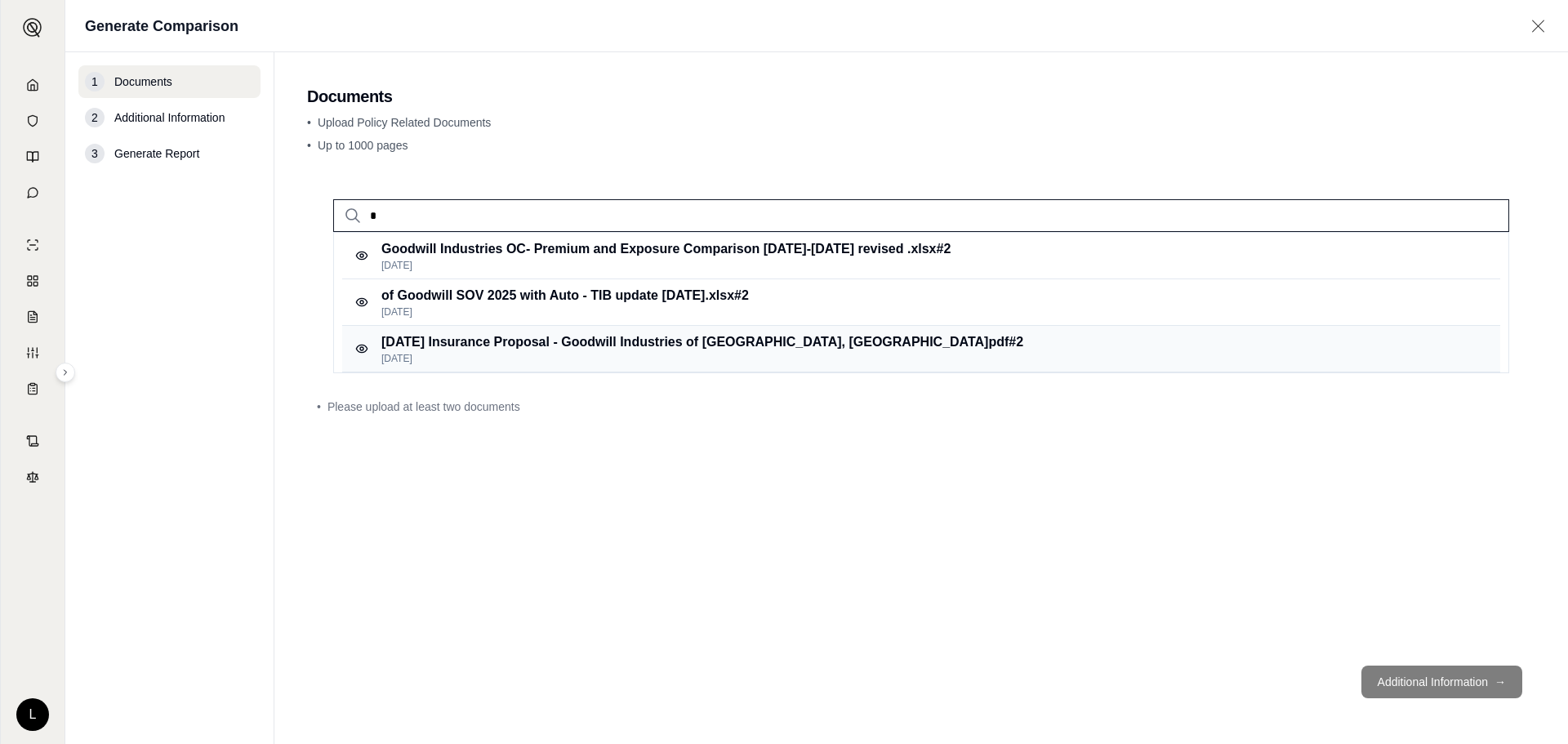
type input "*"
click at [629, 336] on p "[DATE] Insurance Proposal - Goodwill Industries of [GEOGRAPHIC_DATA], [GEOGRAPH…" at bounding box center [702, 342] width 641 height 20
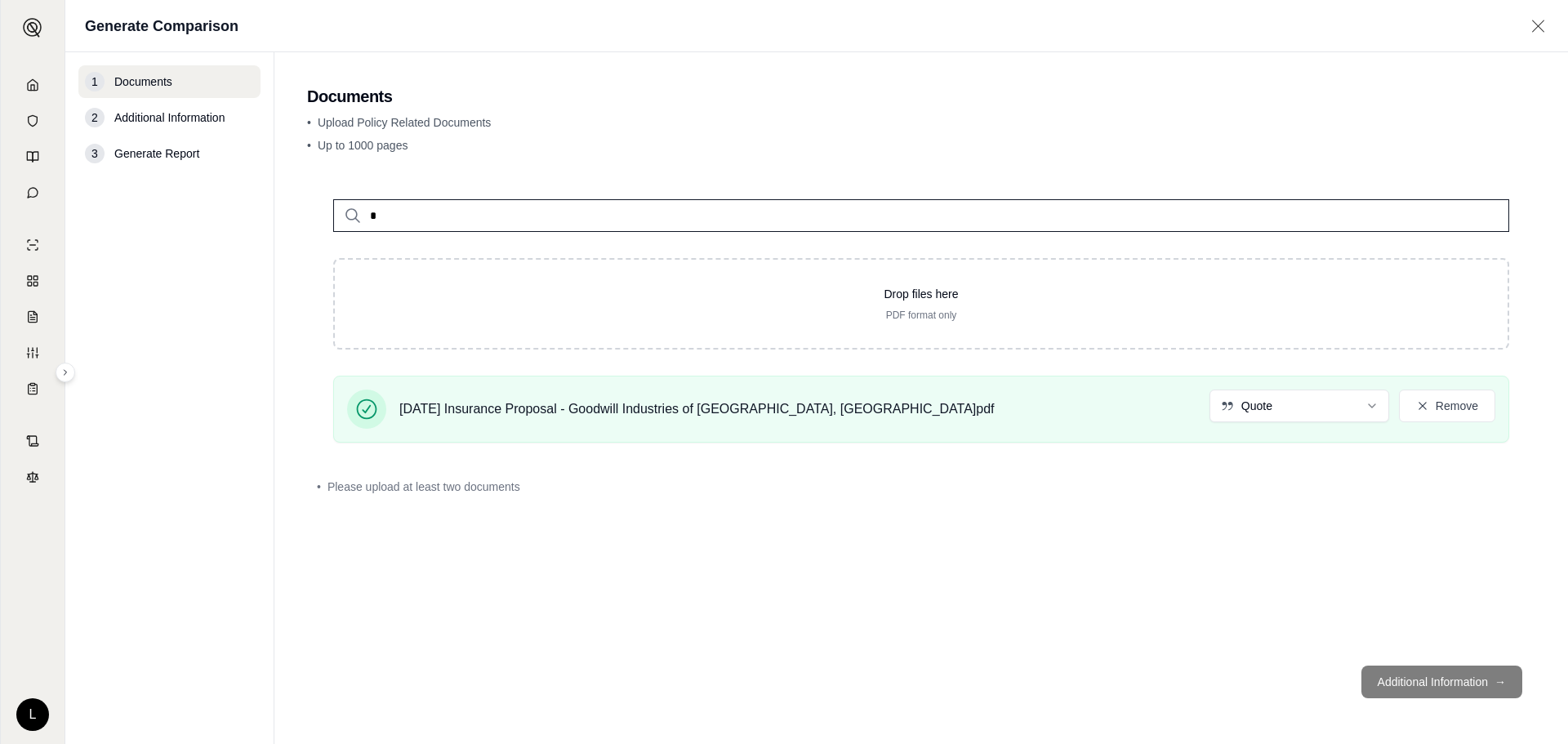
click at [599, 217] on input "*" at bounding box center [921, 215] width 1176 height 32
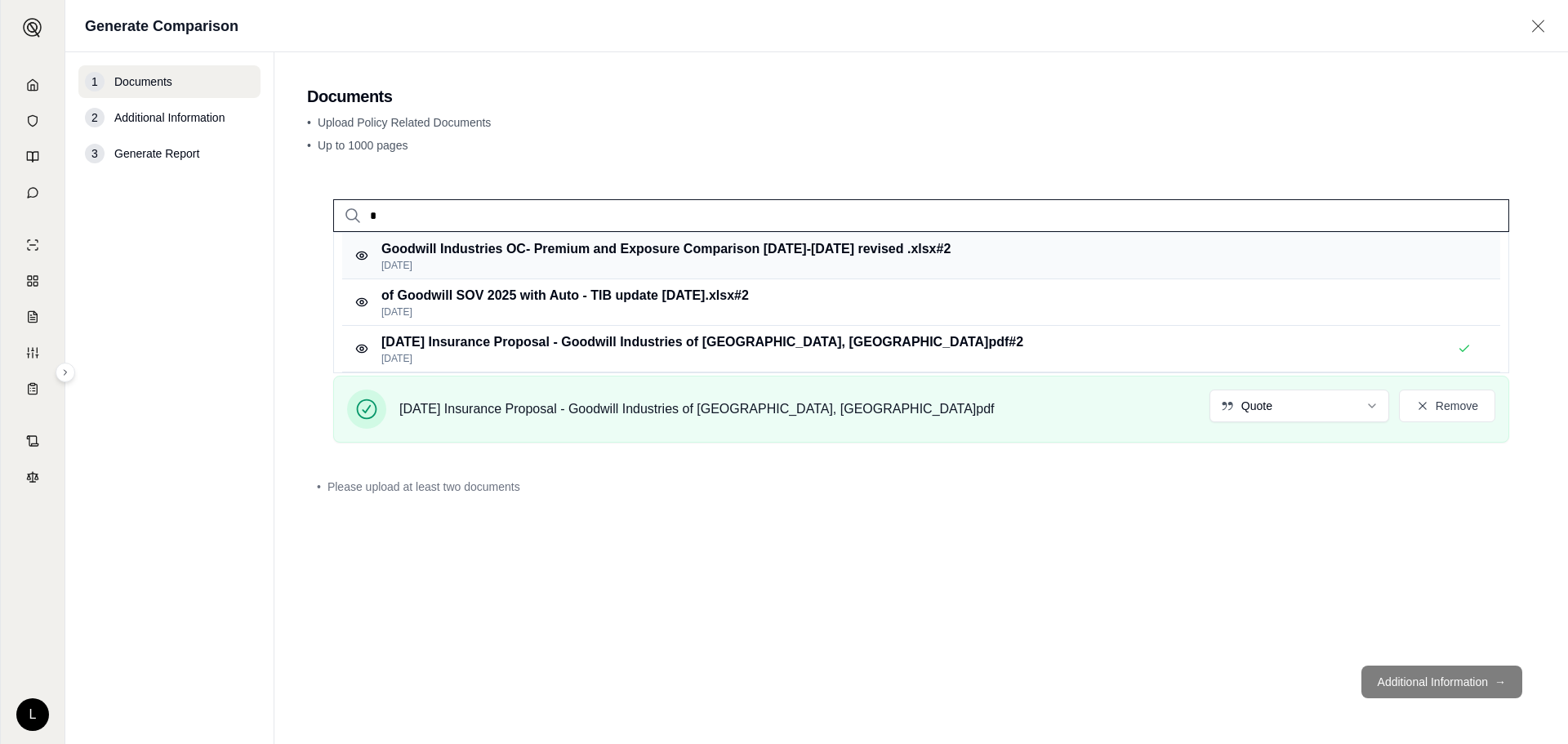
click at [588, 259] on p "[DATE]" at bounding box center [665, 265] width 569 height 13
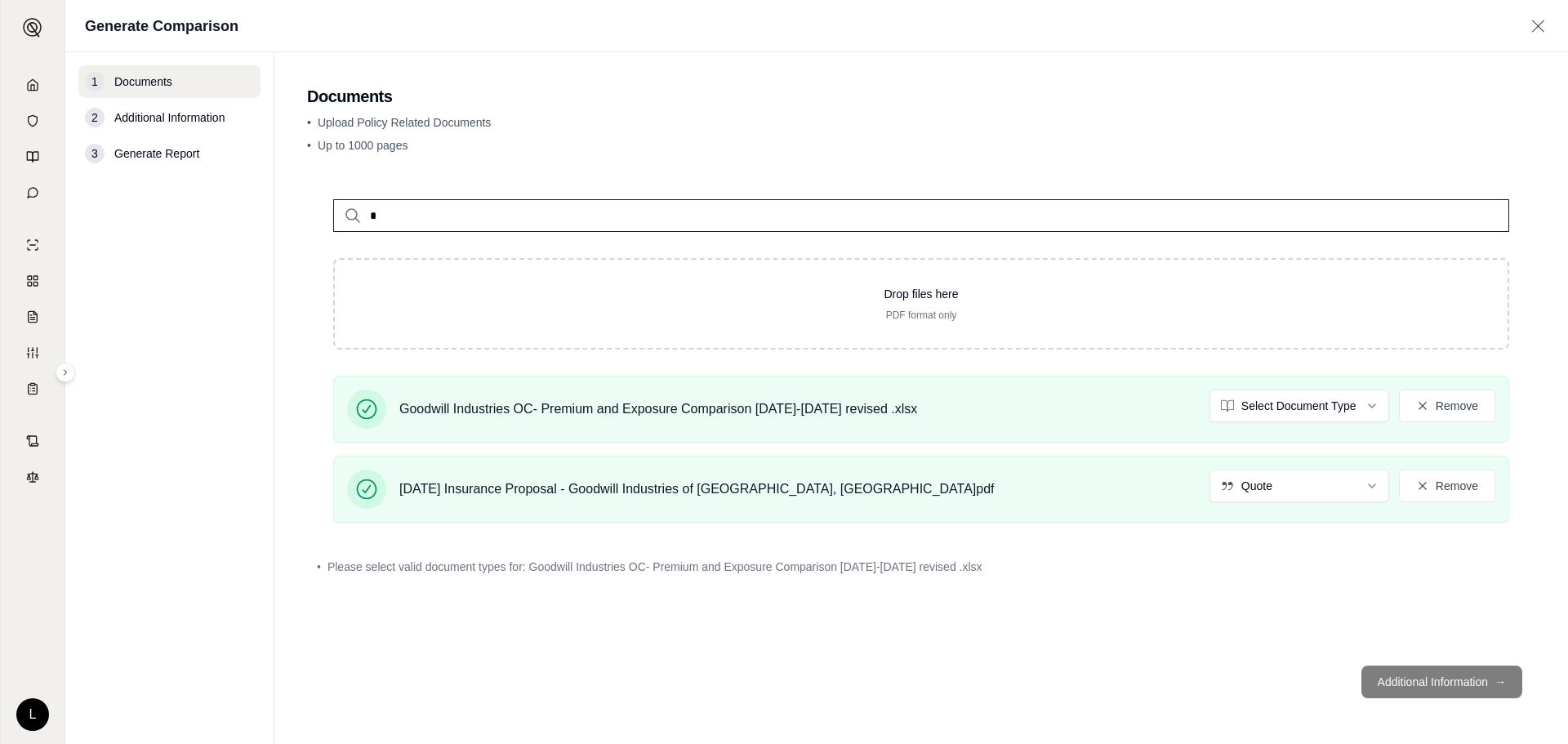
click at [1242, 561] on footer "Additional Information →" at bounding box center [921, 682] width 1229 height 59
click at [1242, 404] on html "L Generate Comparison 1 Documents 2 Additional Information 3 Generate Report Do…" at bounding box center [784, 449] width 1568 height 898
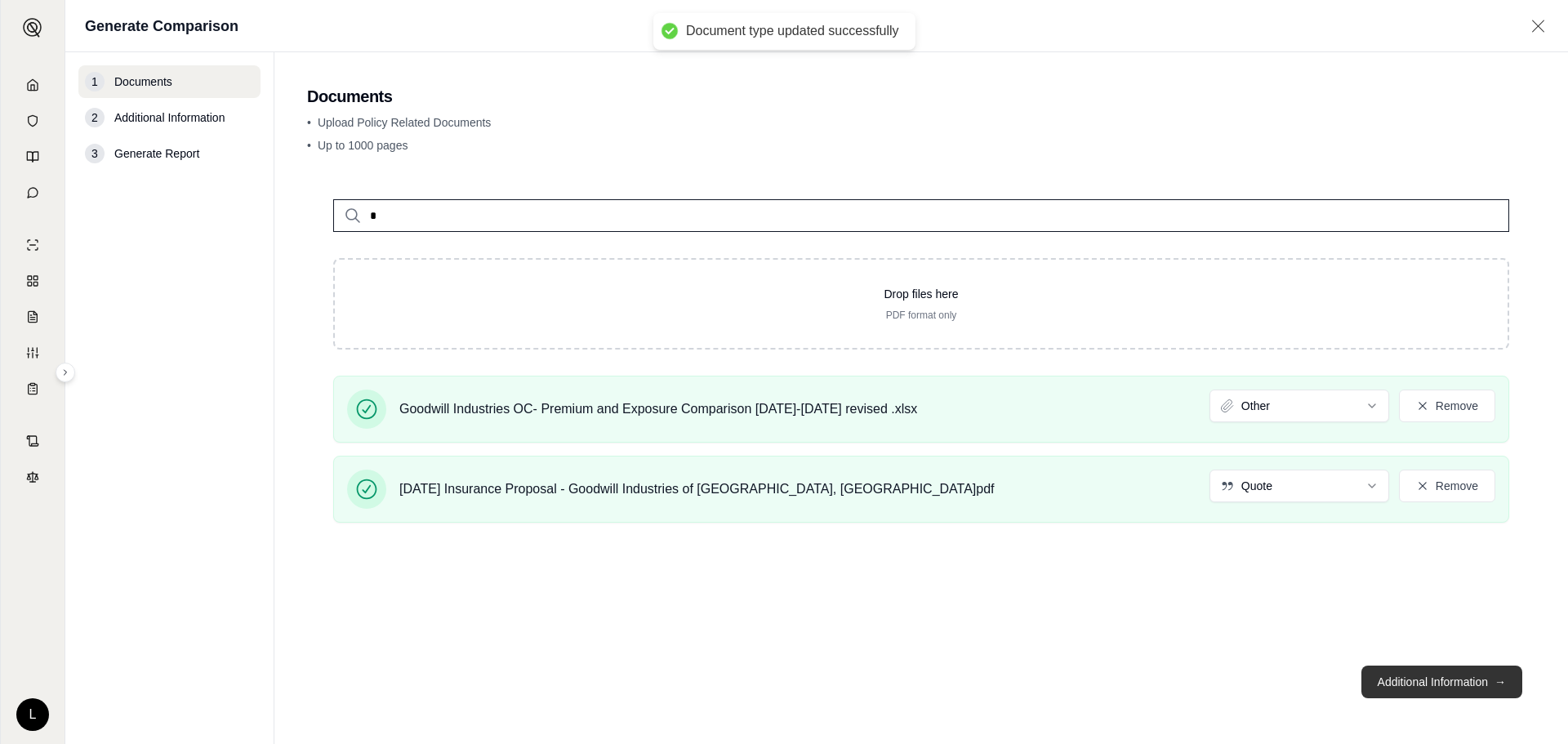
click at [1242, 561] on button "Additional Information →" at bounding box center [1441, 682] width 161 height 32
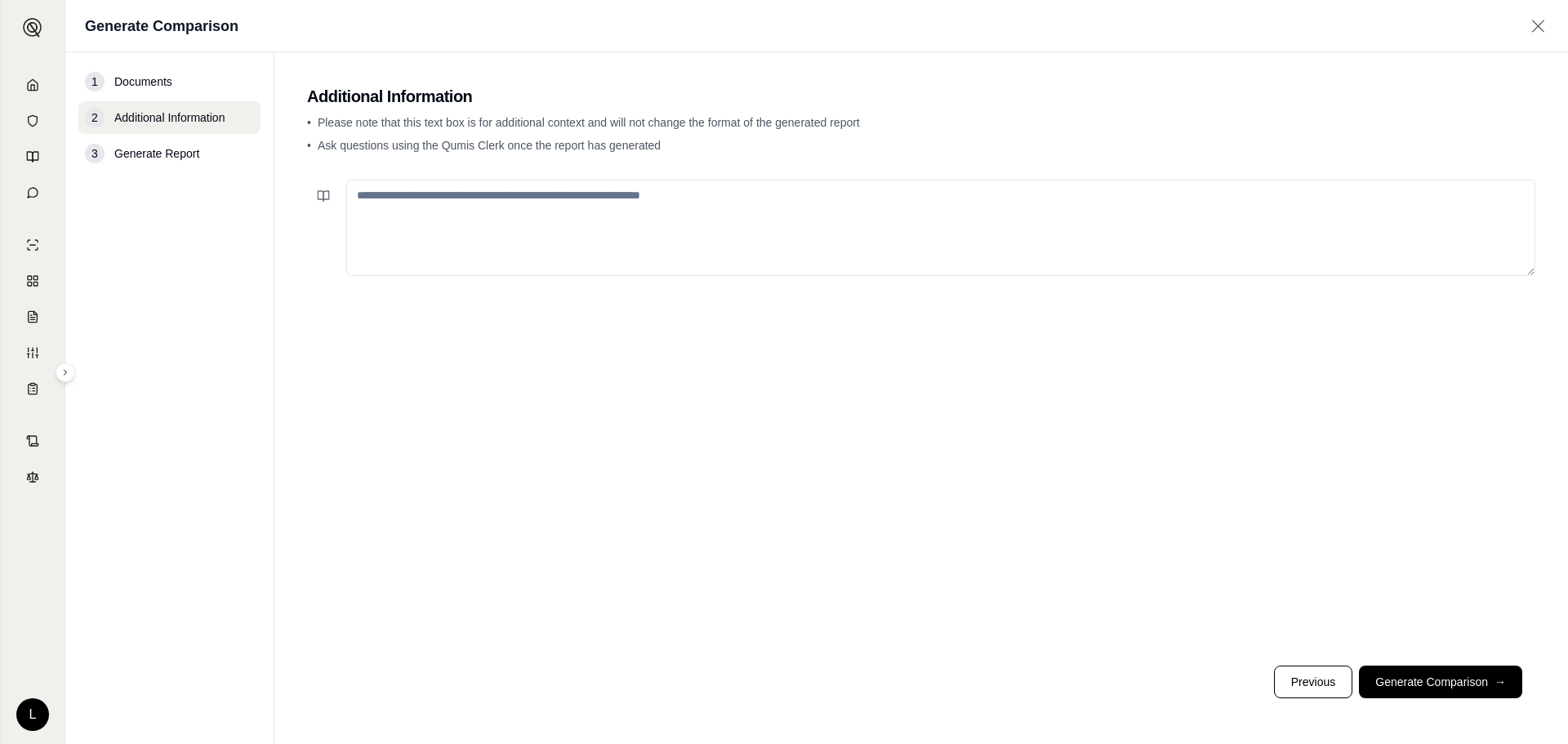
click at [1242, 561] on button "Generate Comparison →" at bounding box center [1440, 682] width 163 height 32
